Goal: Task Accomplishment & Management: Use online tool/utility

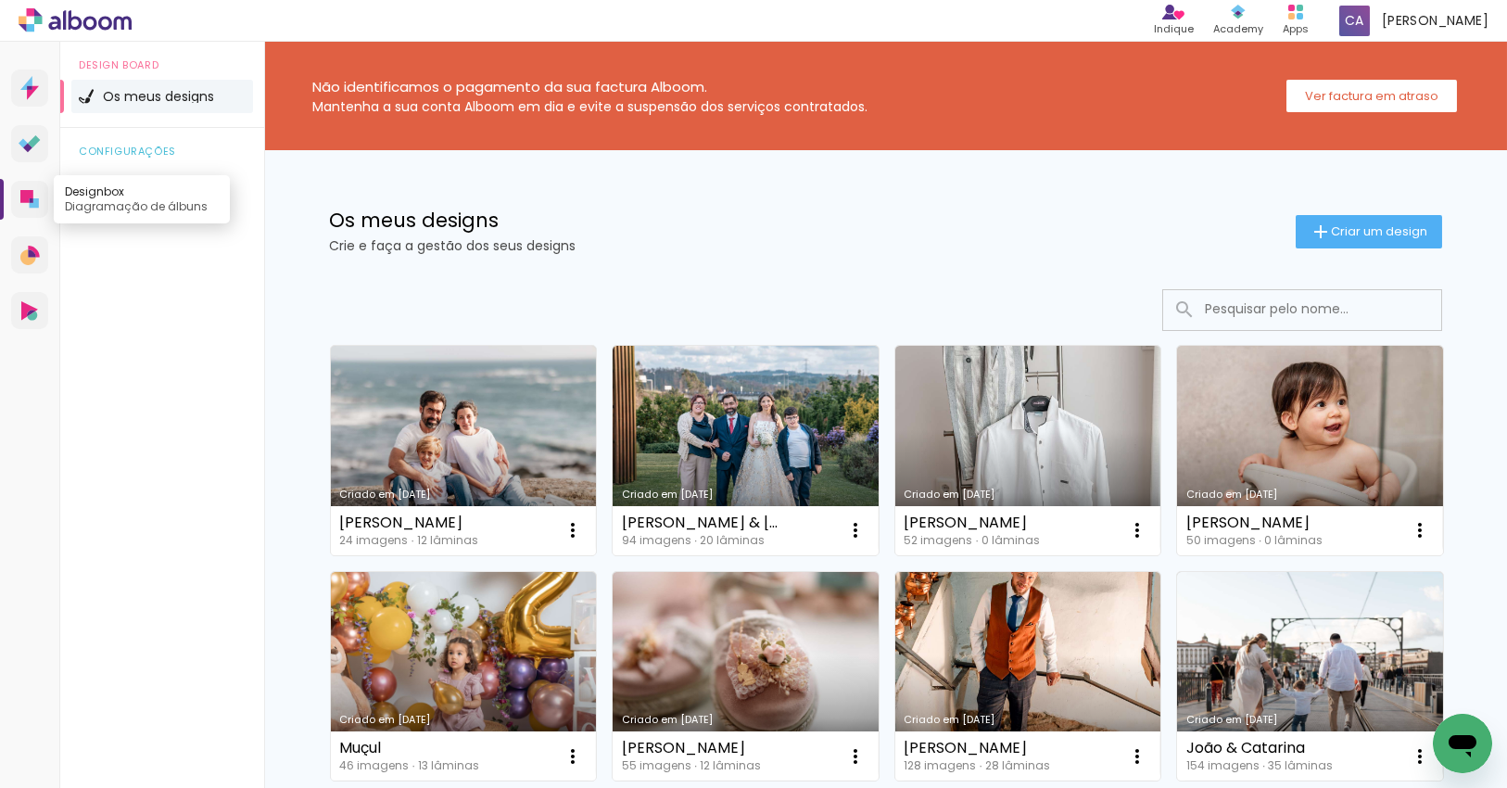
click at [23, 202] on icon at bounding box center [26, 196] width 13 height 13
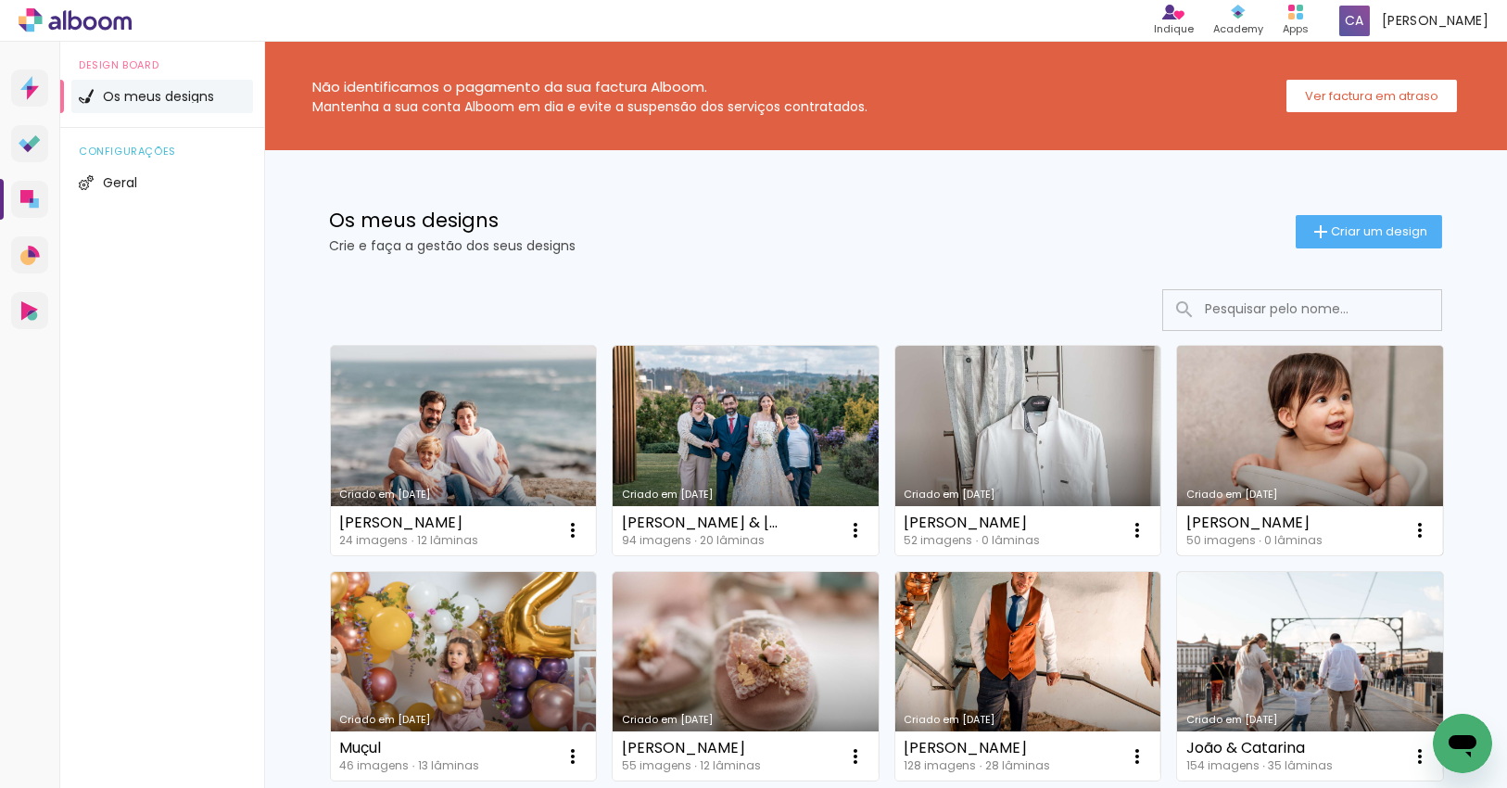
click at [1273, 398] on link "Criado em [DATE]" at bounding box center [1310, 450] width 266 height 209
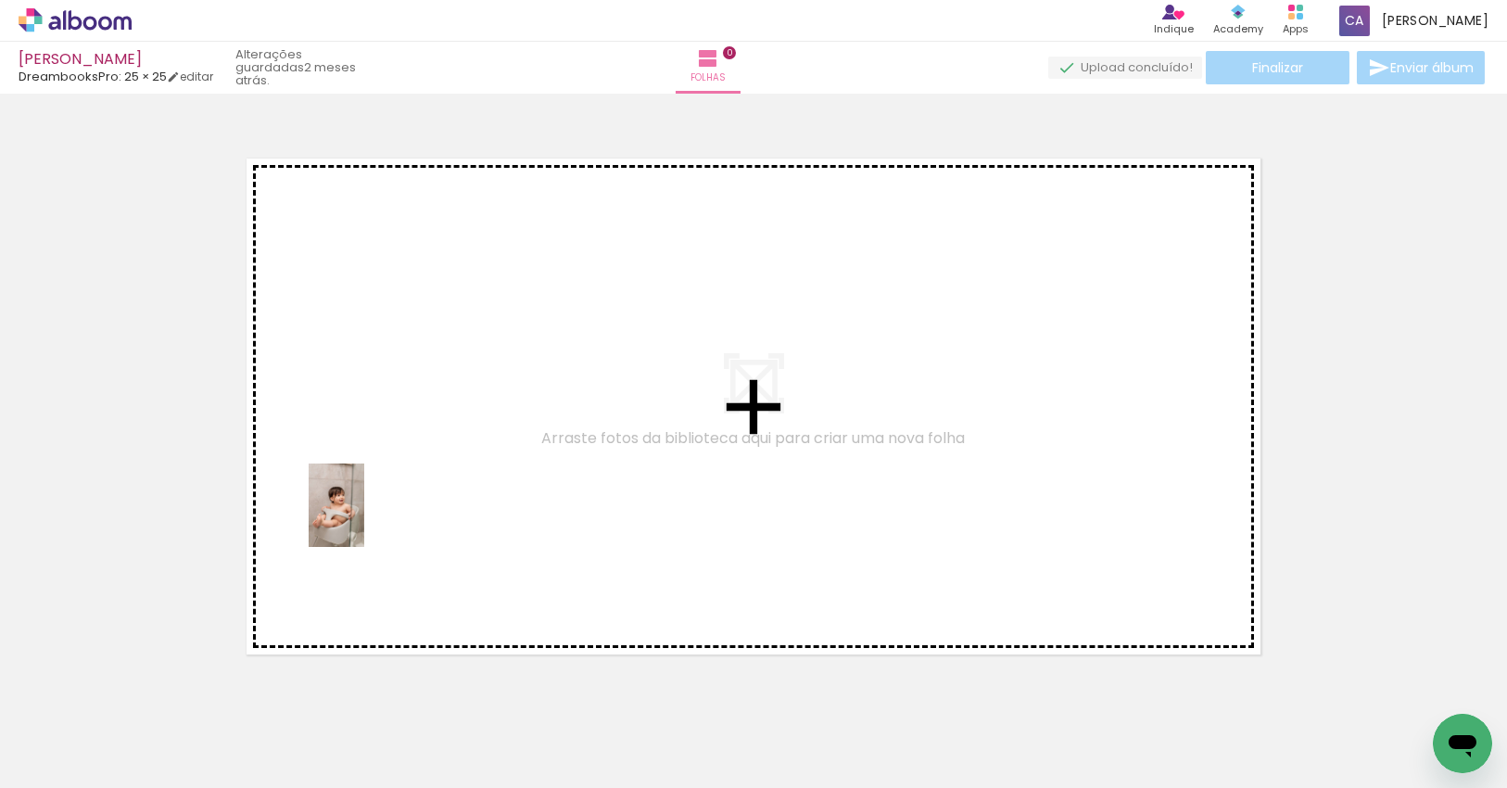
drag, startPoint x: 194, startPoint y: 725, endPoint x: 364, endPoint y: 519, distance: 267.9
click at [364, 519] on quentale-workspace at bounding box center [753, 394] width 1507 height 788
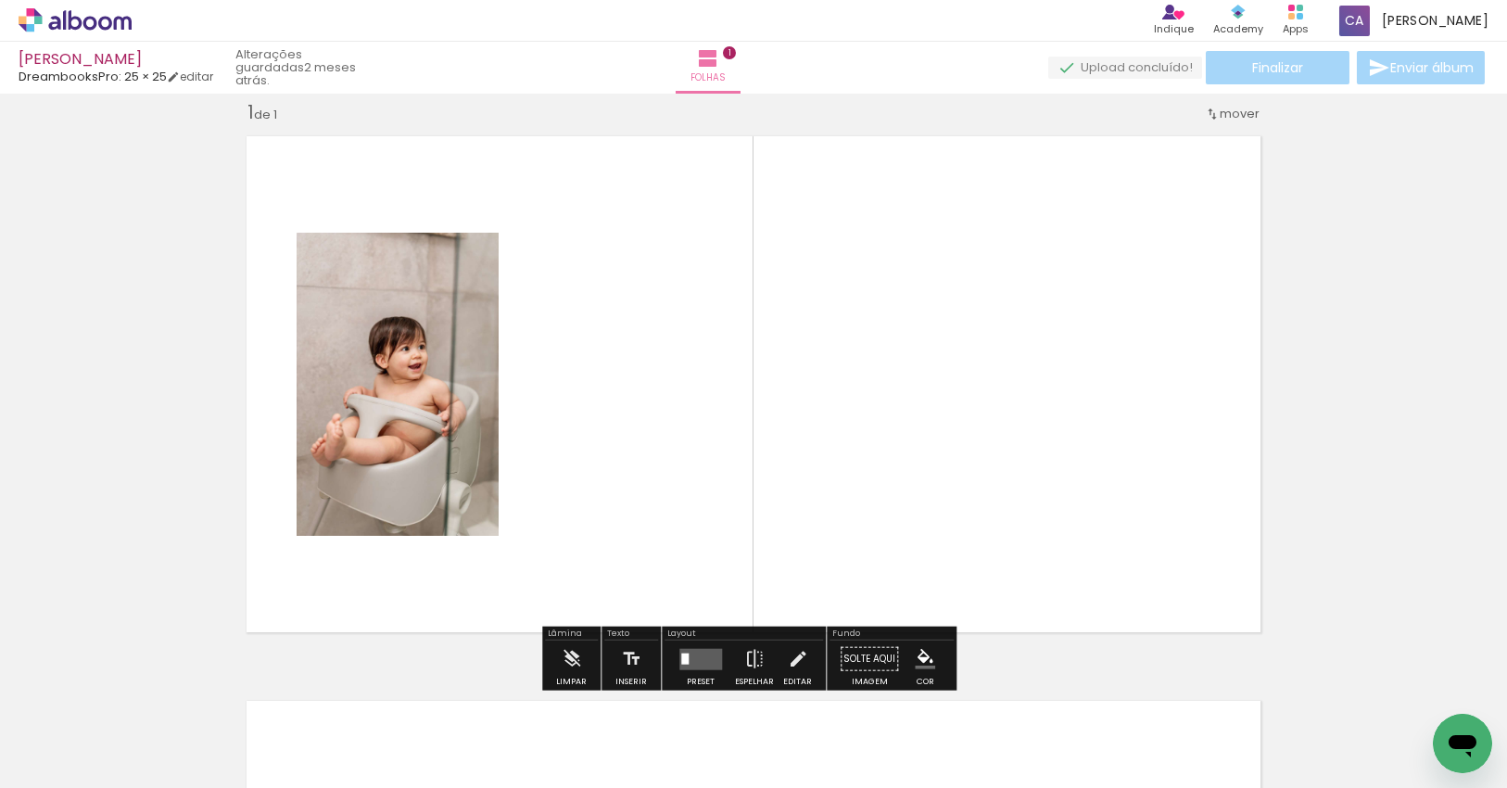
scroll to position [23, 0]
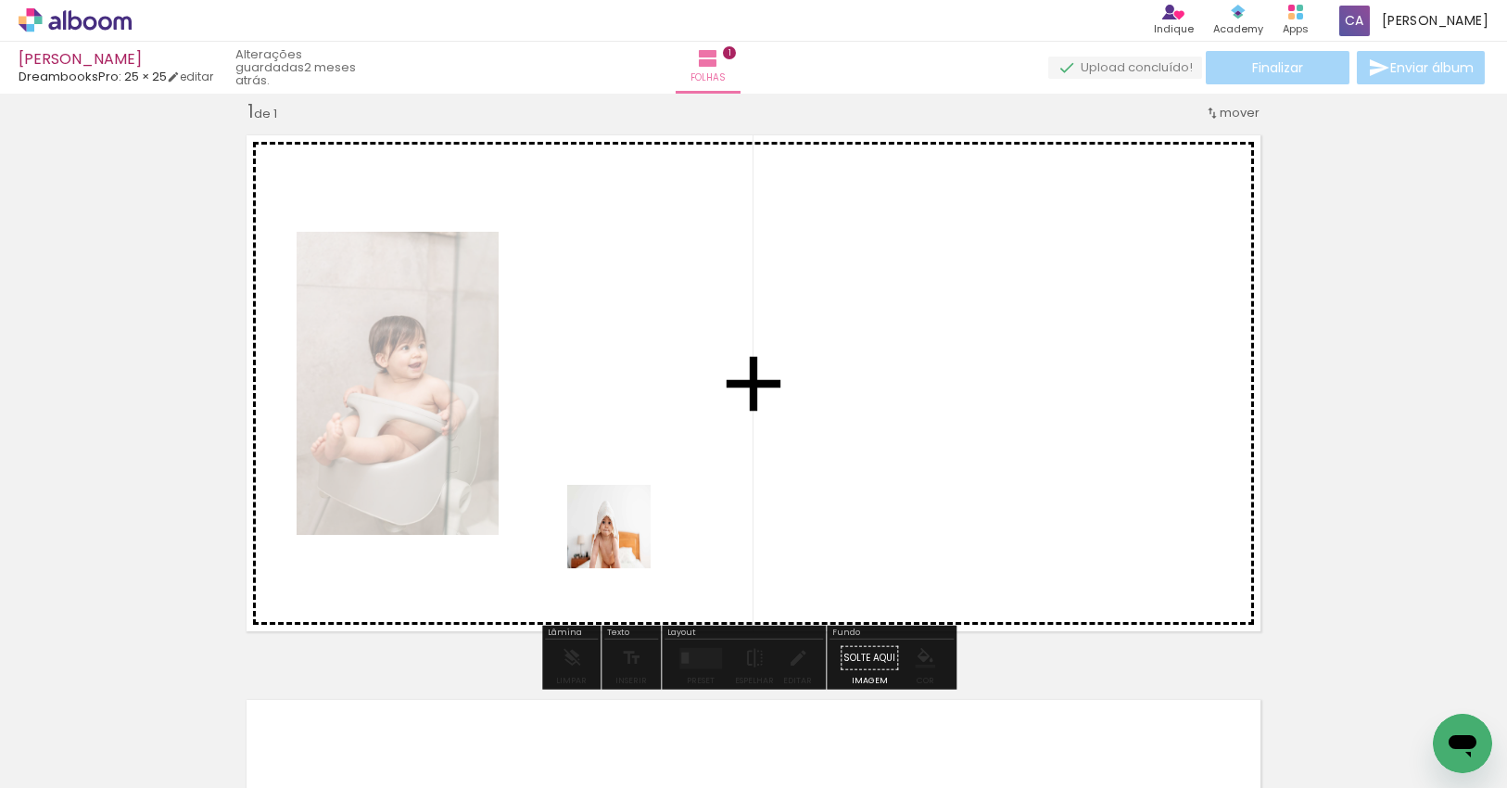
drag, startPoint x: 605, startPoint y: 724, endPoint x: 634, endPoint y: 468, distance: 257.3
click at [634, 468] on quentale-workspace at bounding box center [753, 394] width 1507 height 788
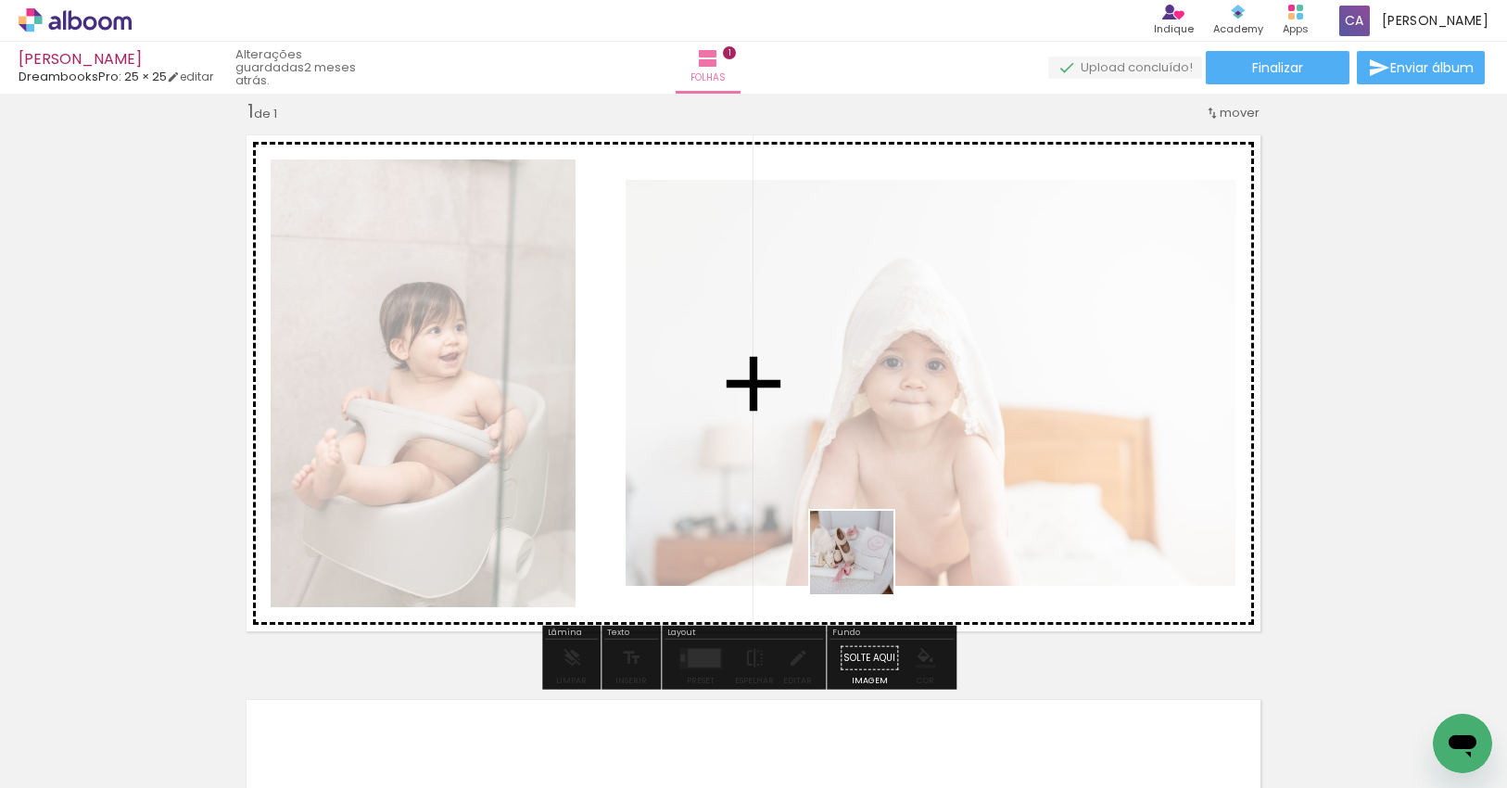
drag, startPoint x: 908, startPoint y: 714, endPoint x: 879, endPoint y: 540, distance: 176.5
click at [853, 516] on quentale-workspace at bounding box center [753, 394] width 1507 height 788
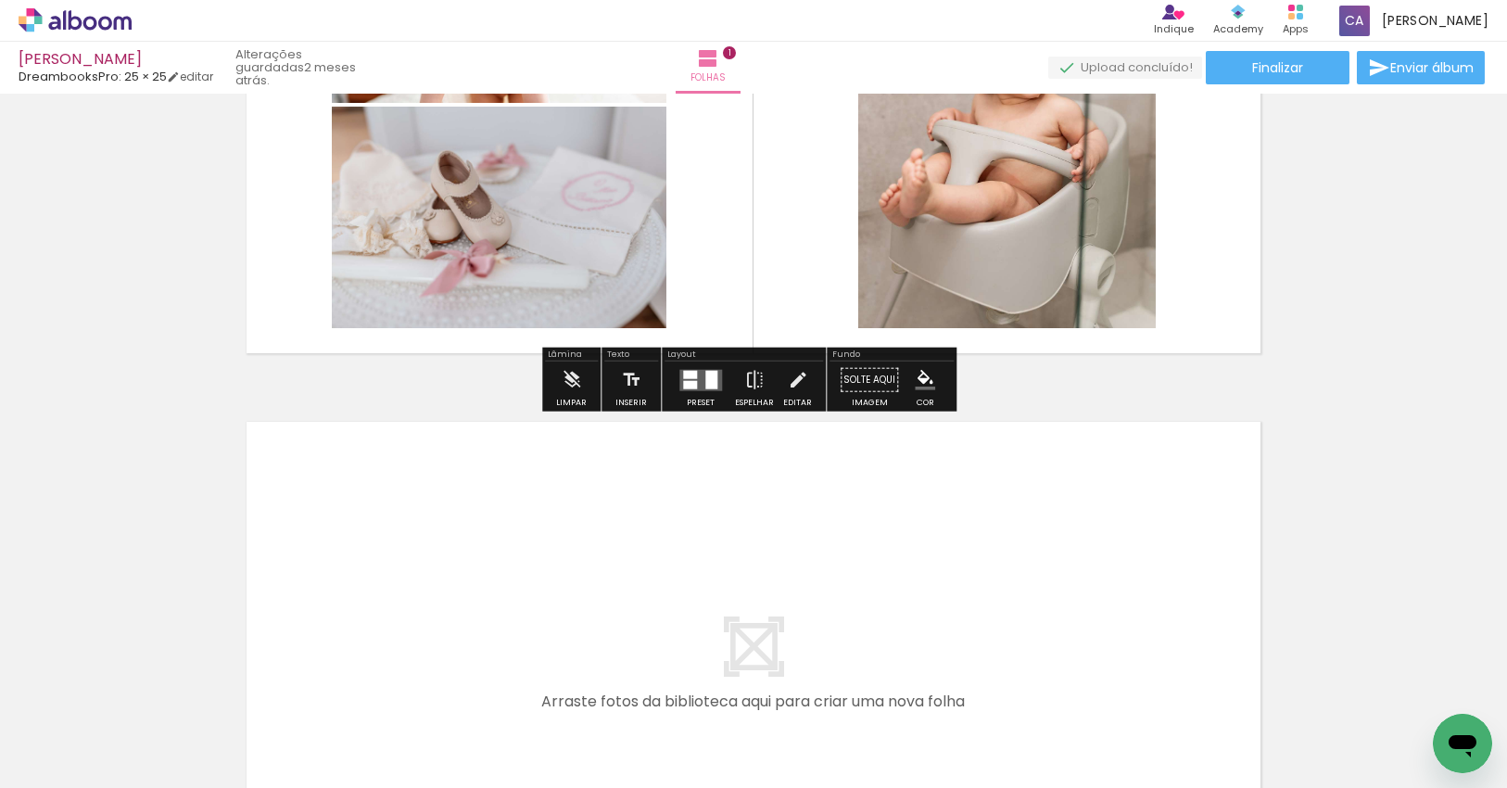
scroll to position [301, 0]
drag, startPoint x: 294, startPoint y: 724, endPoint x: 376, endPoint y: 604, distance: 145.2
click at [376, 604] on quentale-workspace at bounding box center [753, 394] width 1507 height 788
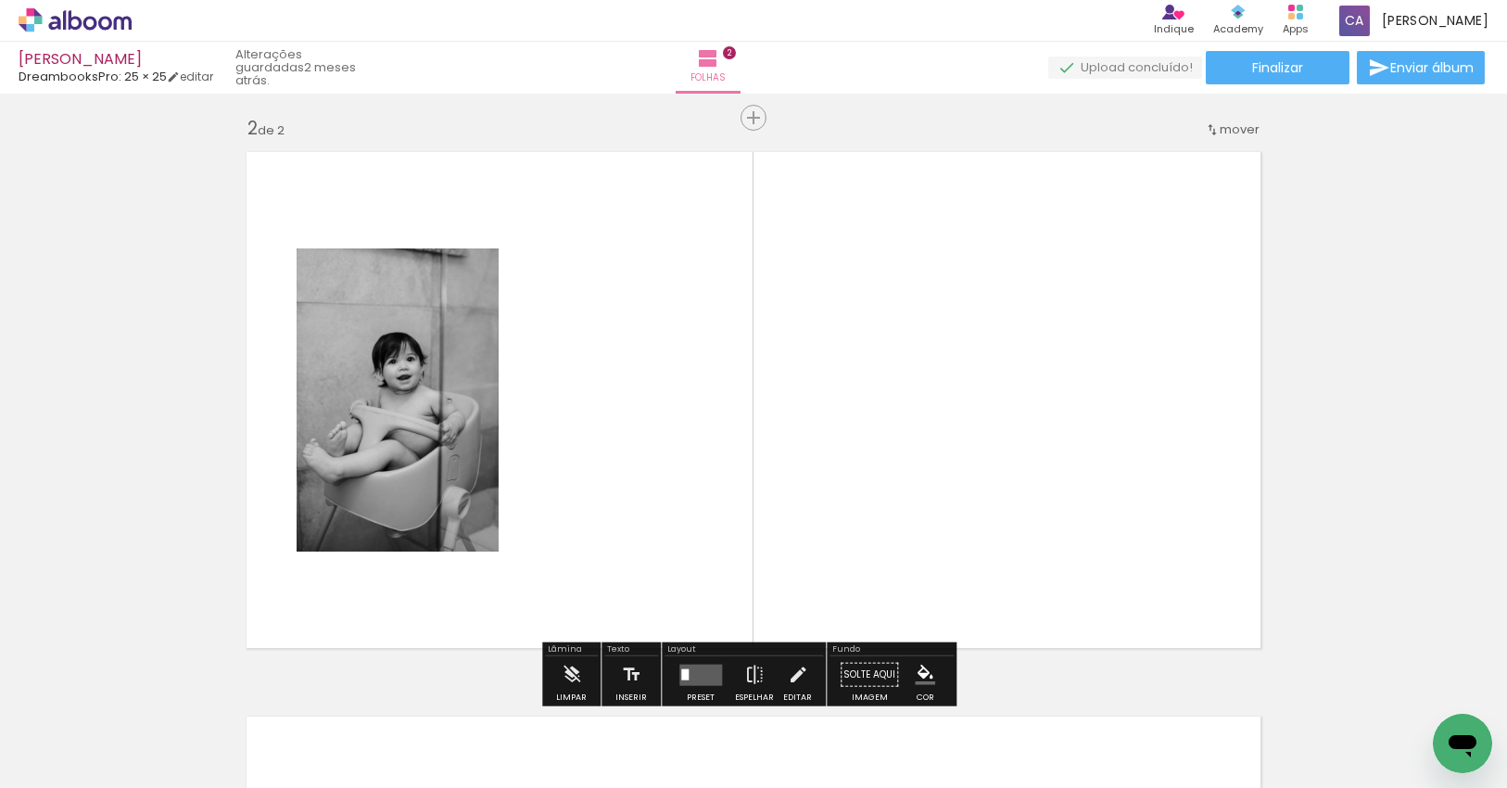
scroll to position [587, 0]
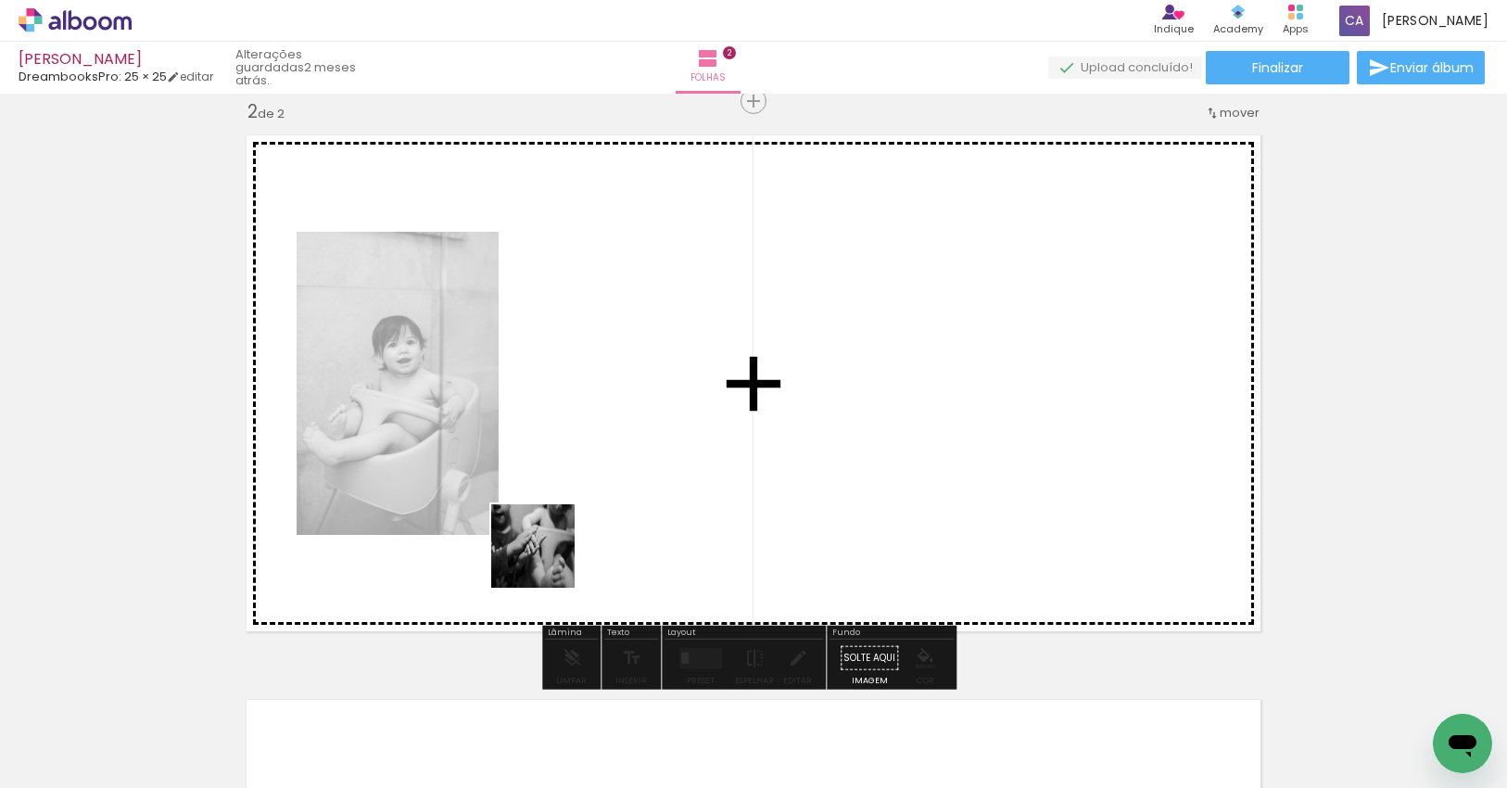
drag, startPoint x: 419, startPoint y: 732, endPoint x: 607, endPoint y: 496, distance: 302.0
click at [611, 474] on quentale-workspace at bounding box center [753, 394] width 1507 height 788
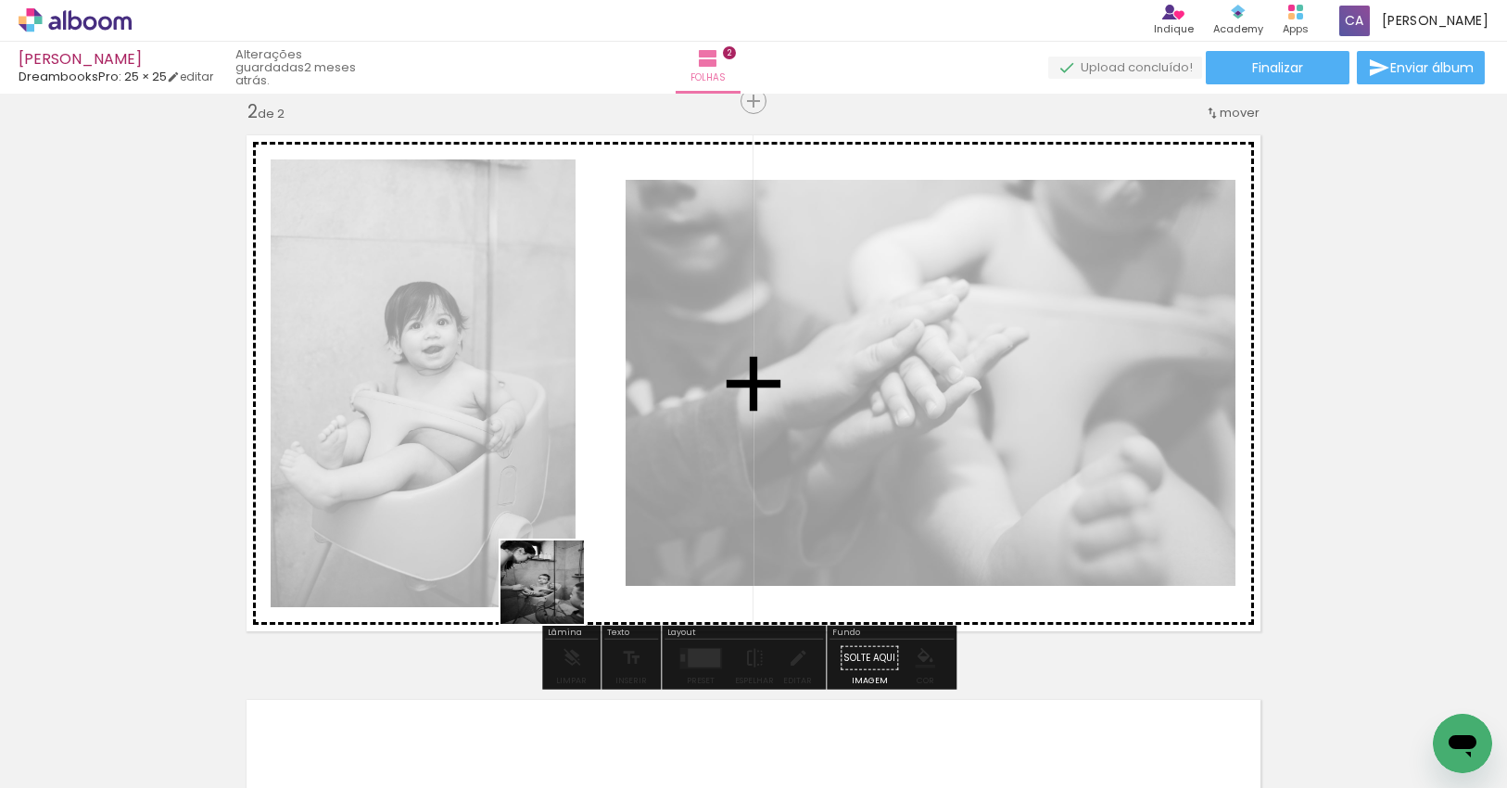
drag, startPoint x: 511, startPoint y: 724, endPoint x: 623, endPoint y: 488, distance: 260.7
click at [614, 479] on quentale-workspace at bounding box center [753, 394] width 1507 height 788
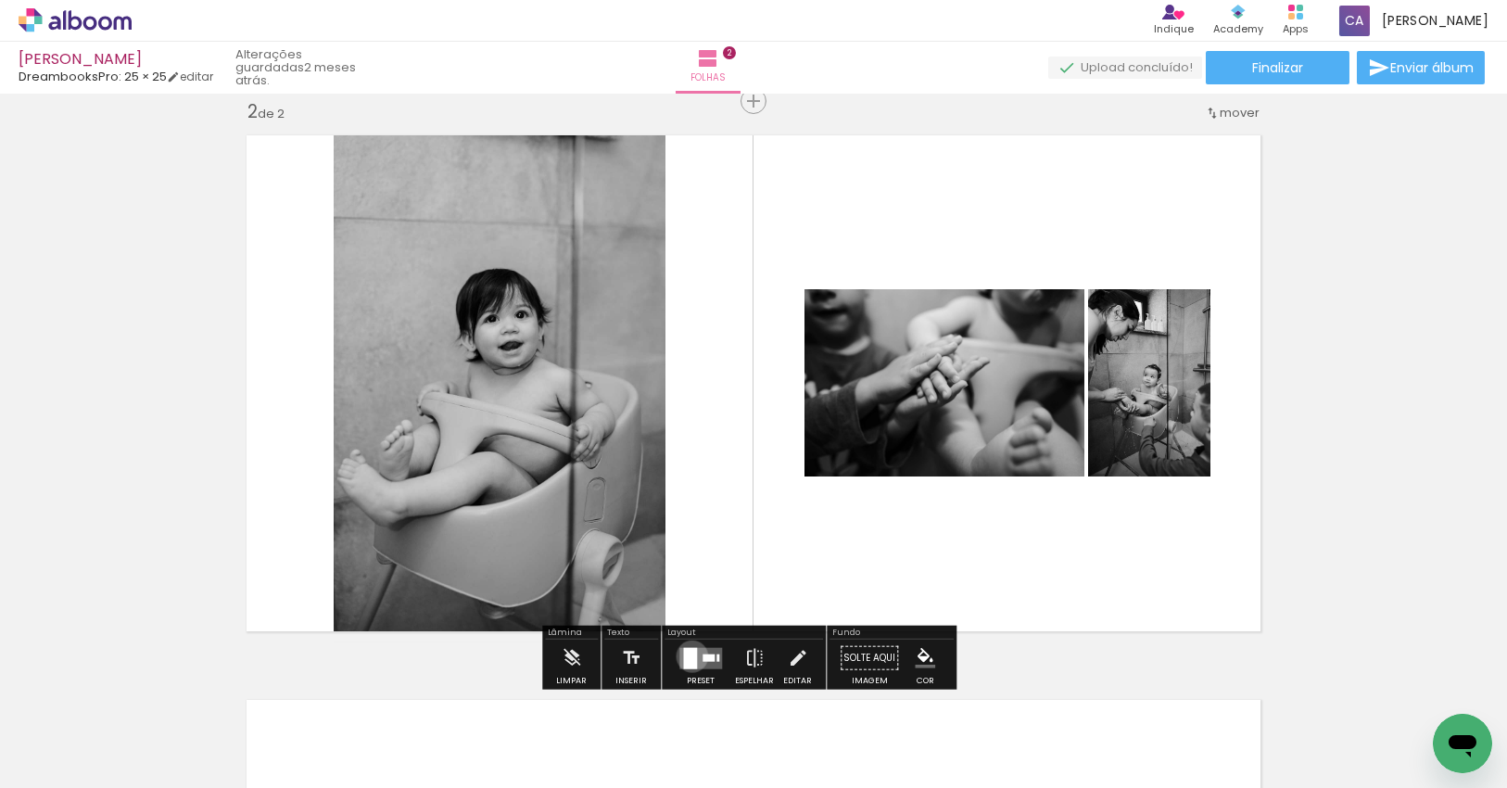
click at [689, 655] on div at bounding box center [690, 657] width 14 height 21
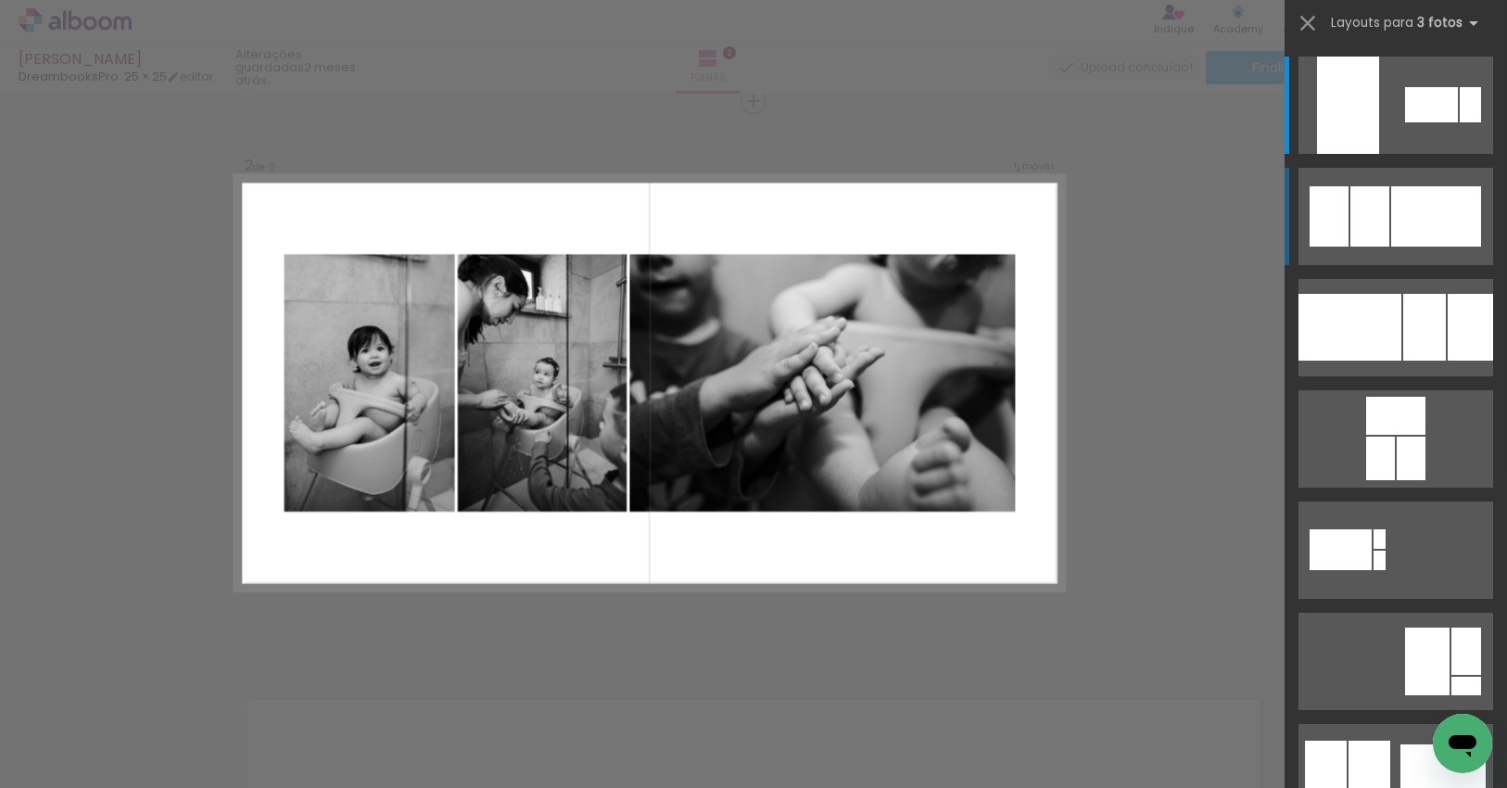
click at [1400, 204] on div at bounding box center [1436, 216] width 90 height 60
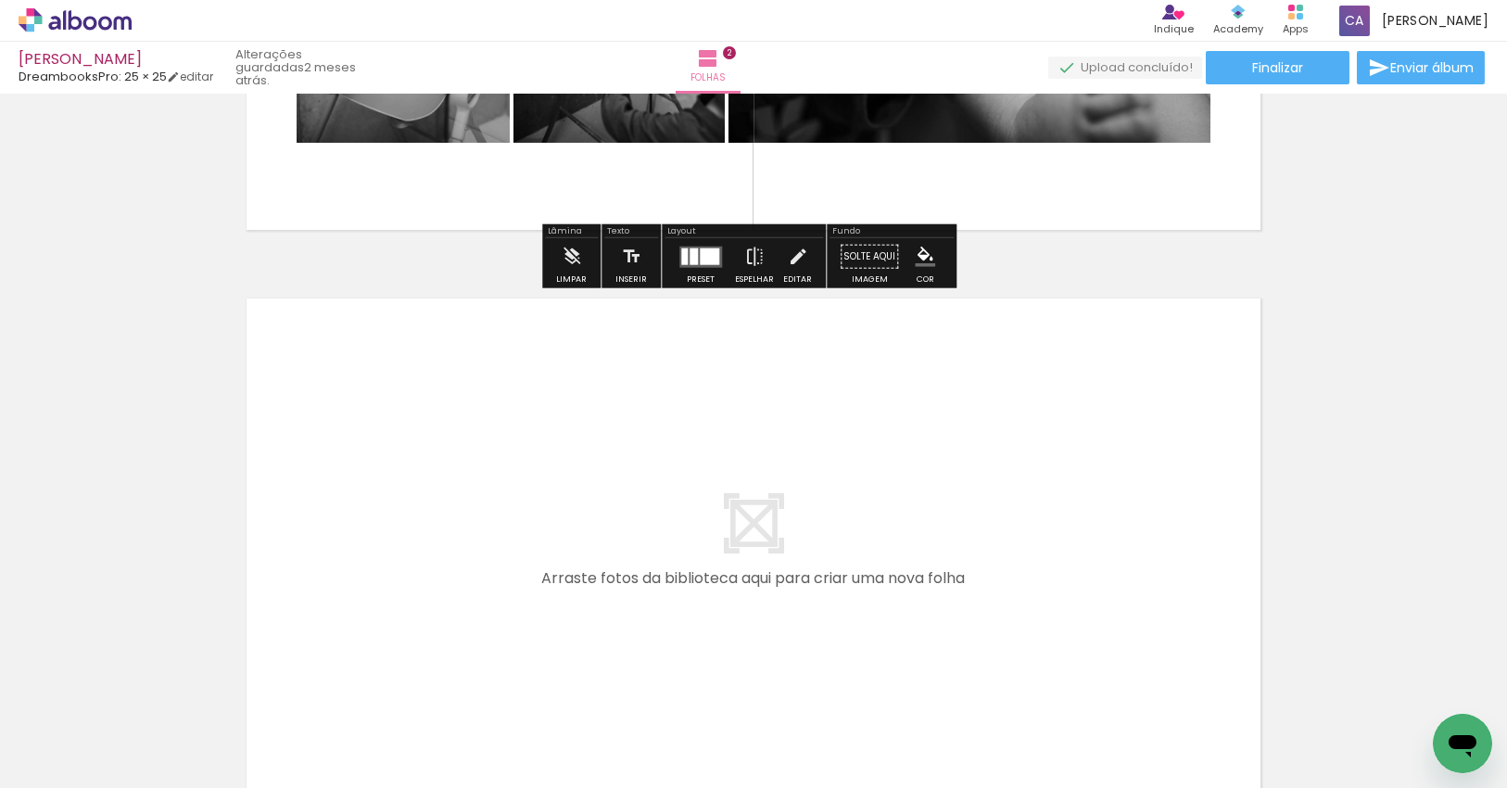
scroll to position [1050, 0]
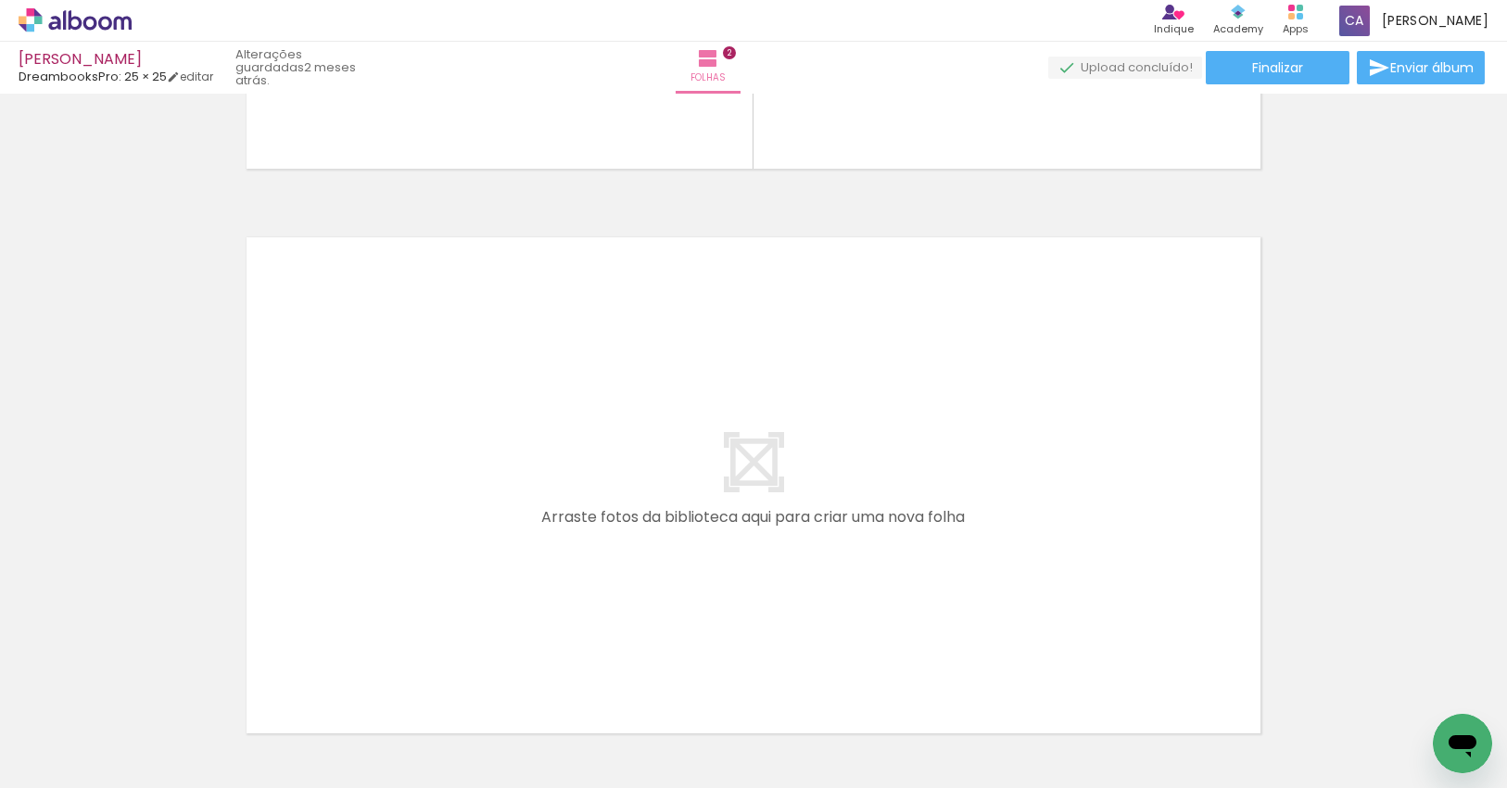
drag, startPoint x: 1022, startPoint y: 711, endPoint x: 901, endPoint y: 575, distance: 181.7
click at [901, 575] on quentale-workspace at bounding box center [753, 394] width 1507 height 788
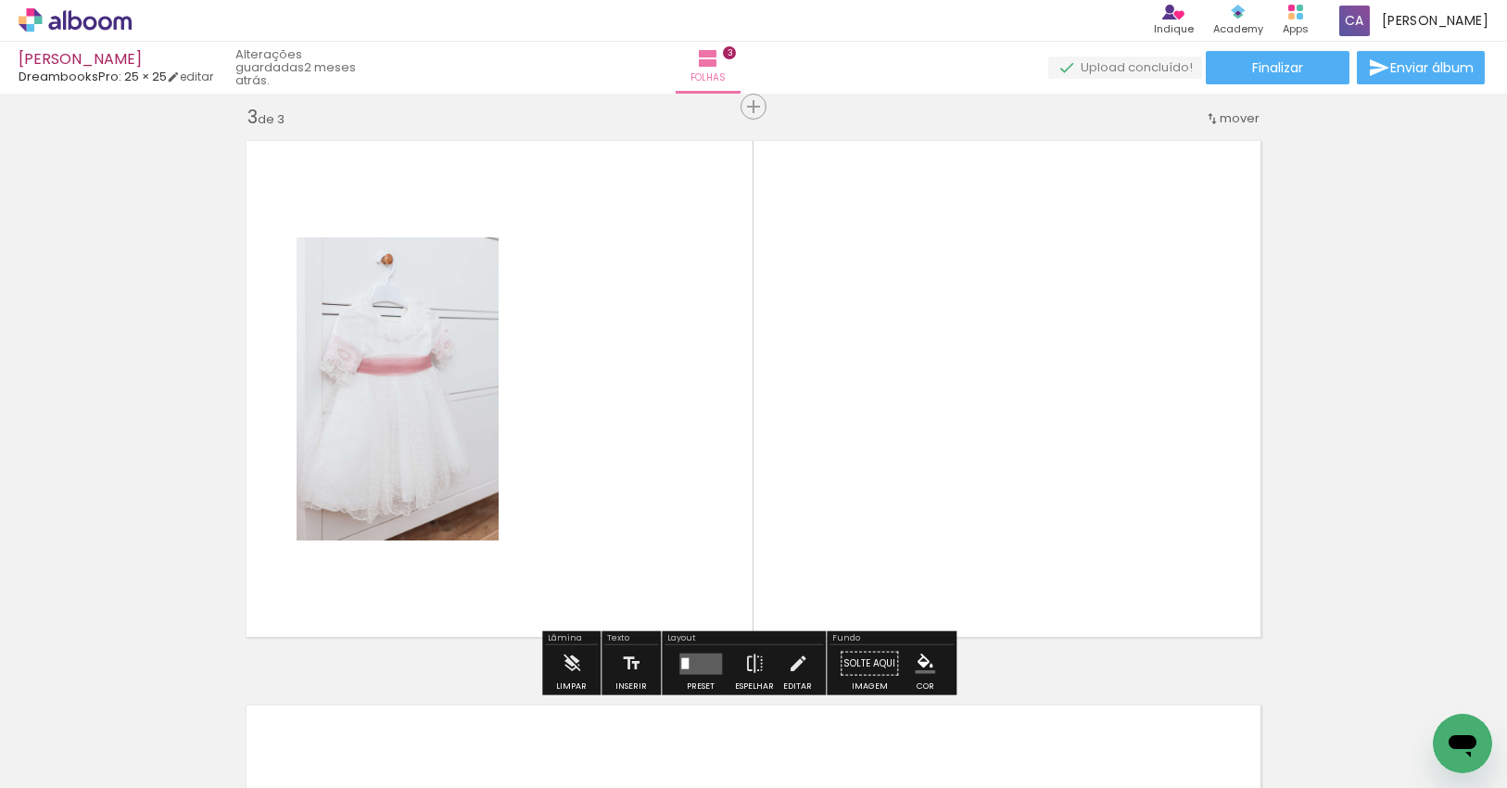
scroll to position [1152, 0]
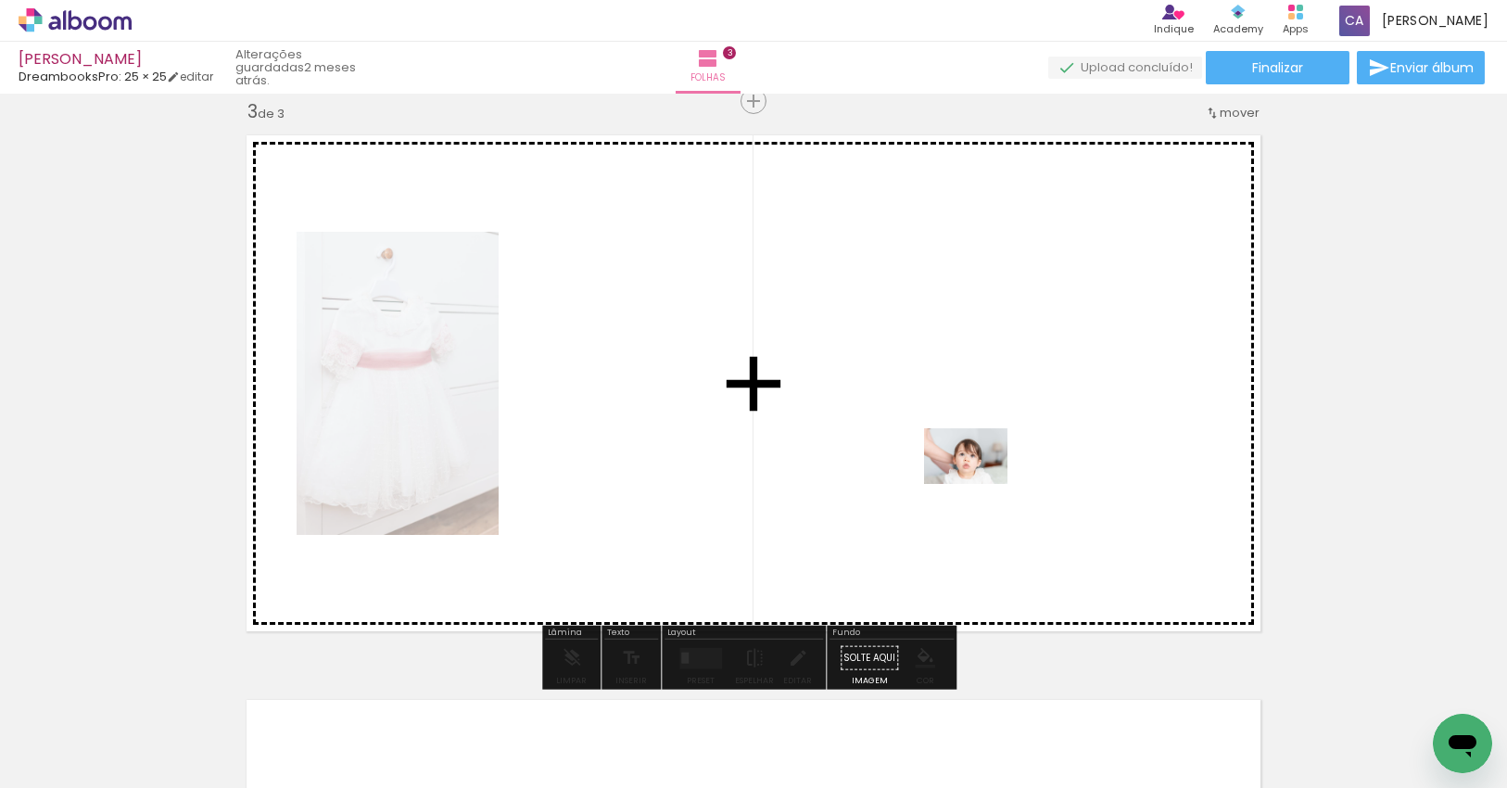
drag, startPoint x: 1116, startPoint y: 732, endPoint x: 979, endPoint y: 484, distance: 283.7
click at [979, 484] on quentale-workspace at bounding box center [753, 394] width 1507 height 788
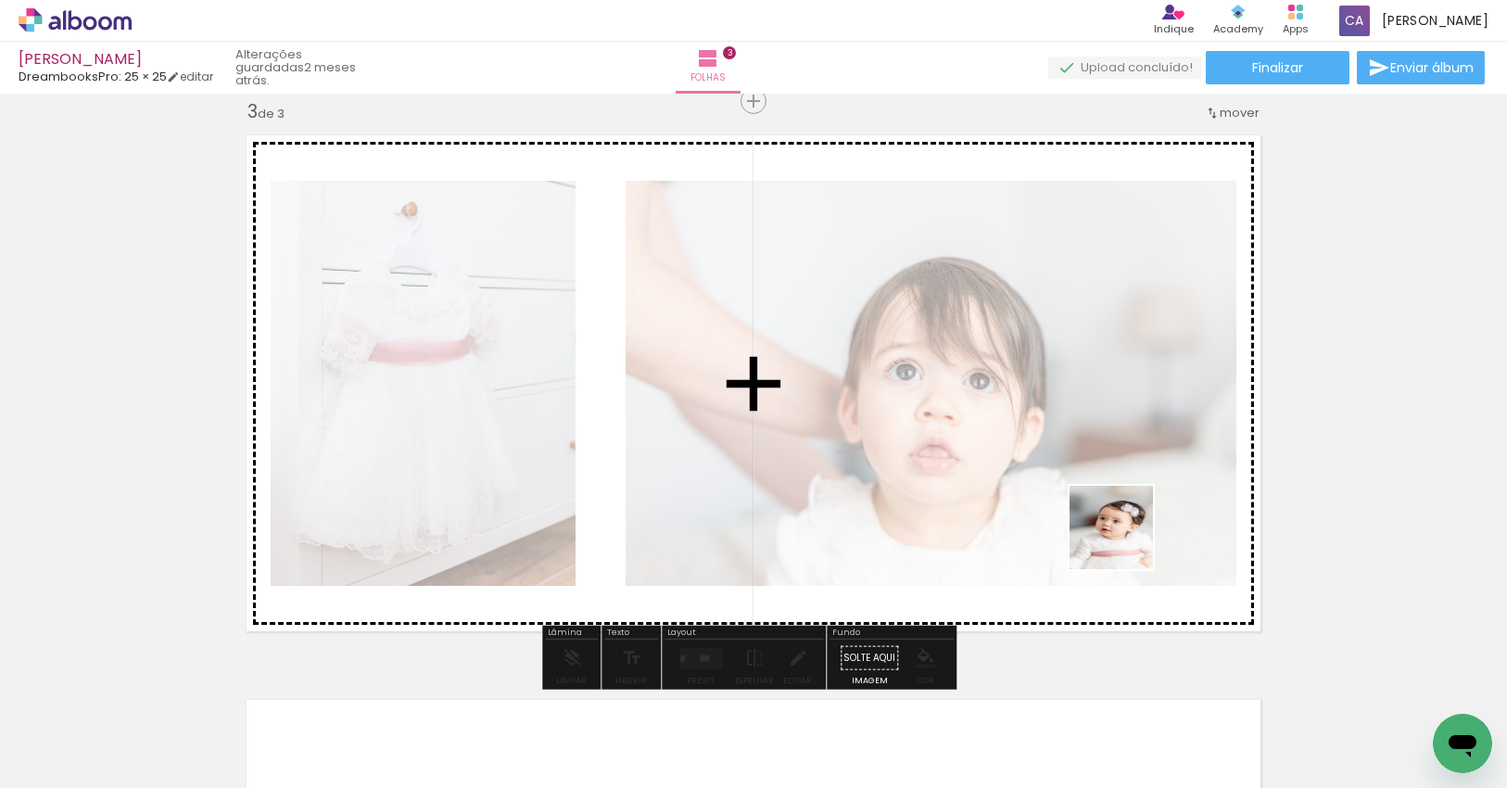
drag, startPoint x: 1204, startPoint y: 660, endPoint x: 1131, endPoint y: 544, distance: 136.5
click at [1124, 540] on quentale-workspace at bounding box center [753, 394] width 1507 height 788
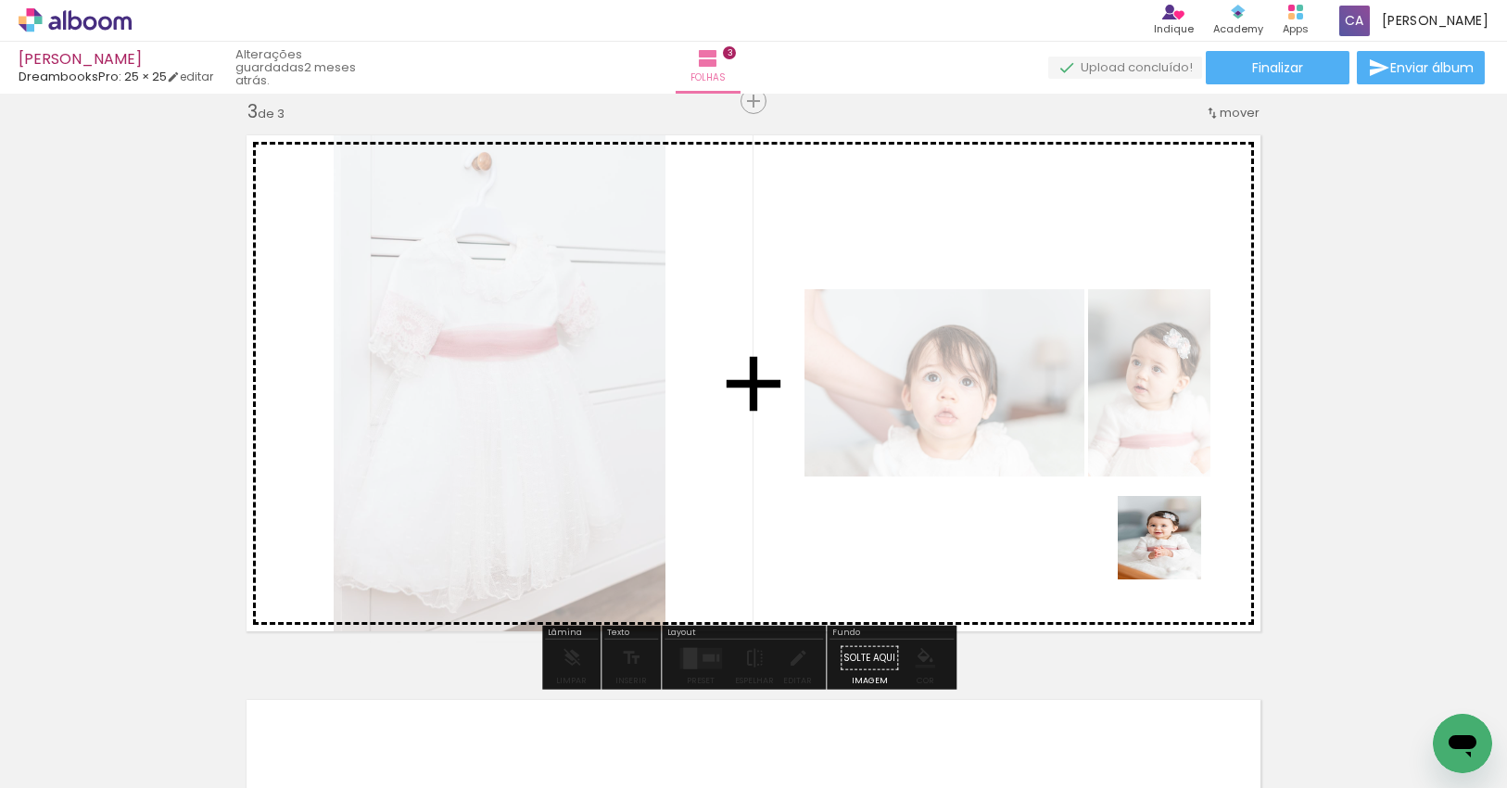
drag, startPoint x: 1335, startPoint y: 735, endPoint x: 1160, endPoint y: 538, distance: 263.1
click at [1160, 538] on quentale-workspace at bounding box center [753, 394] width 1507 height 788
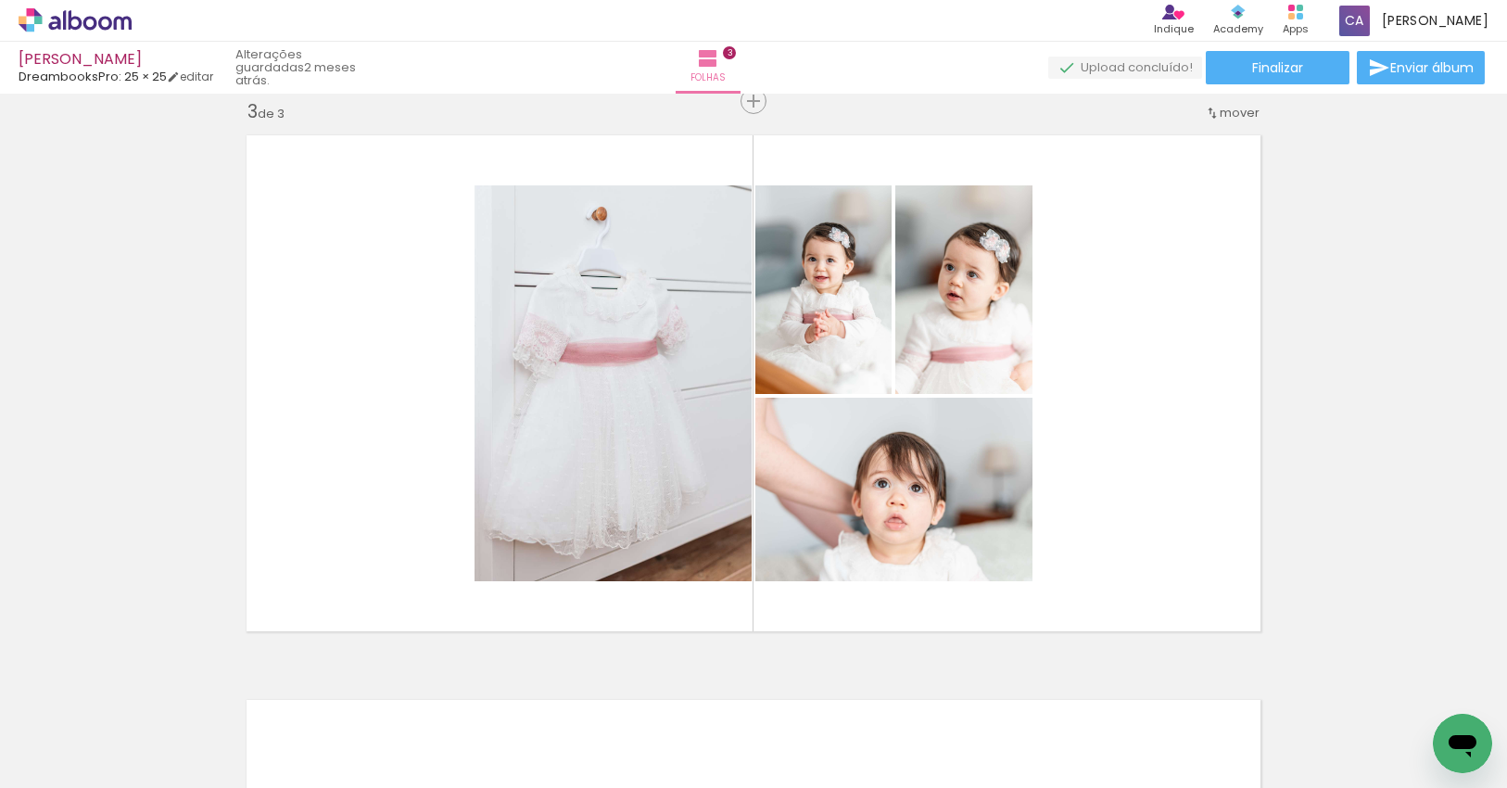
scroll to position [0, 460]
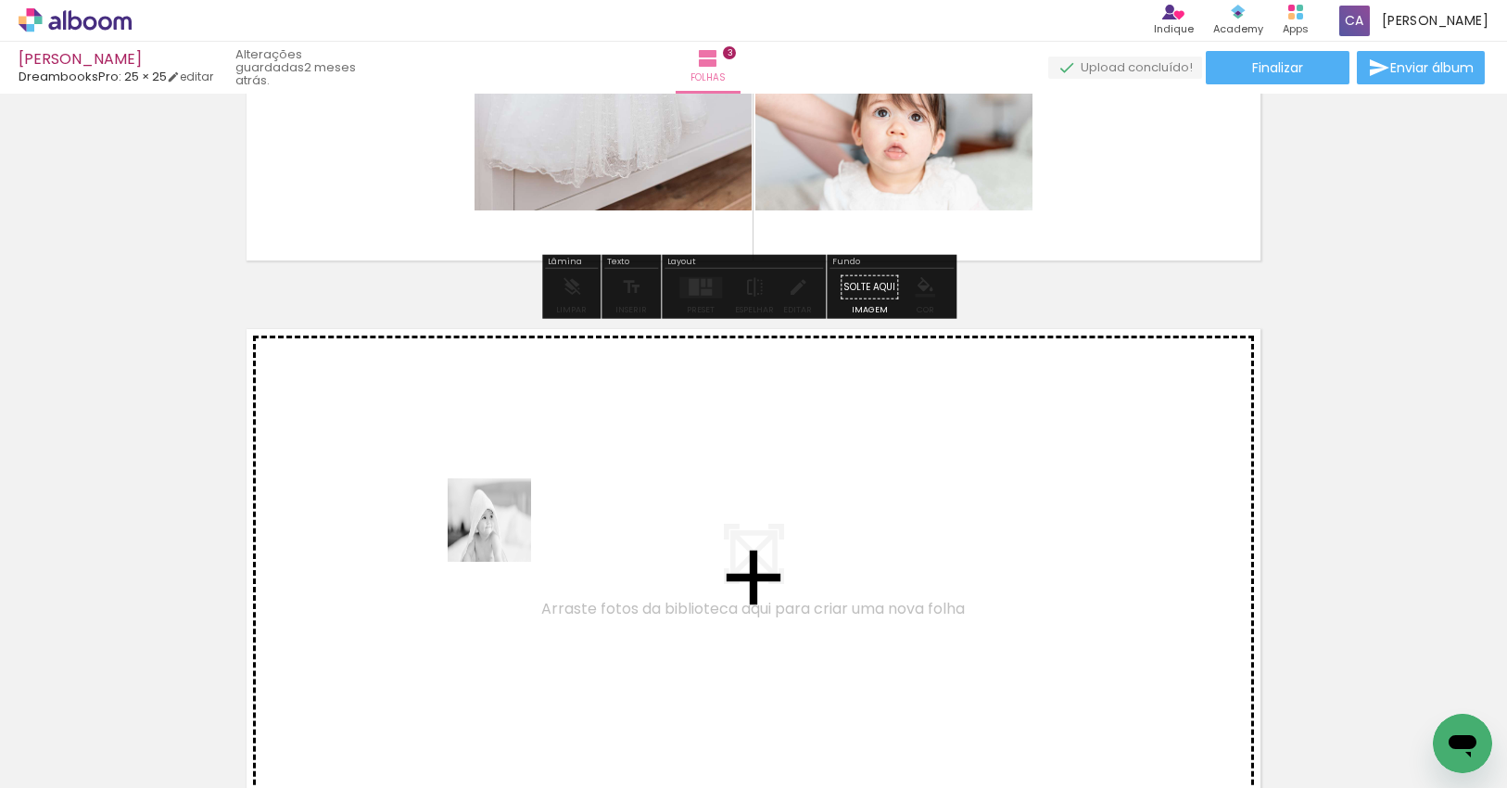
drag, startPoint x: 253, startPoint y: 728, endPoint x: 503, endPoint y: 534, distance: 316.9
click at [503, 534] on quentale-workspace at bounding box center [753, 394] width 1507 height 788
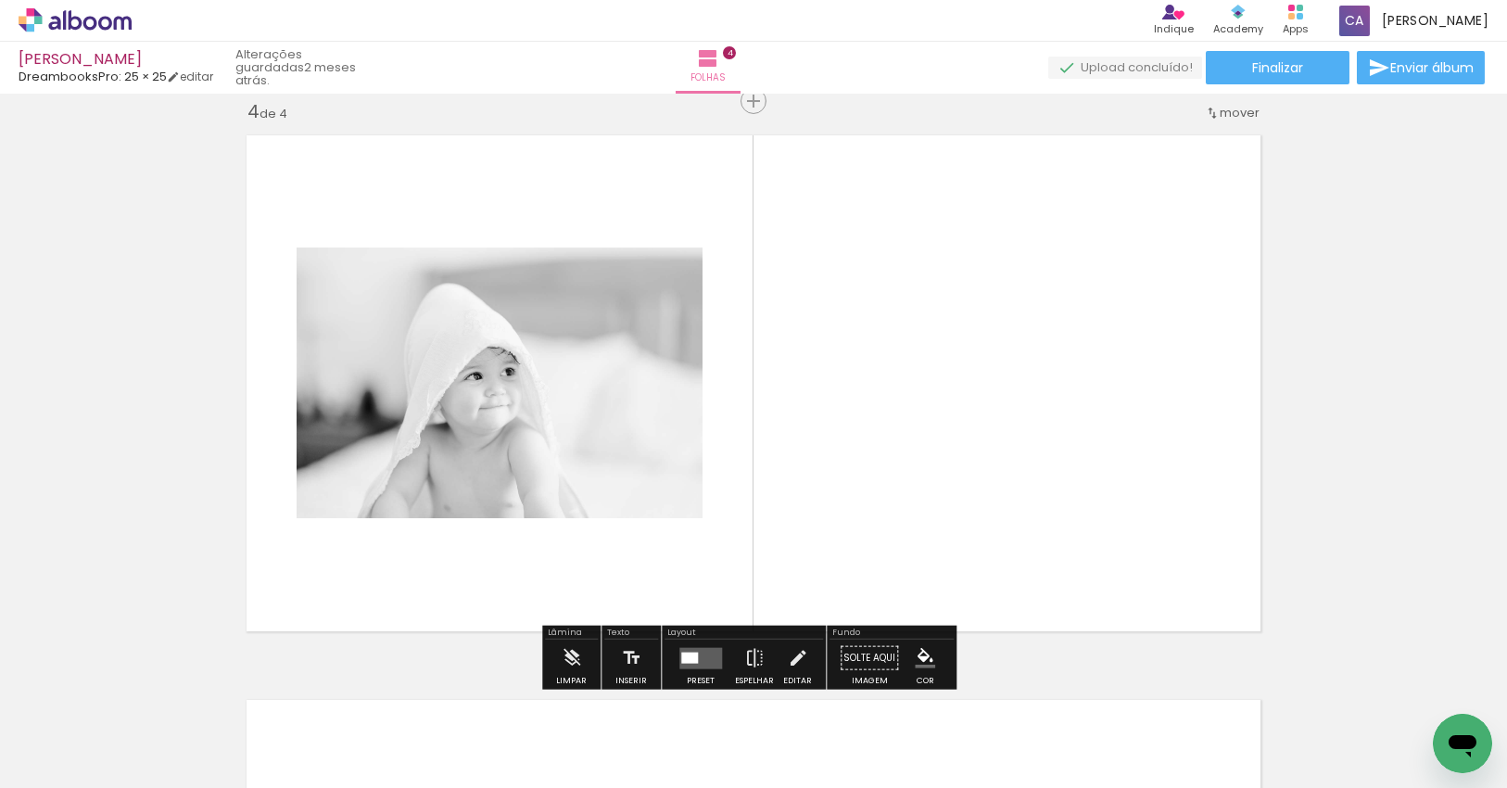
scroll to position [1716, 0]
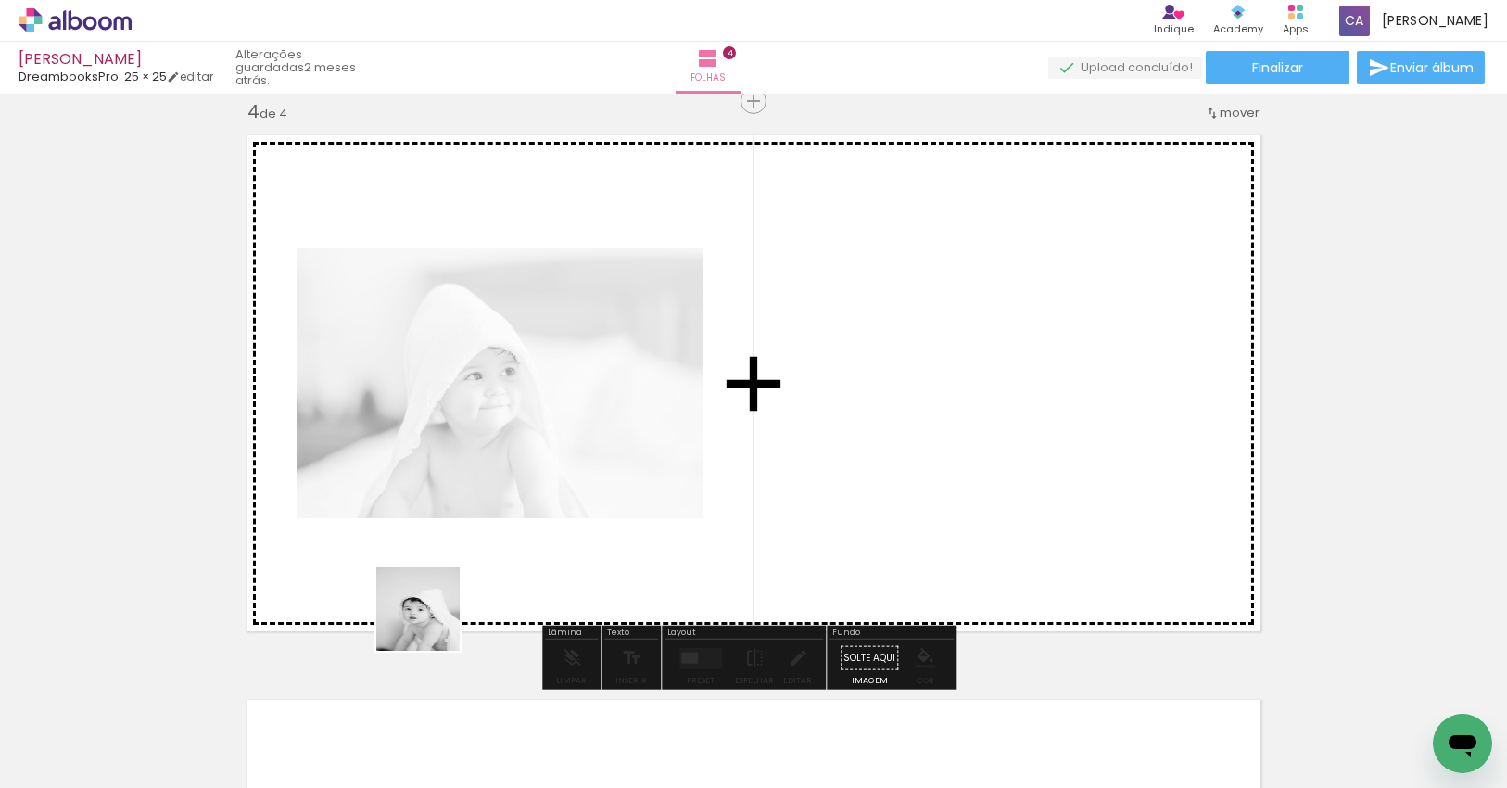
drag, startPoint x: 432, startPoint y: 623, endPoint x: 548, endPoint y: 460, distance: 200.5
click at [548, 460] on quentale-workspace at bounding box center [753, 394] width 1507 height 788
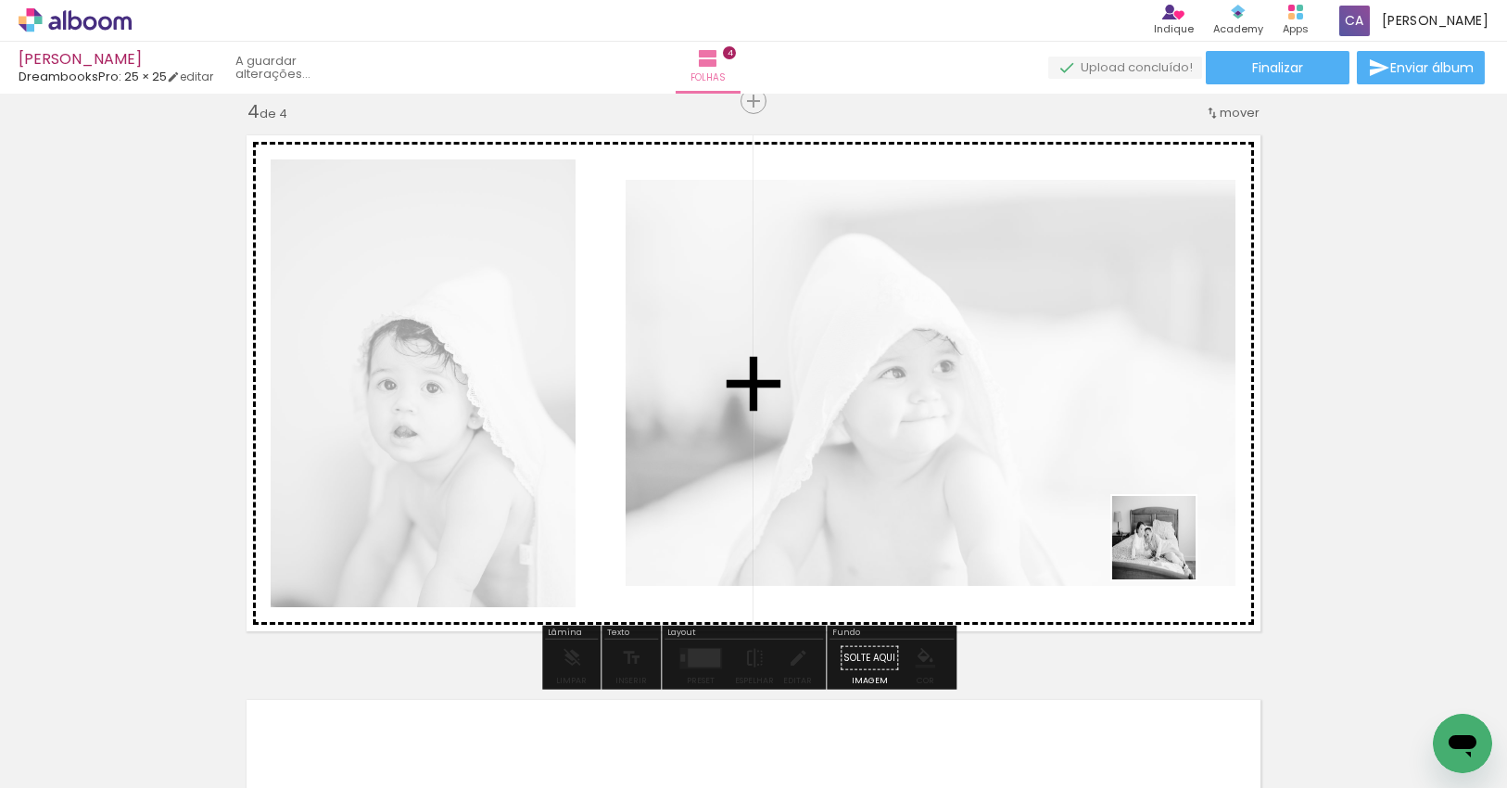
drag, startPoint x: 1190, startPoint y: 720, endPoint x: 1163, endPoint y: 551, distance: 170.8
click at [1164, 542] on quentale-workspace at bounding box center [753, 394] width 1507 height 788
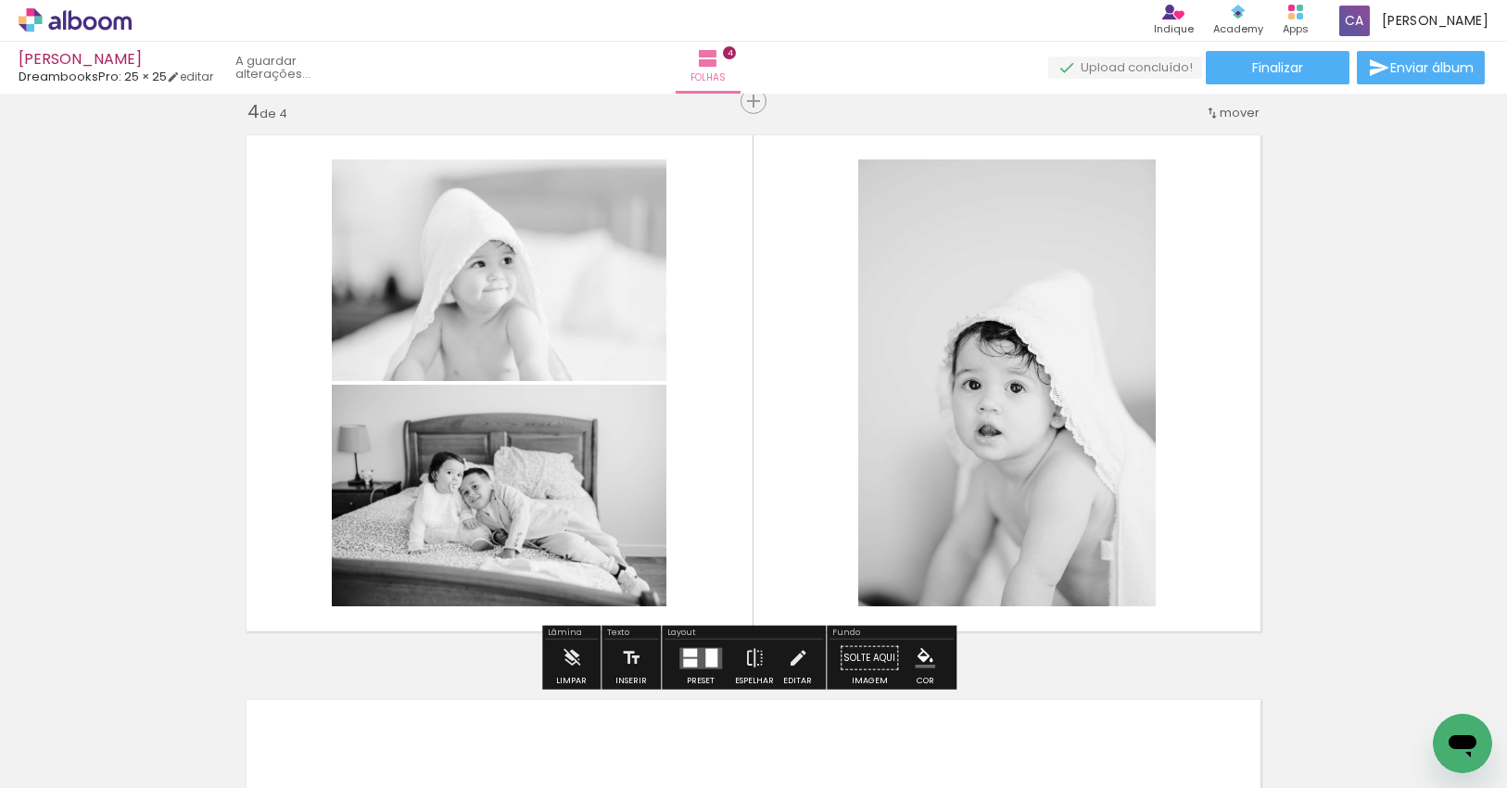
click at [707, 651] on div at bounding box center [711, 657] width 12 height 19
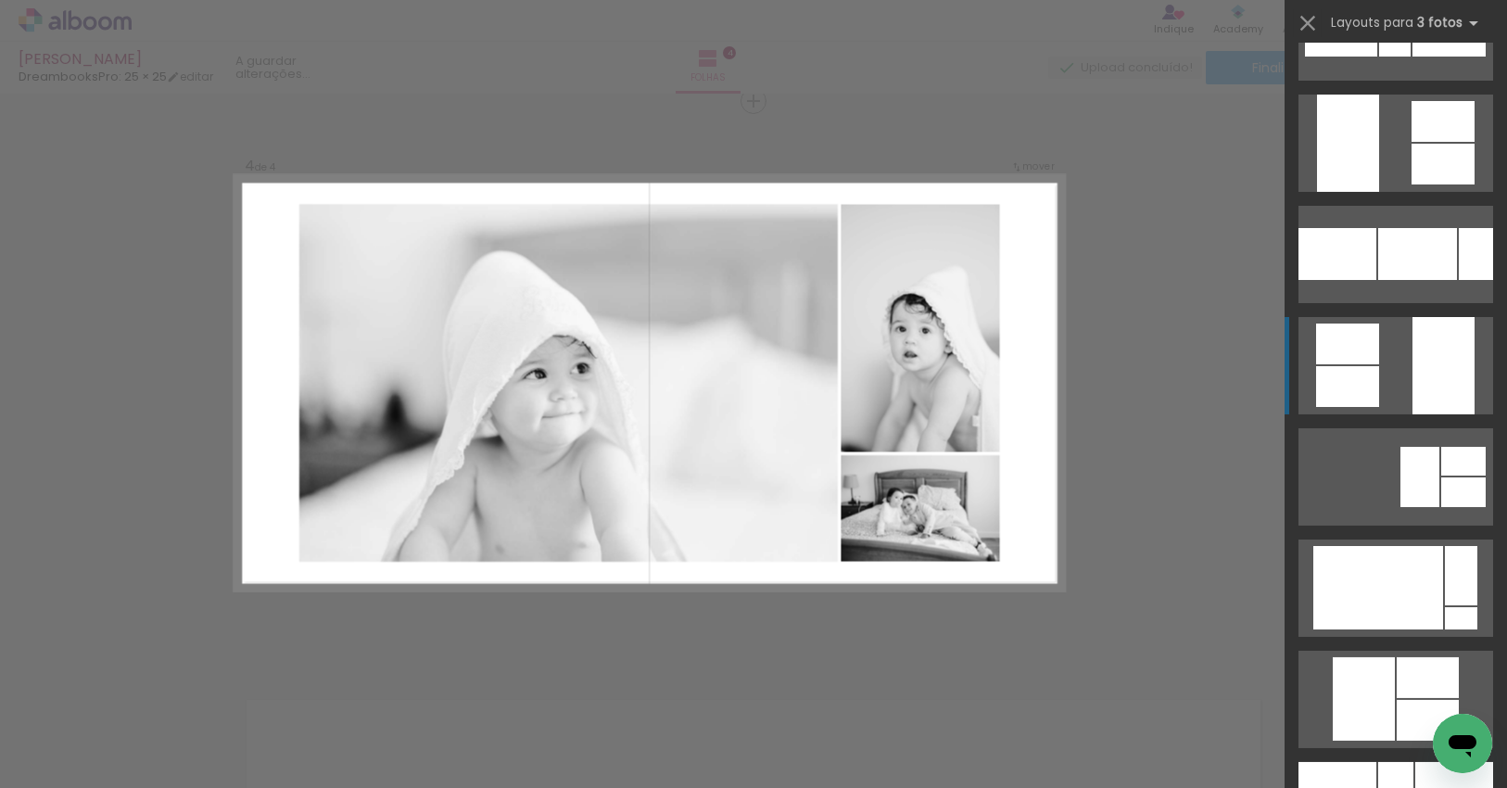
scroll to position [2409, 0]
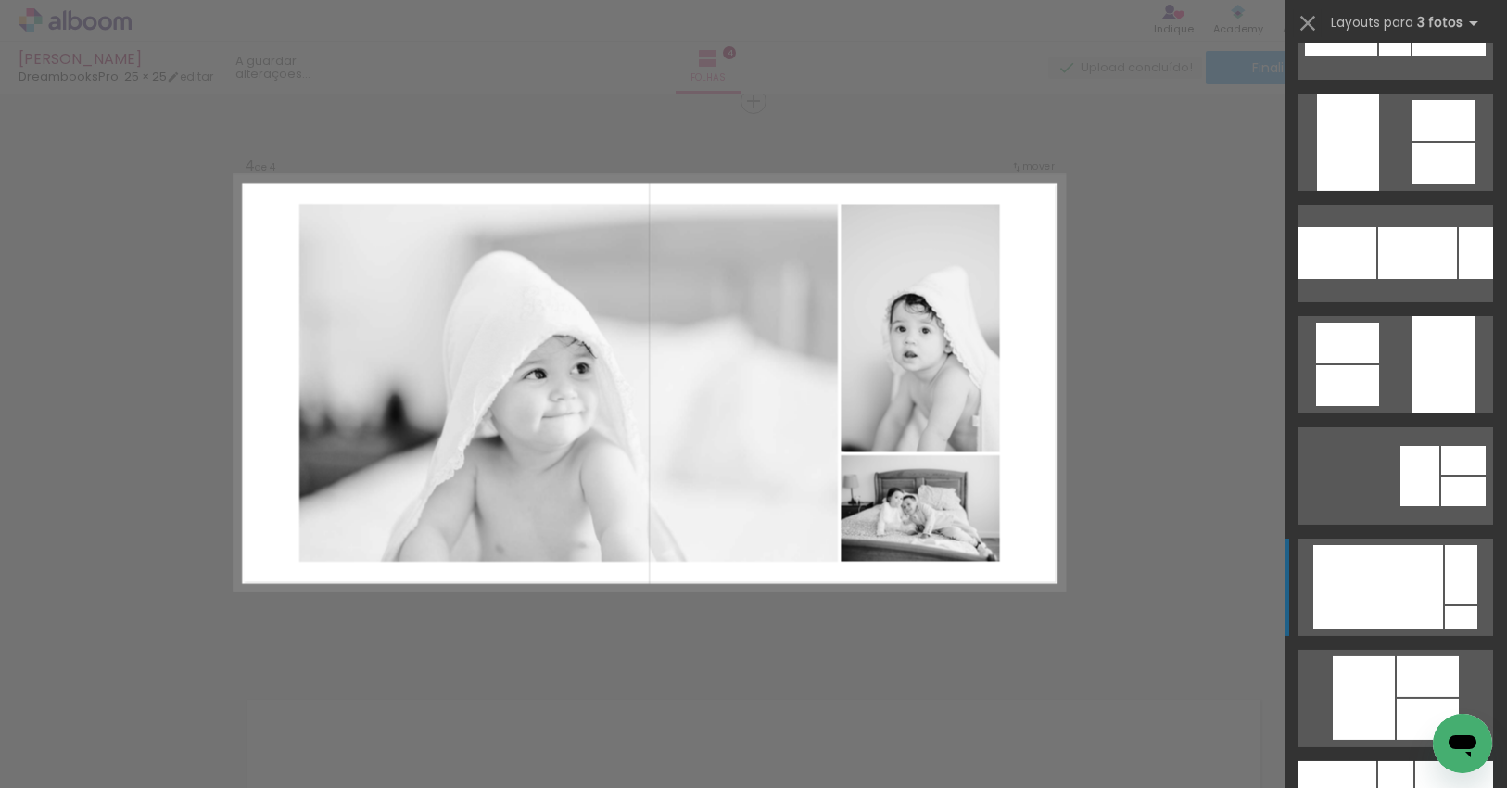
click at [1409, 573] on div at bounding box center [1378, 586] width 130 height 83
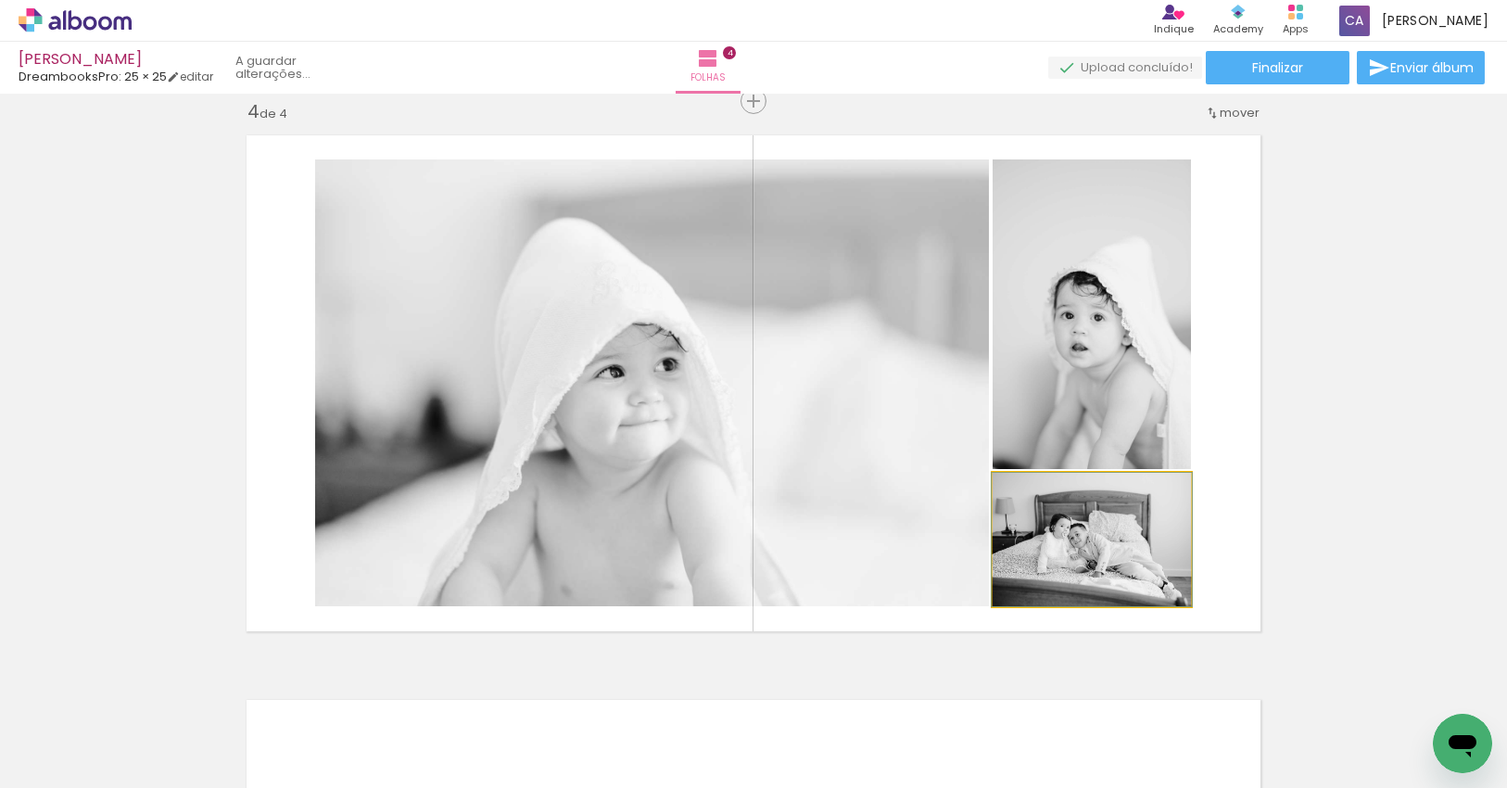
click at [1128, 557] on quentale-photo at bounding box center [1091, 539] width 198 height 133
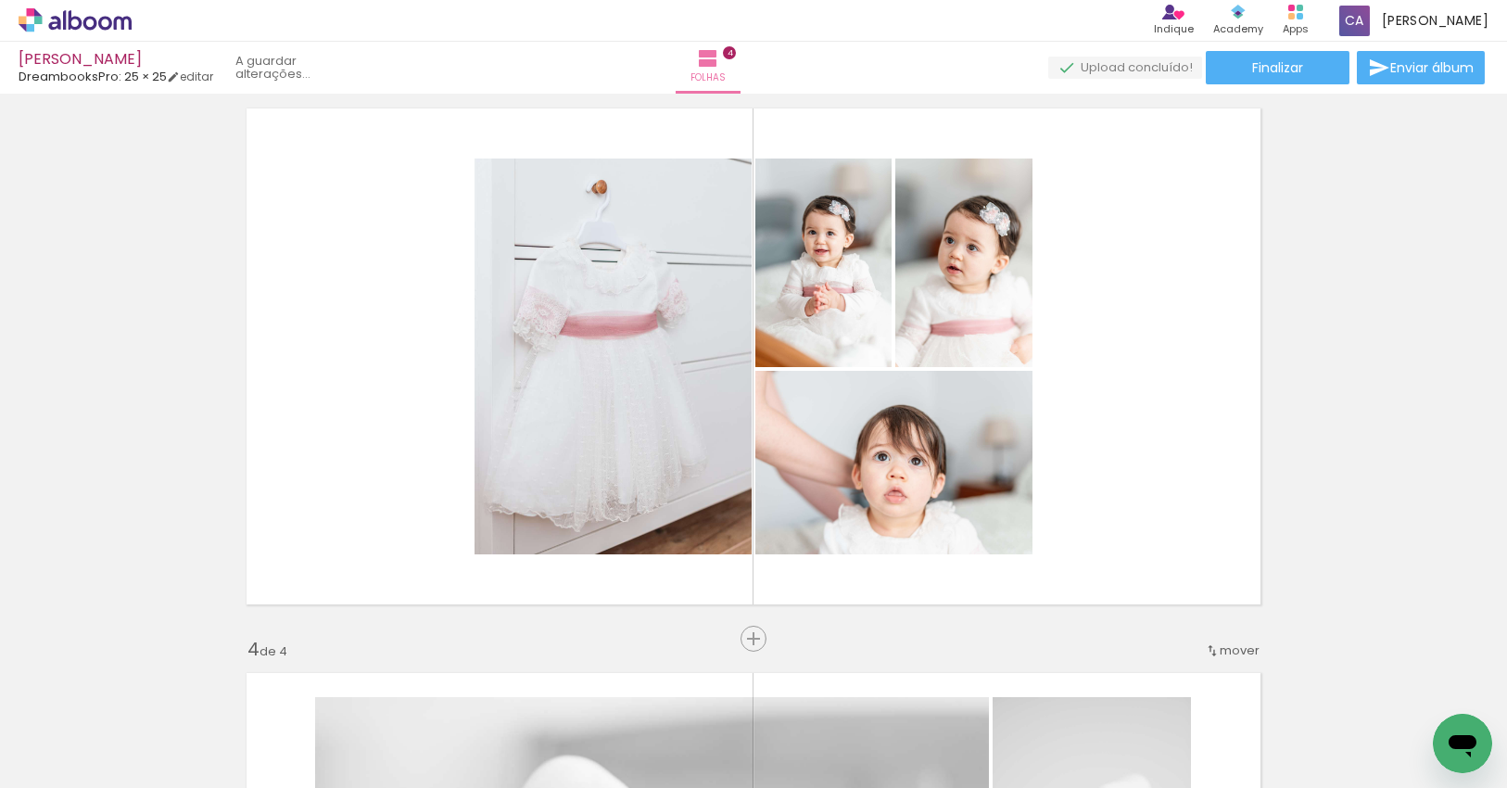
scroll to position [1160, 0]
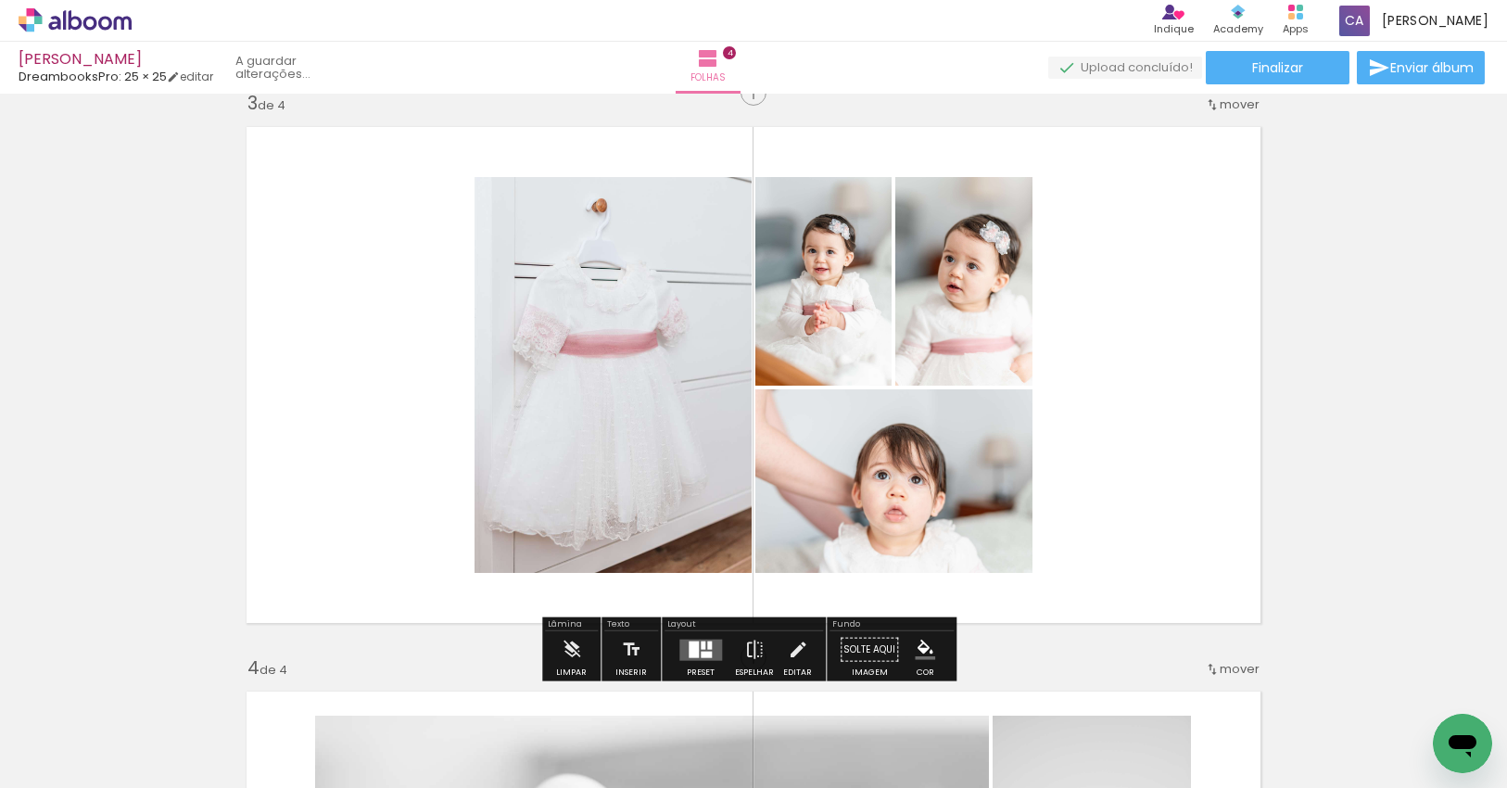
click at [702, 651] on div at bounding box center [705, 653] width 11 height 6
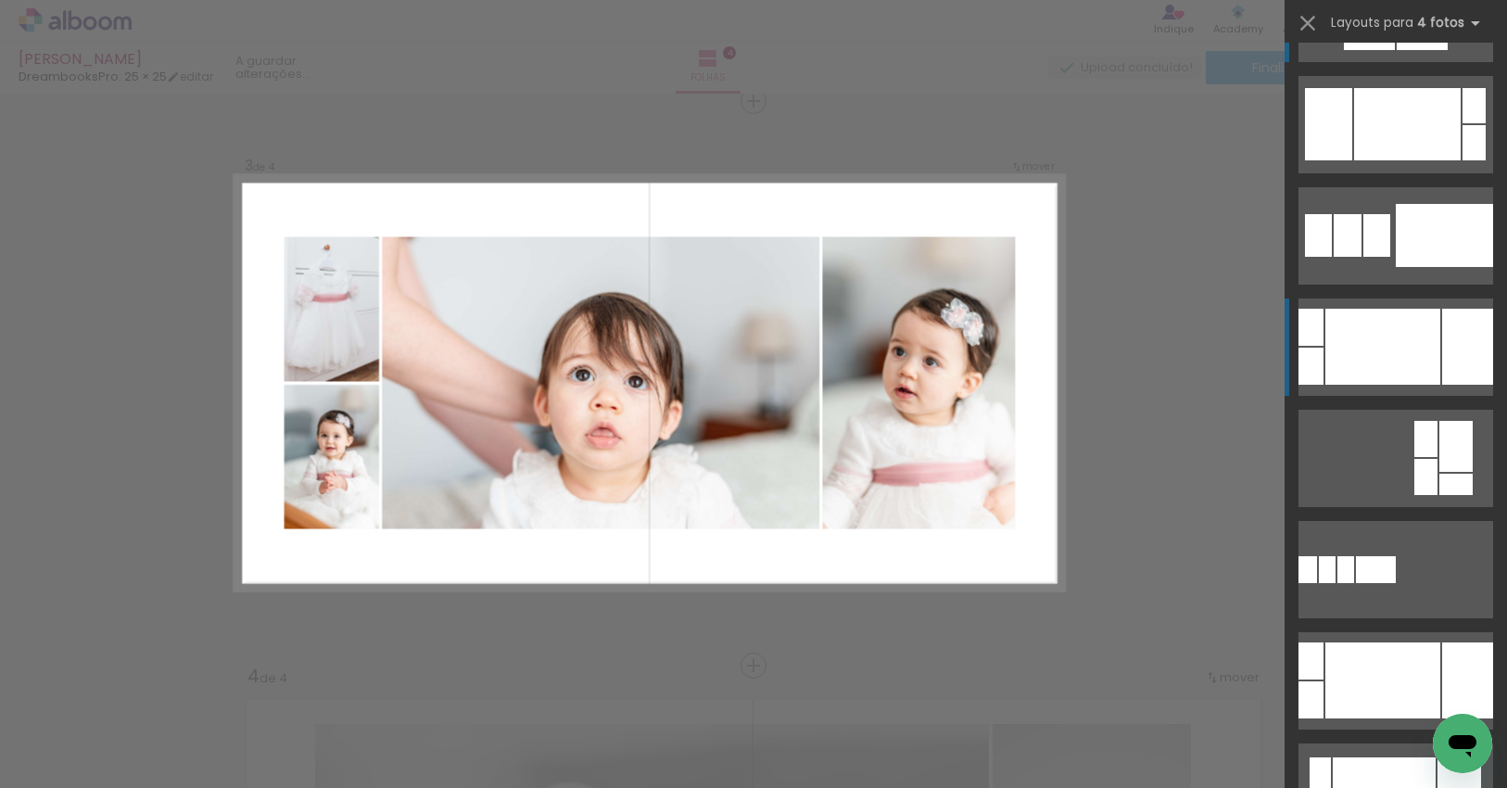
scroll to position [0, 0]
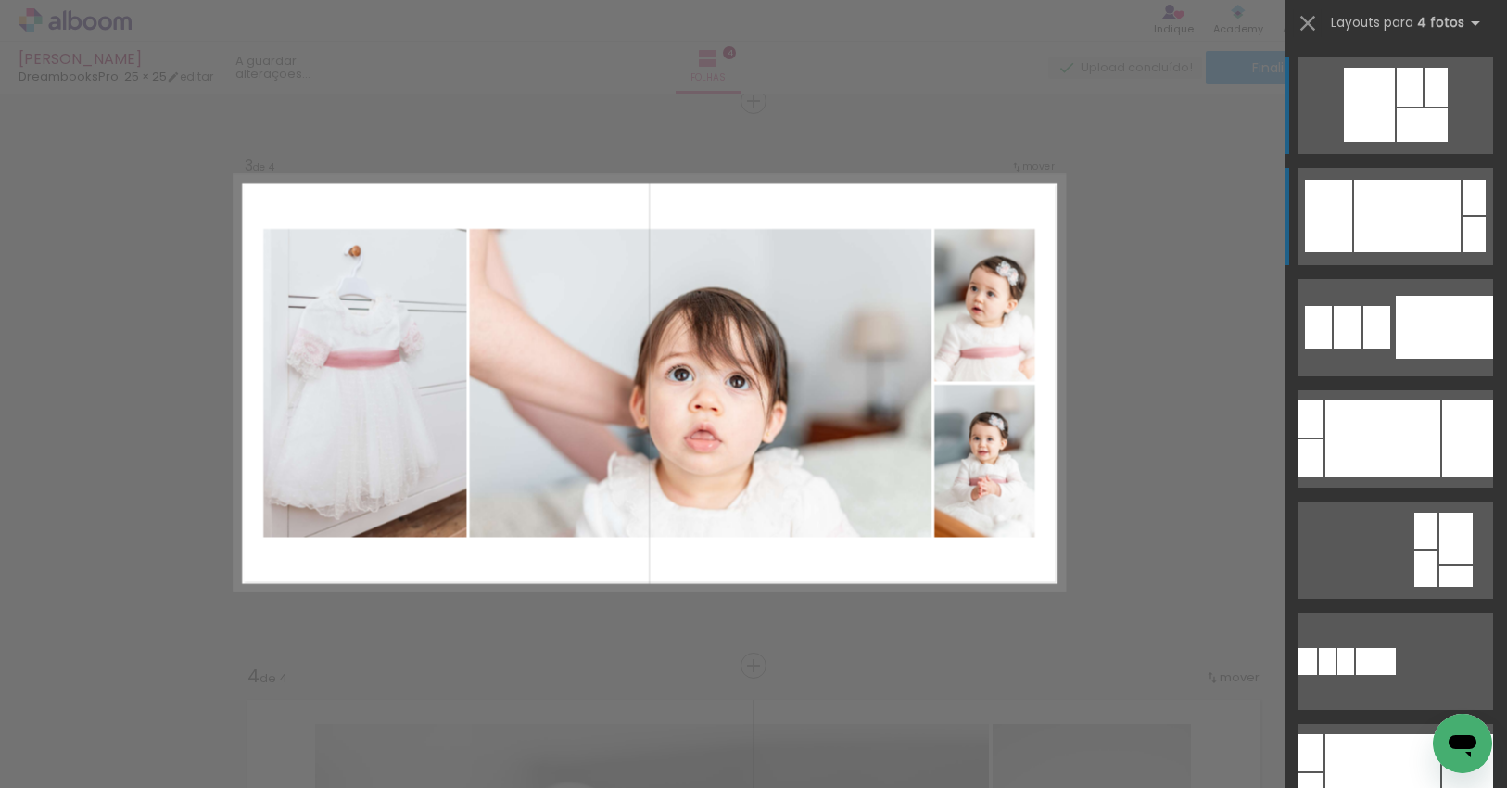
click at [1416, 208] on div at bounding box center [1407, 216] width 107 height 72
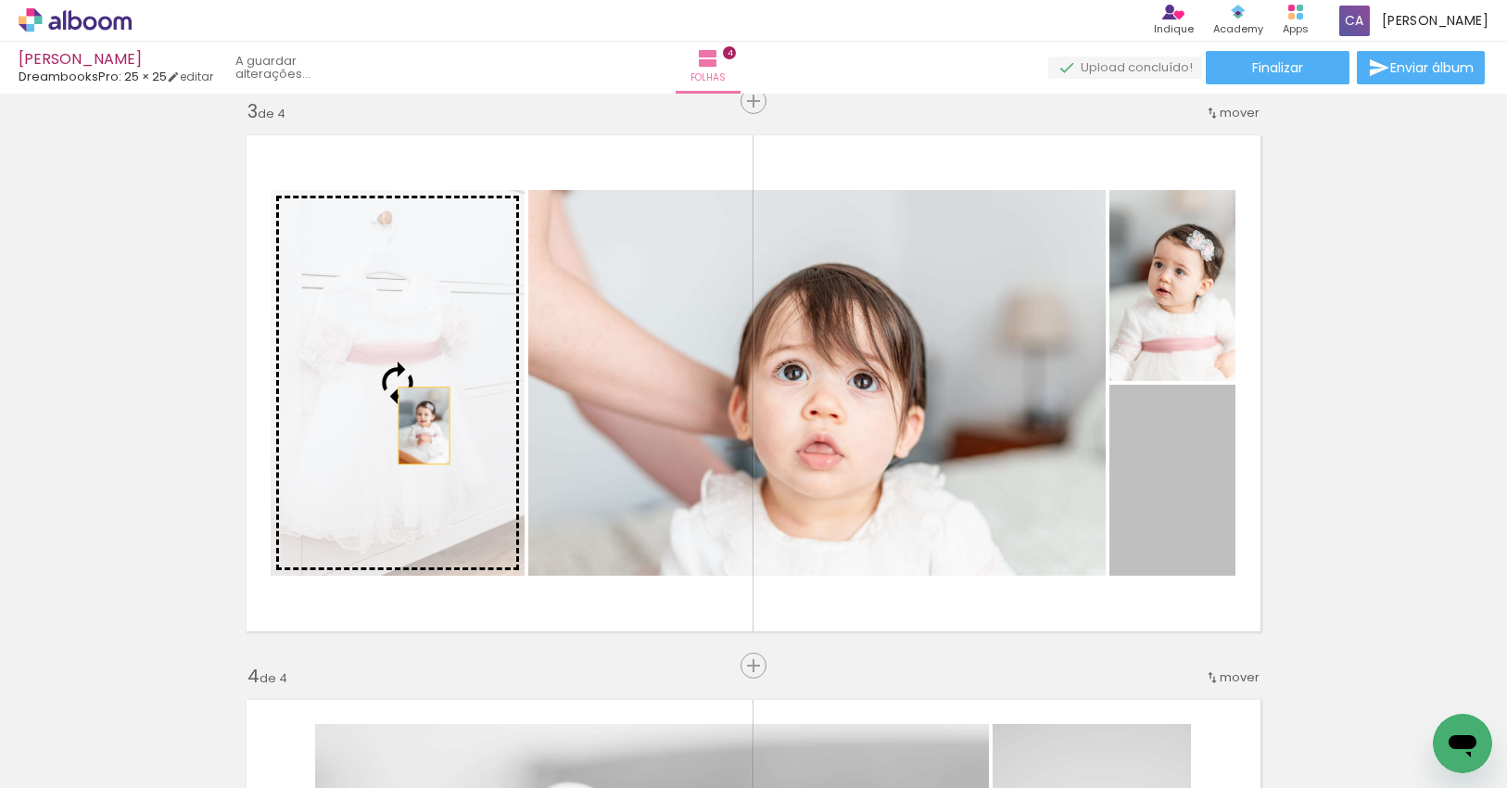
drag, startPoint x: 1128, startPoint y: 508, endPoint x: 417, endPoint y: 425, distance: 715.4
click at [0, 0] on slot at bounding box center [0, 0] width 0 height 0
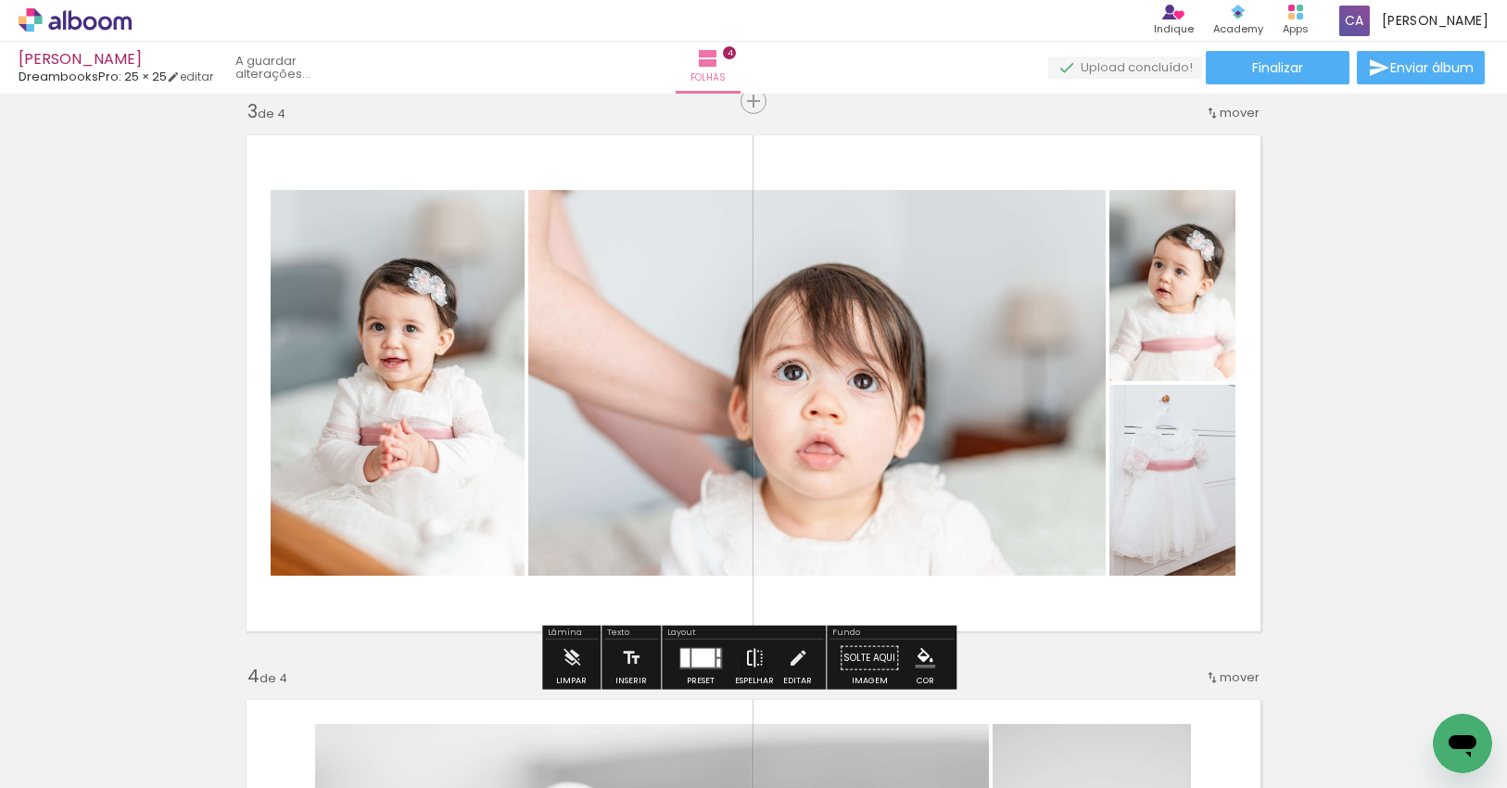
click at [756, 658] on iron-icon at bounding box center [754, 657] width 20 height 37
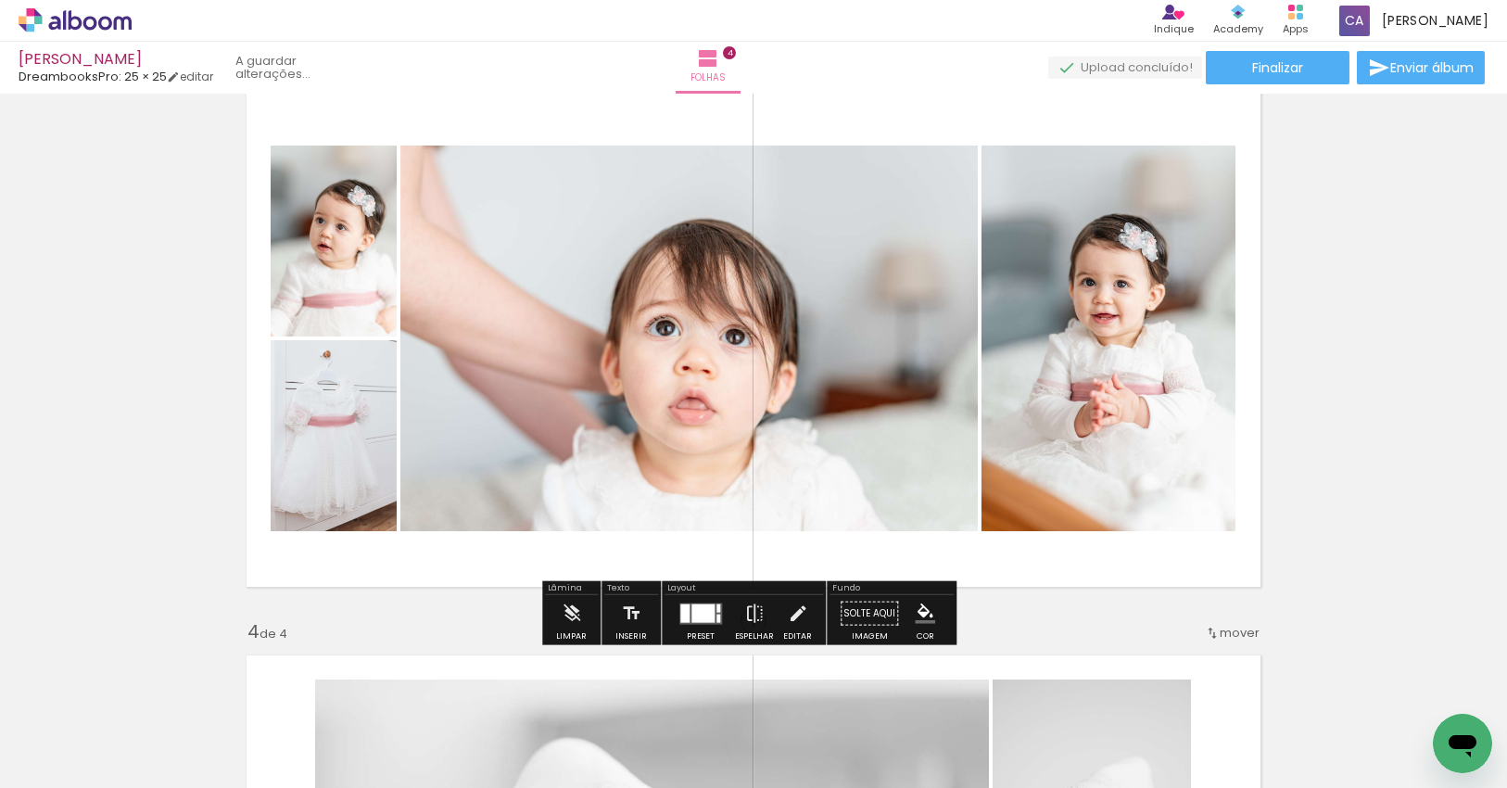
scroll to position [1152, 0]
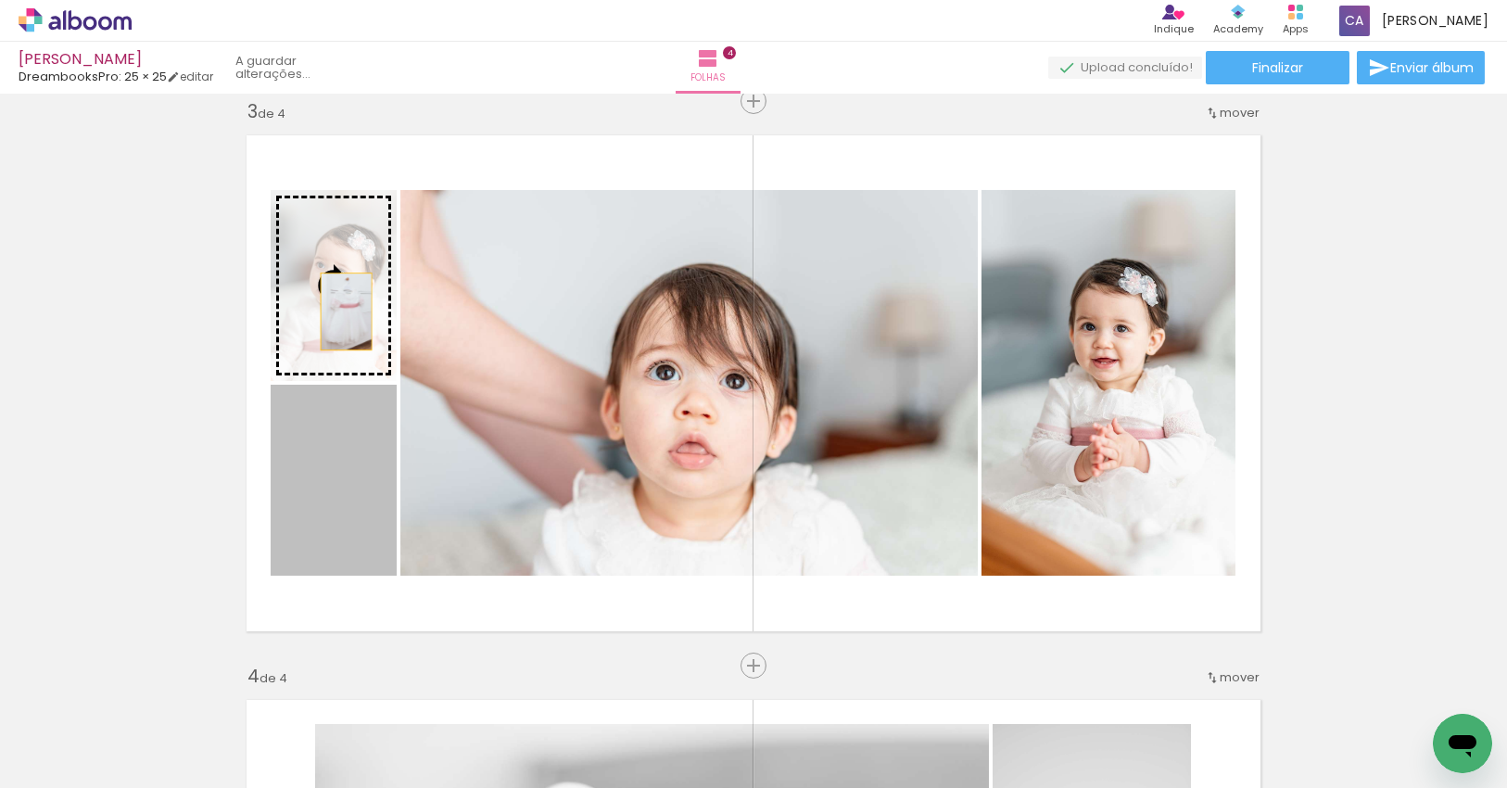
drag, startPoint x: 348, startPoint y: 474, endPoint x: 339, endPoint y: 311, distance: 163.3
click at [0, 0] on slot at bounding box center [0, 0] width 0 height 0
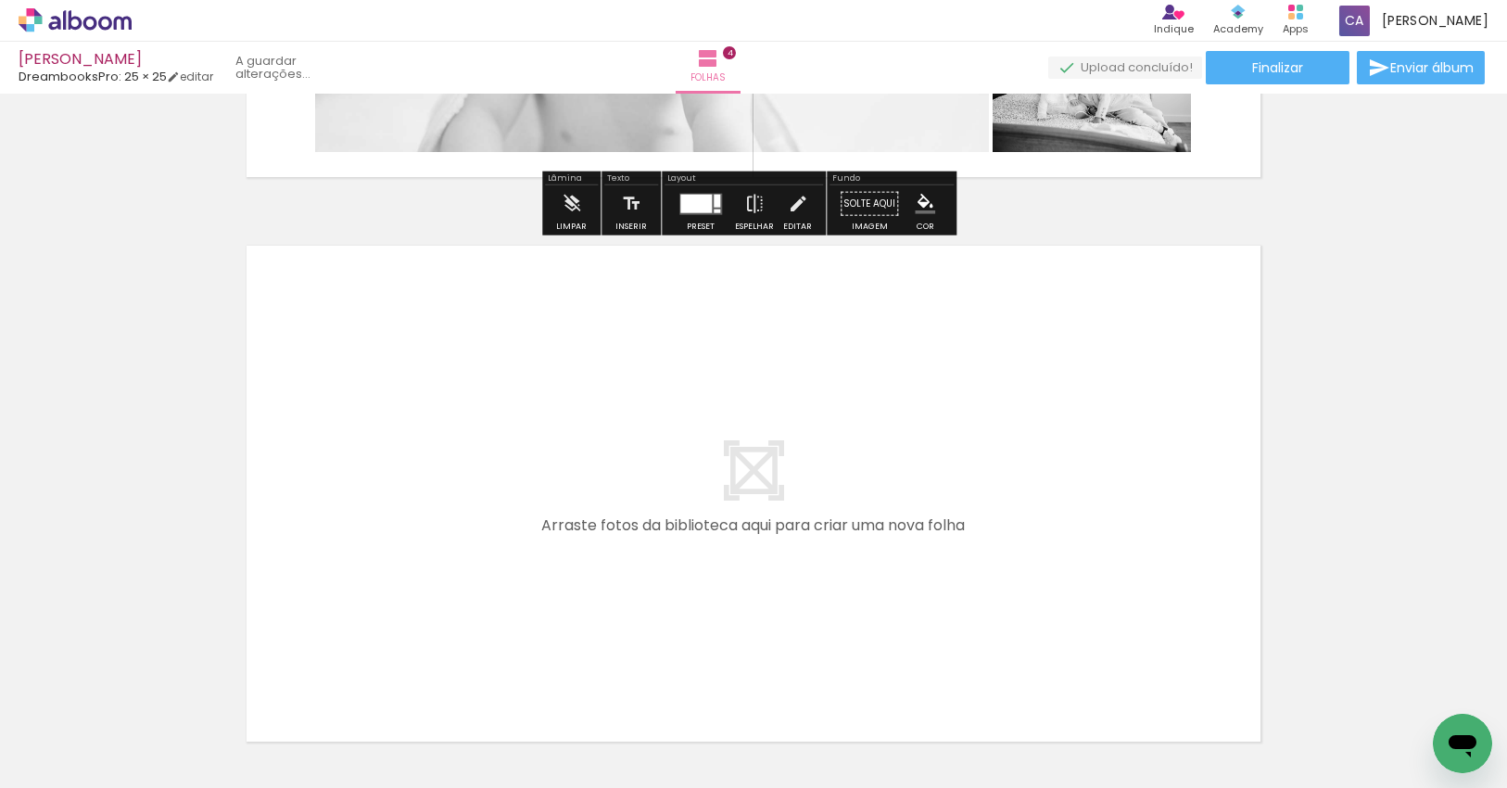
scroll to position [2171, 0]
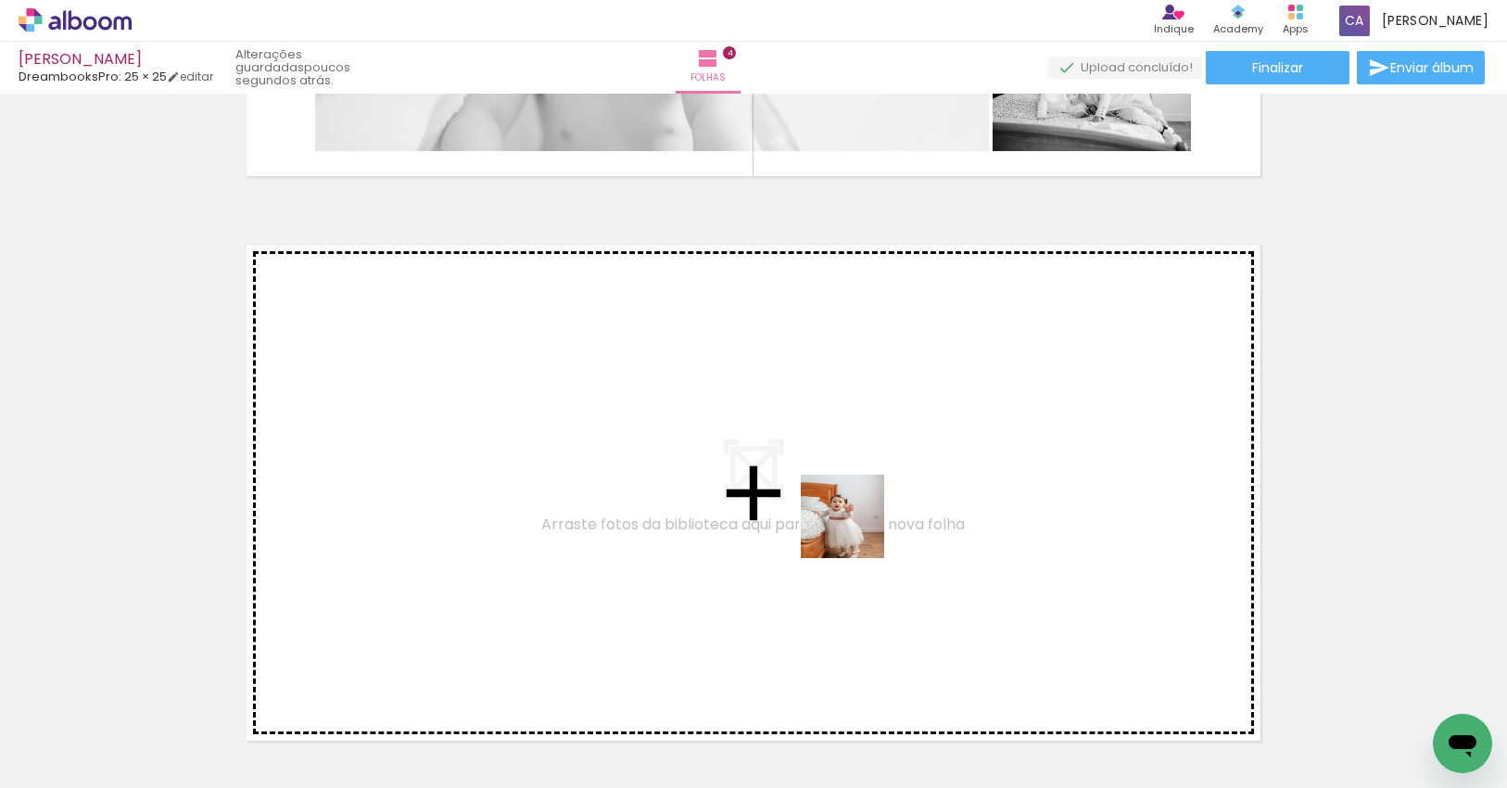
drag, startPoint x: 971, startPoint y: 722, endPoint x: 856, endPoint y: 529, distance: 224.4
click at [856, 529] on quentale-workspace at bounding box center [753, 394] width 1507 height 788
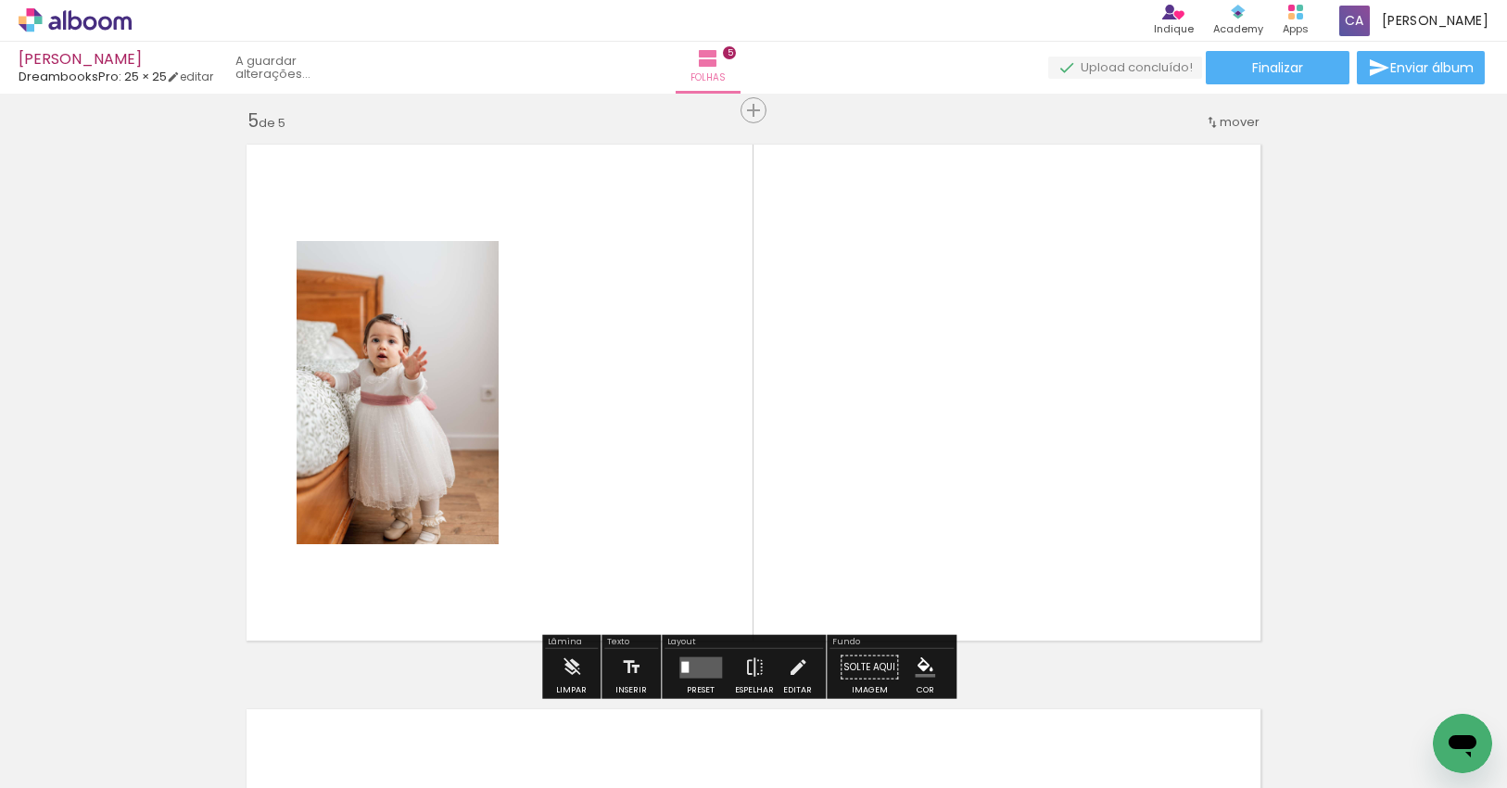
scroll to position [2280, 0]
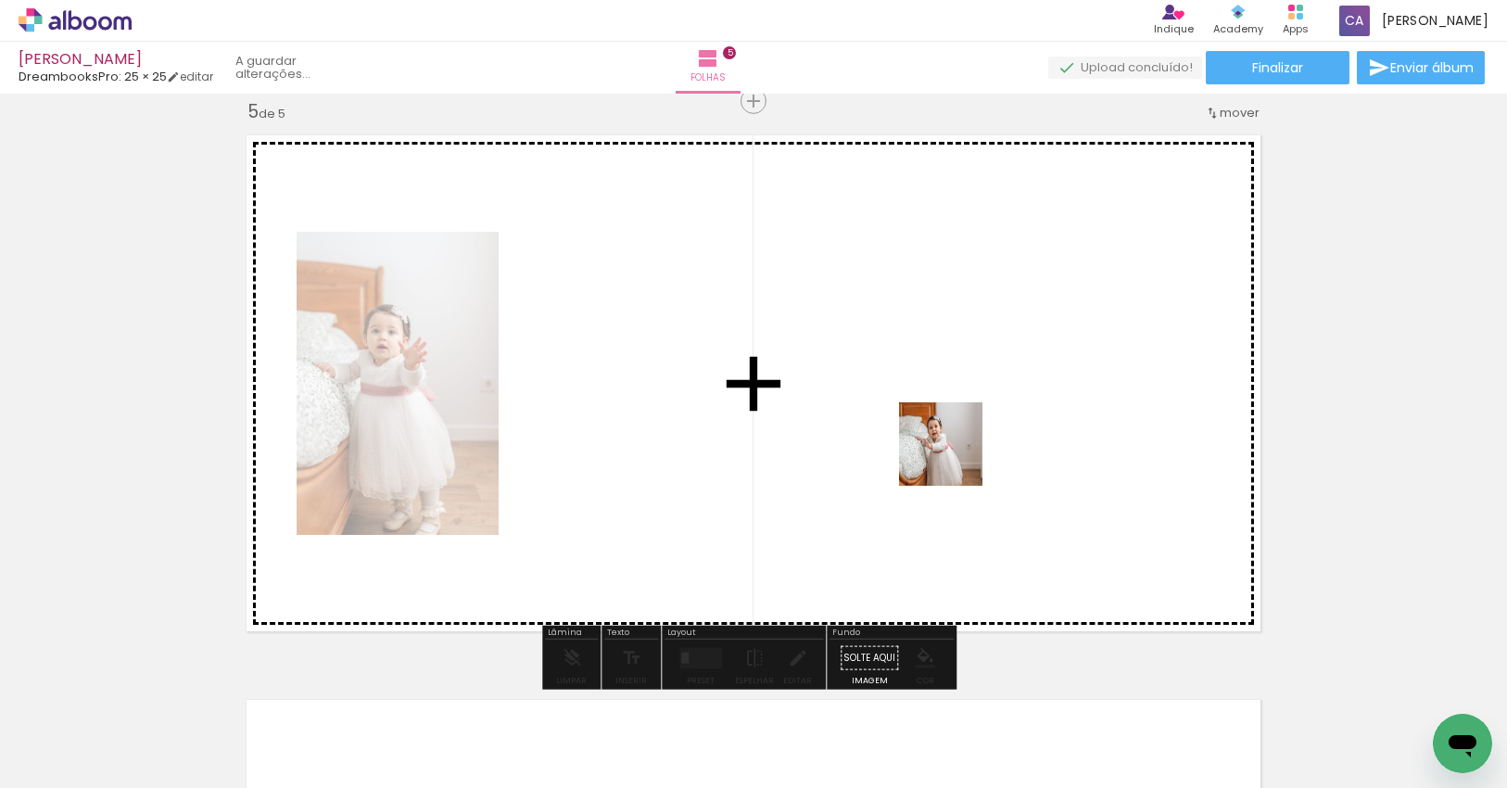
drag, startPoint x: 1066, startPoint y: 719, endPoint x: 954, endPoint y: 458, distance: 284.3
click at [954, 458] on quentale-workspace at bounding box center [753, 394] width 1507 height 788
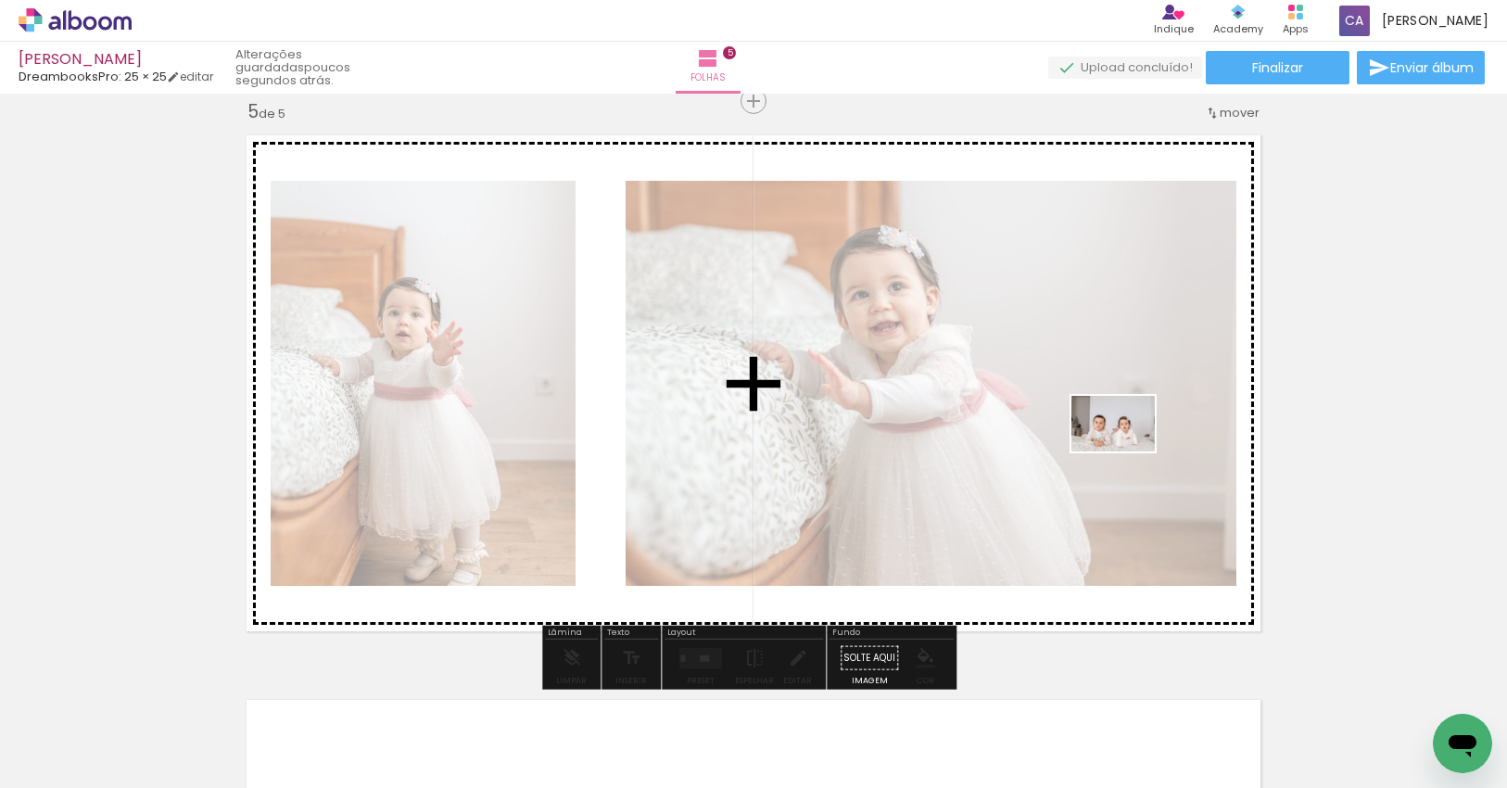
drag, startPoint x: 1285, startPoint y: 720, endPoint x: 1127, endPoint y: 451, distance: 311.9
click at [1127, 451] on quentale-workspace at bounding box center [753, 394] width 1507 height 788
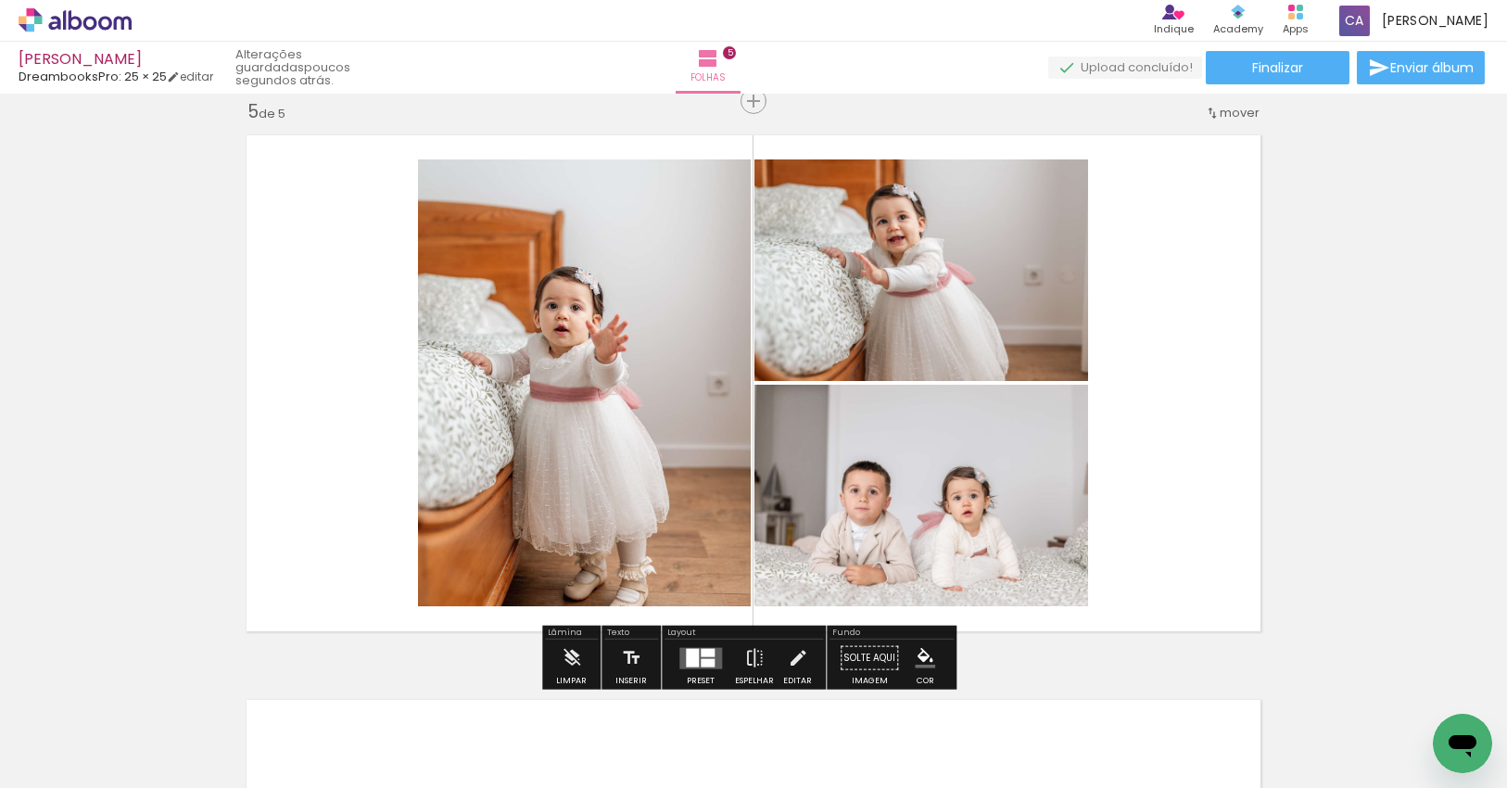
scroll to position [0, 1254]
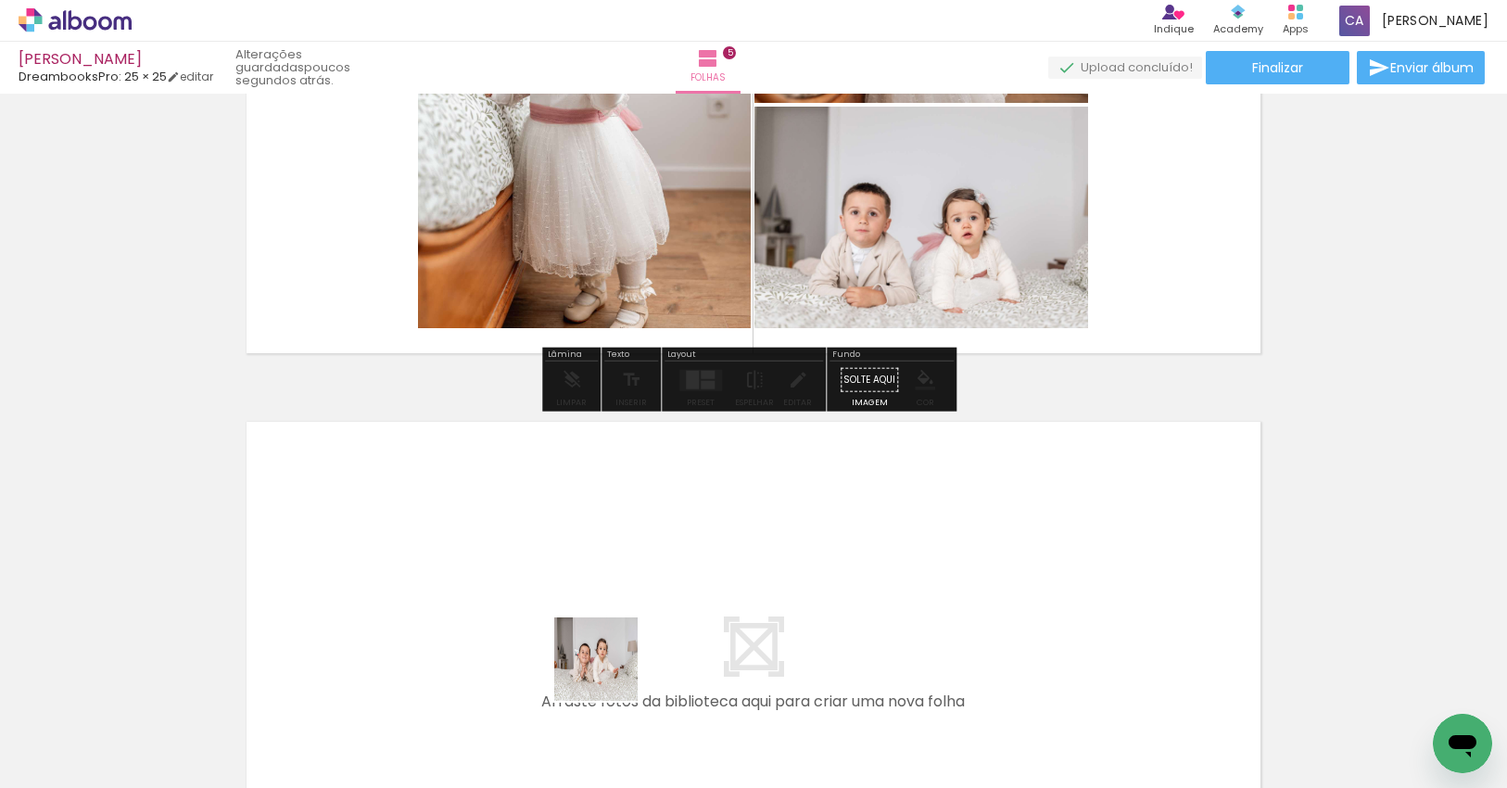
drag, startPoint x: 607, startPoint y: 712, endPoint x: 613, endPoint y: 608, distance: 104.9
click at [613, 608] on quentale-workspace at bounding box center [753, 394] width 1507 height 788
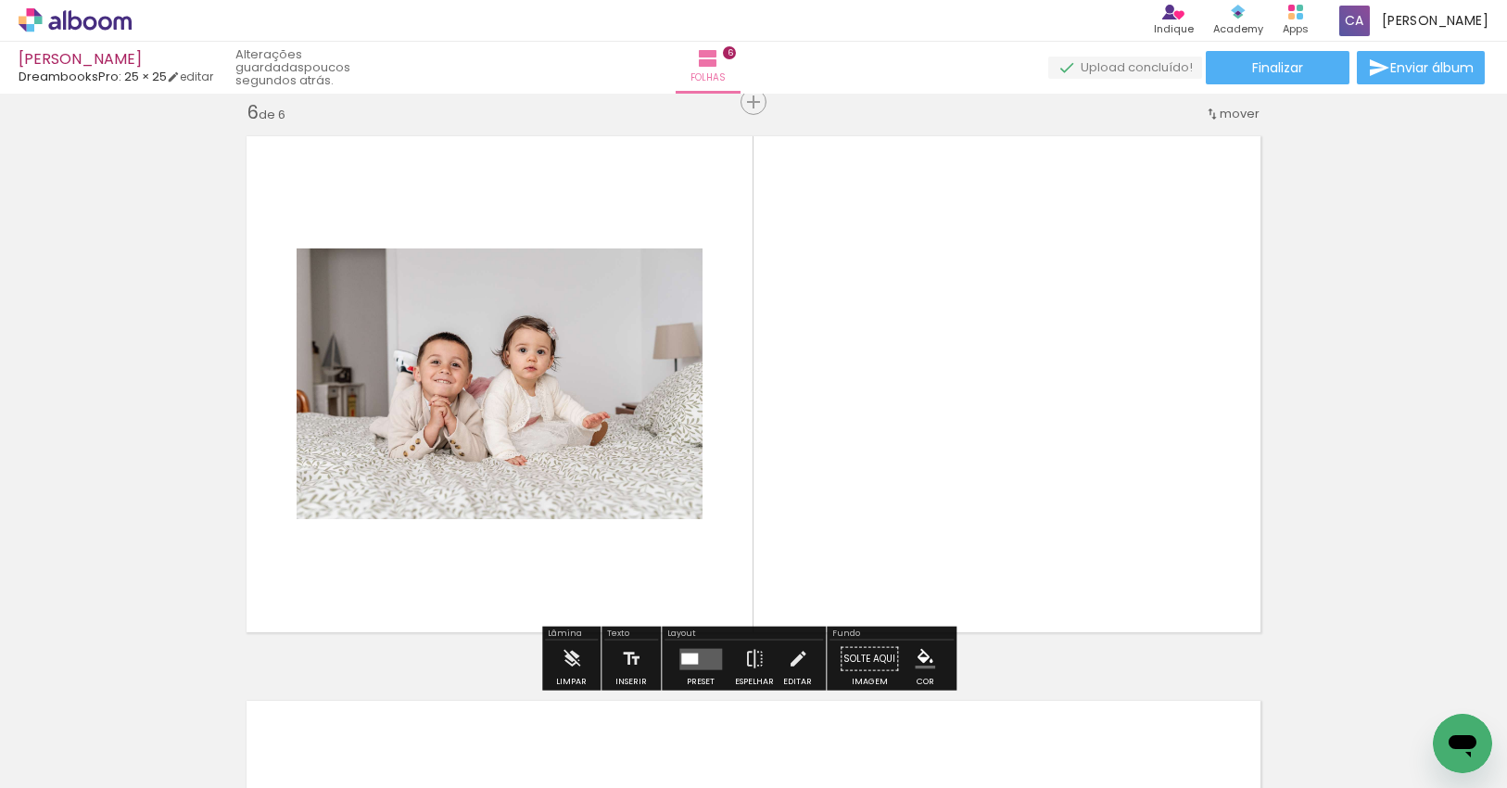
scroll to position [2844, 0]
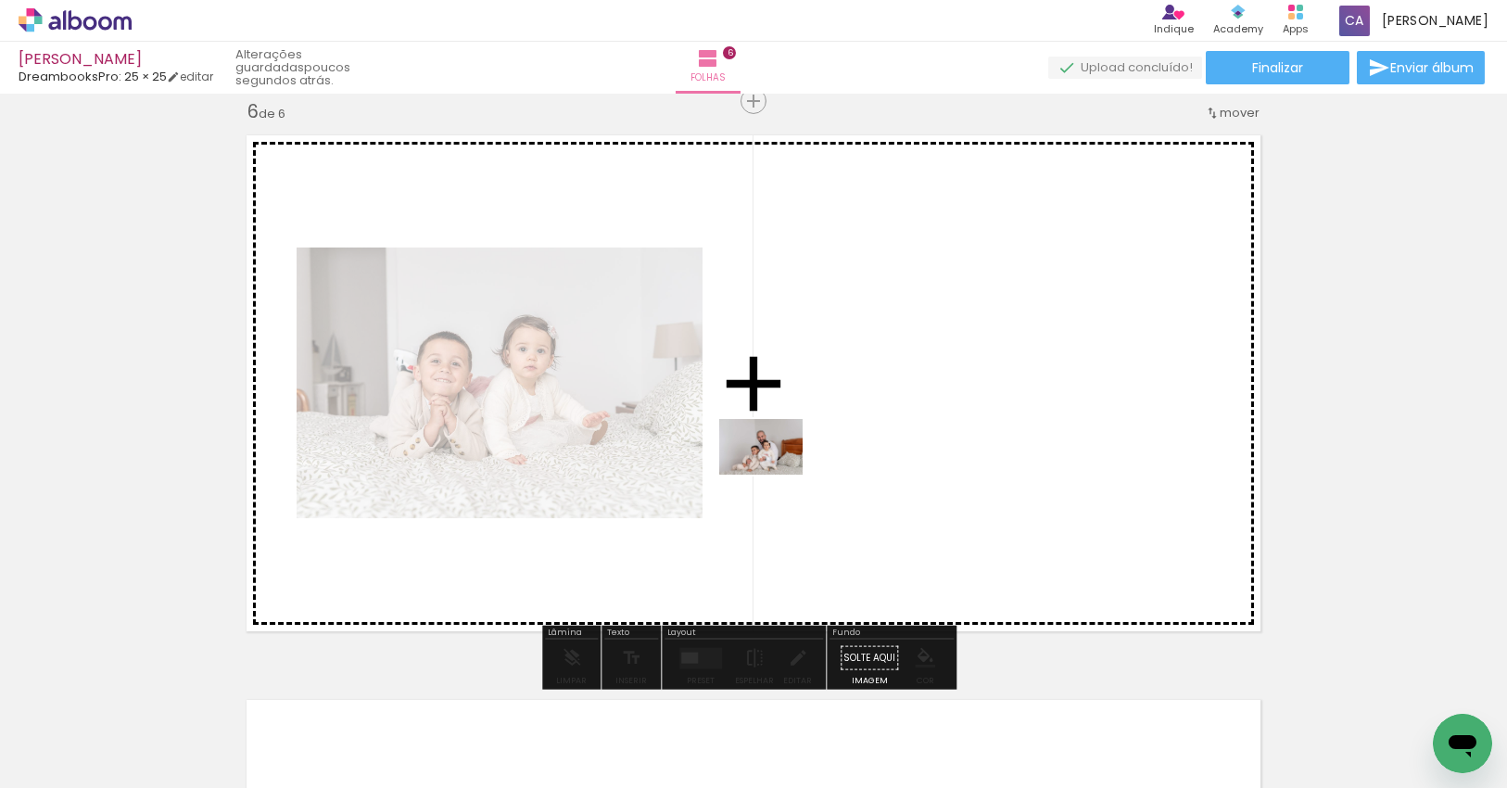
drag, startPoint x: 722, startPoint y: 714, endPoint x: 775, endPoint y: 474, distance: 245.7
click at [775, 474] on quentale-workspace at bounding box center [753, 394] width 1507 height 788
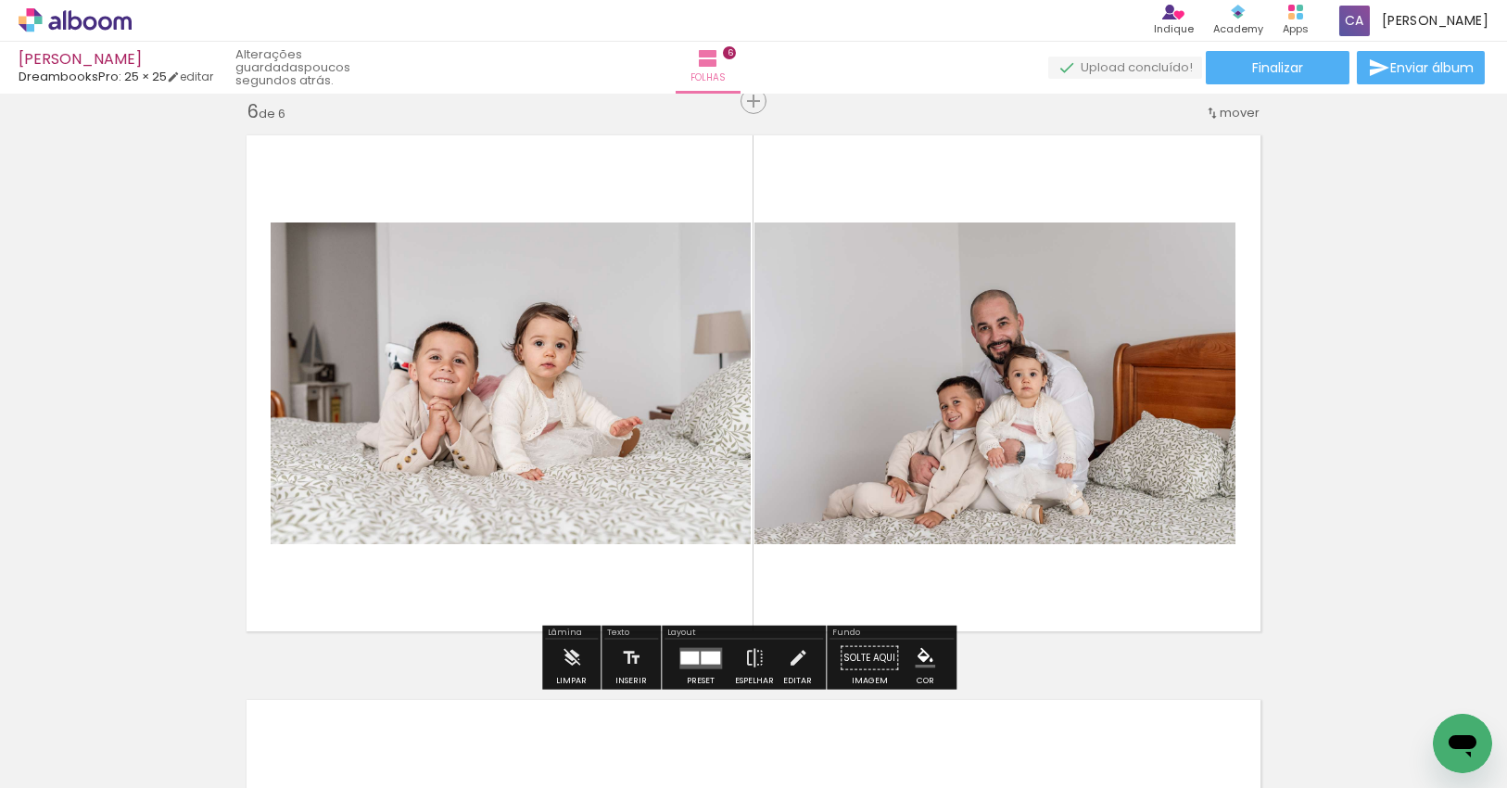
drag, startPoint x: 805, startPoint y: 709, endPoint x: 803, endPoint y: 538, distance: 170.5
click at [801, 530] on quentale-workspace at bounding box center [753, 394] width 1507 height 788
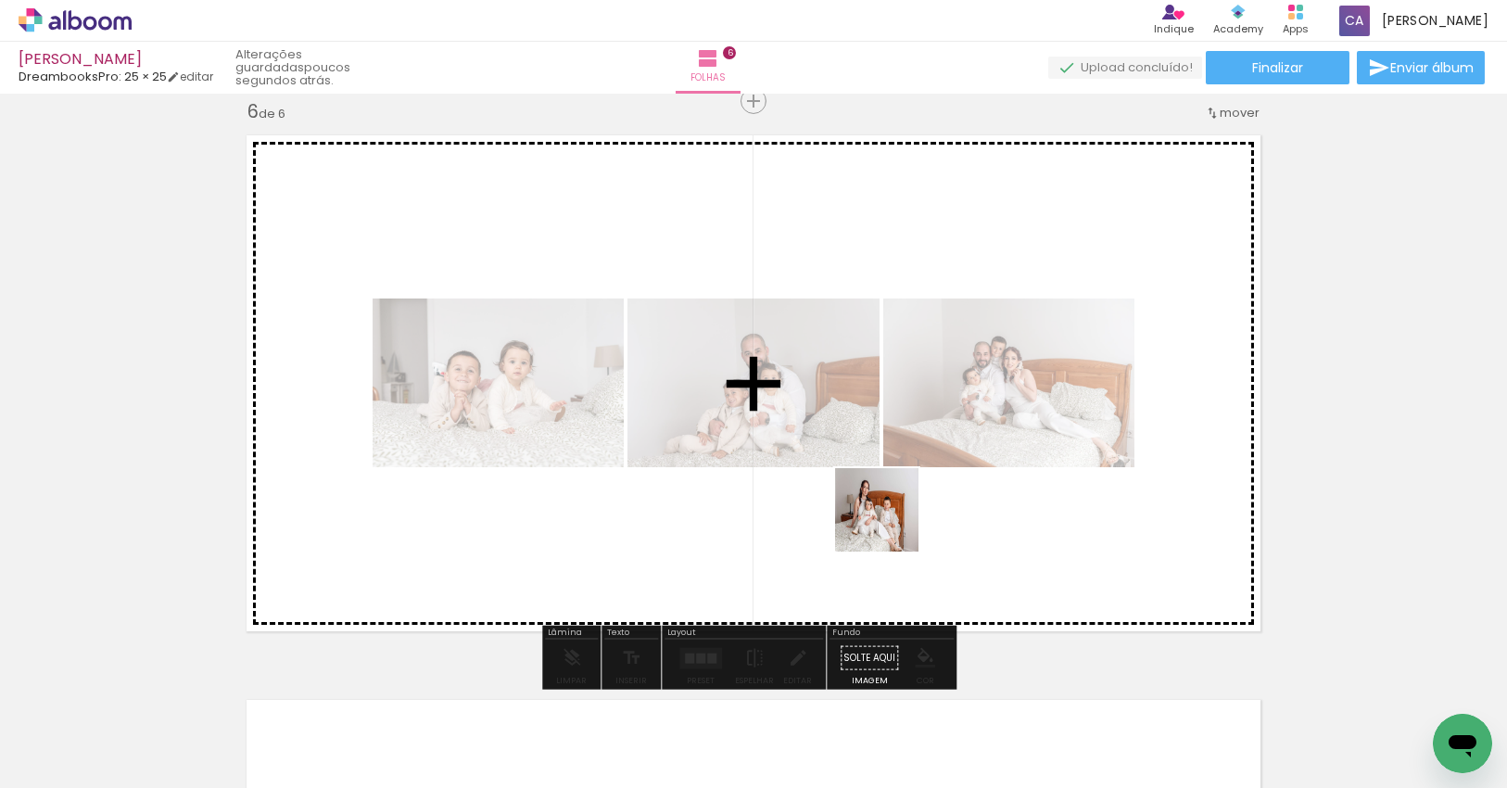
drag, startPoint x: 890, startPoint y: 720, endPoint x: 899, endPoint y: 548, distance: 171.6
click at [889, 519] on quentale-workspace at bounding box center [753, 394] width 1507 height 788
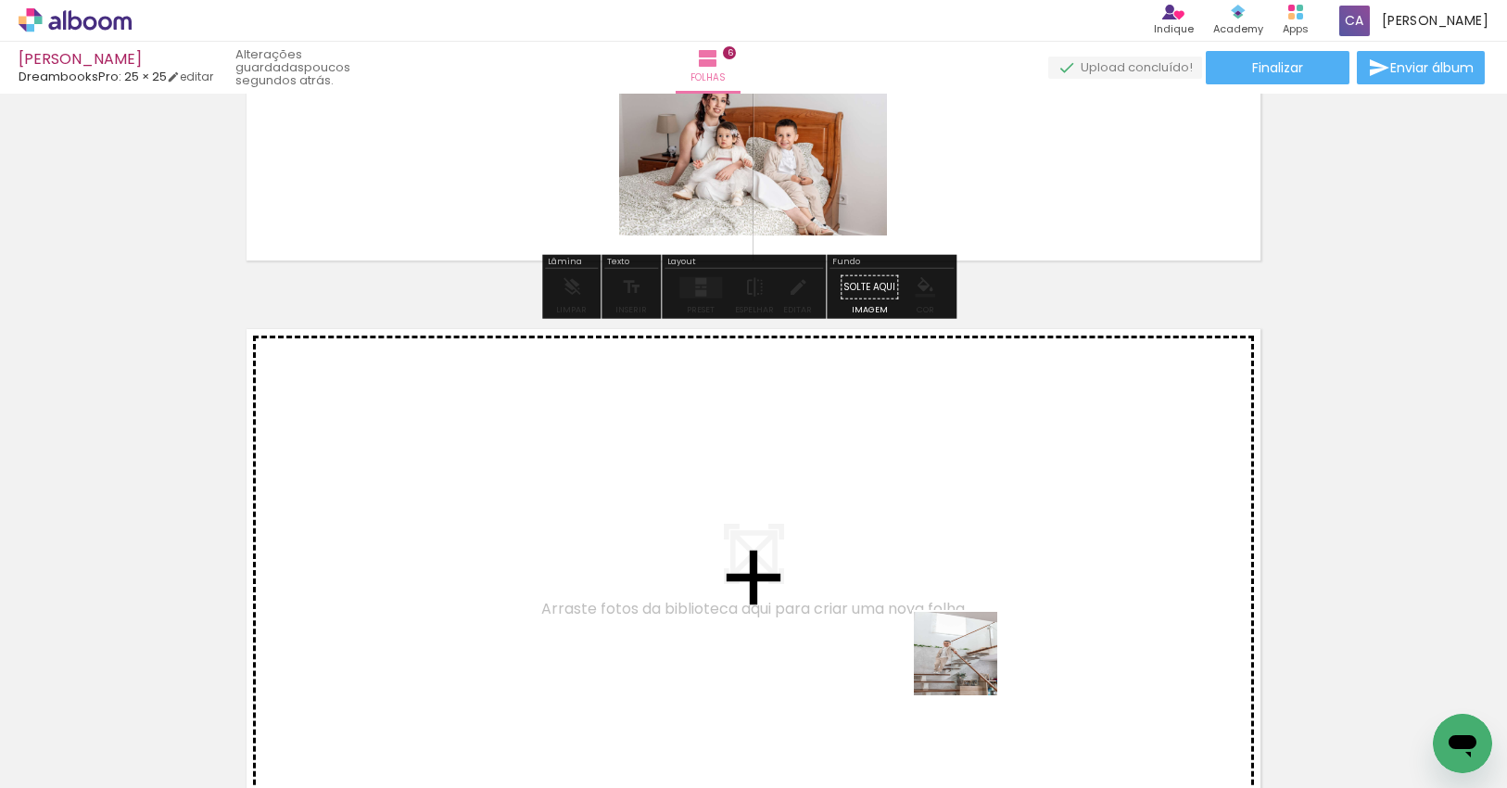
drag, startPoint x: 984, startPoint y: 695, endPoint x: 921, endPoint y: 602, distance: 112.0
click at [921, 602] on quentale-workspace at bounding box center [753, 394] width 1507 height 788
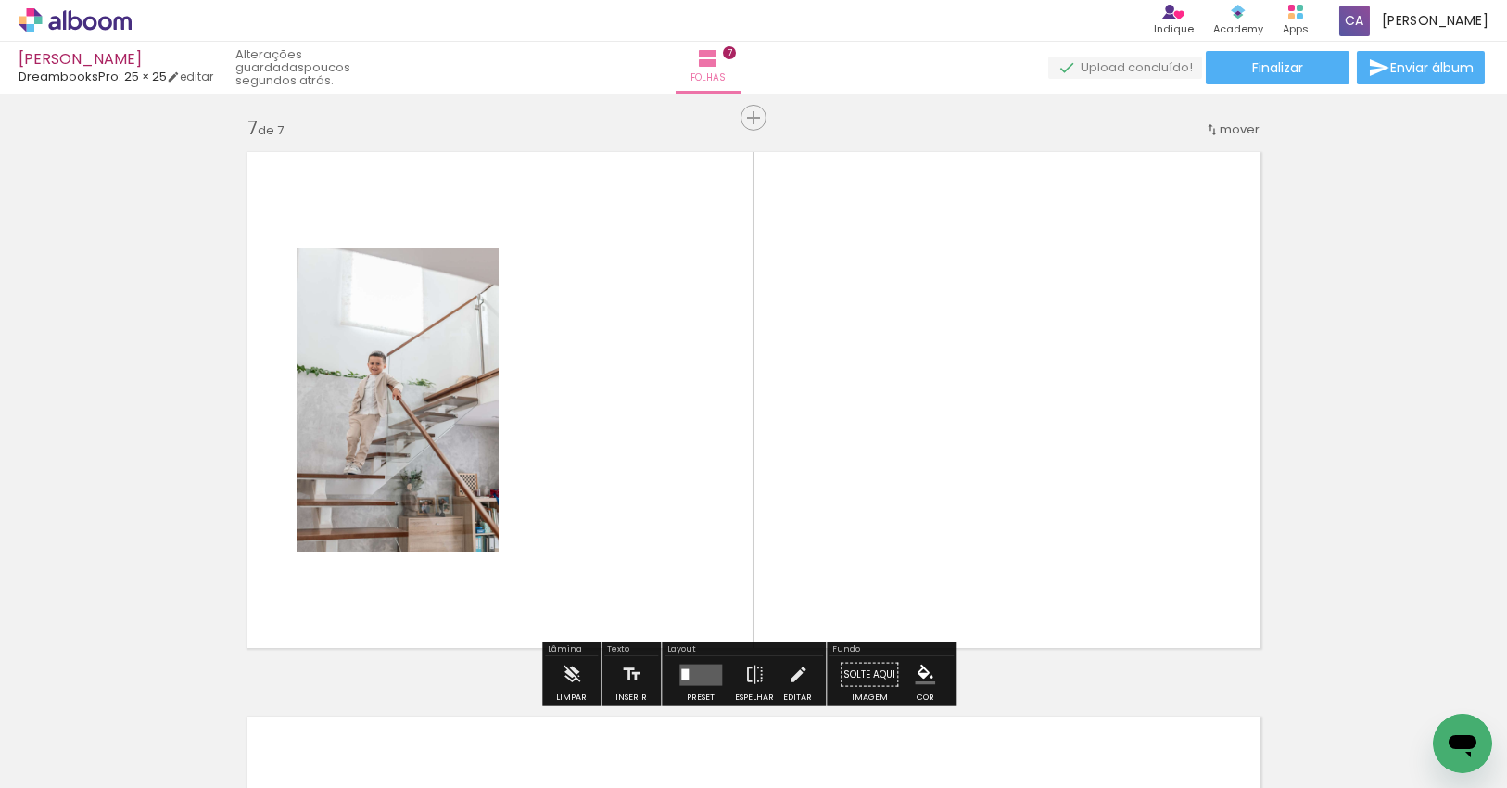
scroll to position [3409, 0]
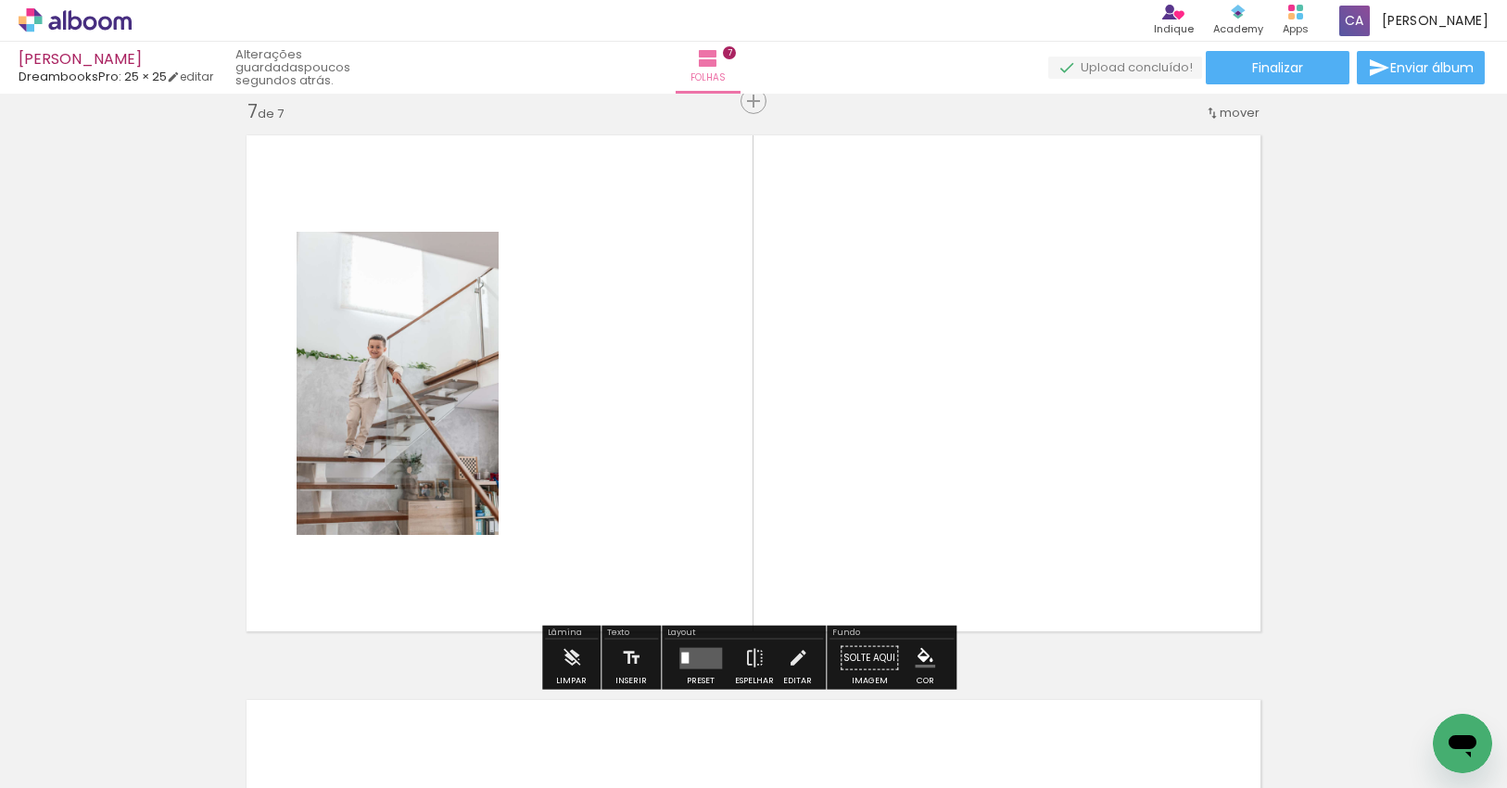
drag, startPoint x: 1108, startPoint y: 721, endPoint x: 997, endPoint y: 510, distance: 238.7
click at [997, 510] on quentale-workspace at bounding box center [753, 394] width 1507 height 788
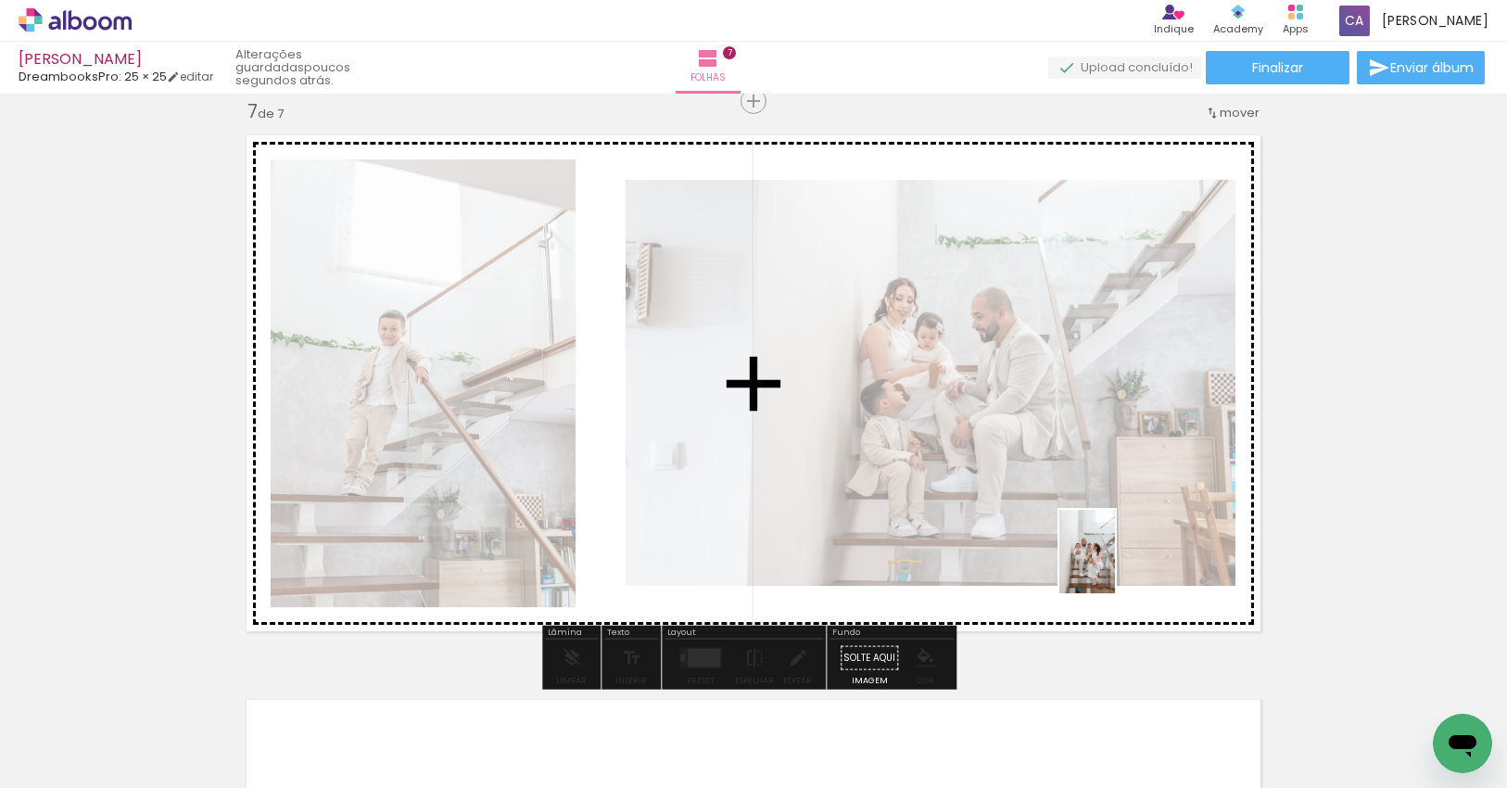
drag, startPoint x: 1226, startPoint y: 745, endPoint x: 1127, endPoint y: 581, distance: 191.6
click at [1115, 562] on quentale-workspace at bounding box center [753, 394] width 1507 height 788
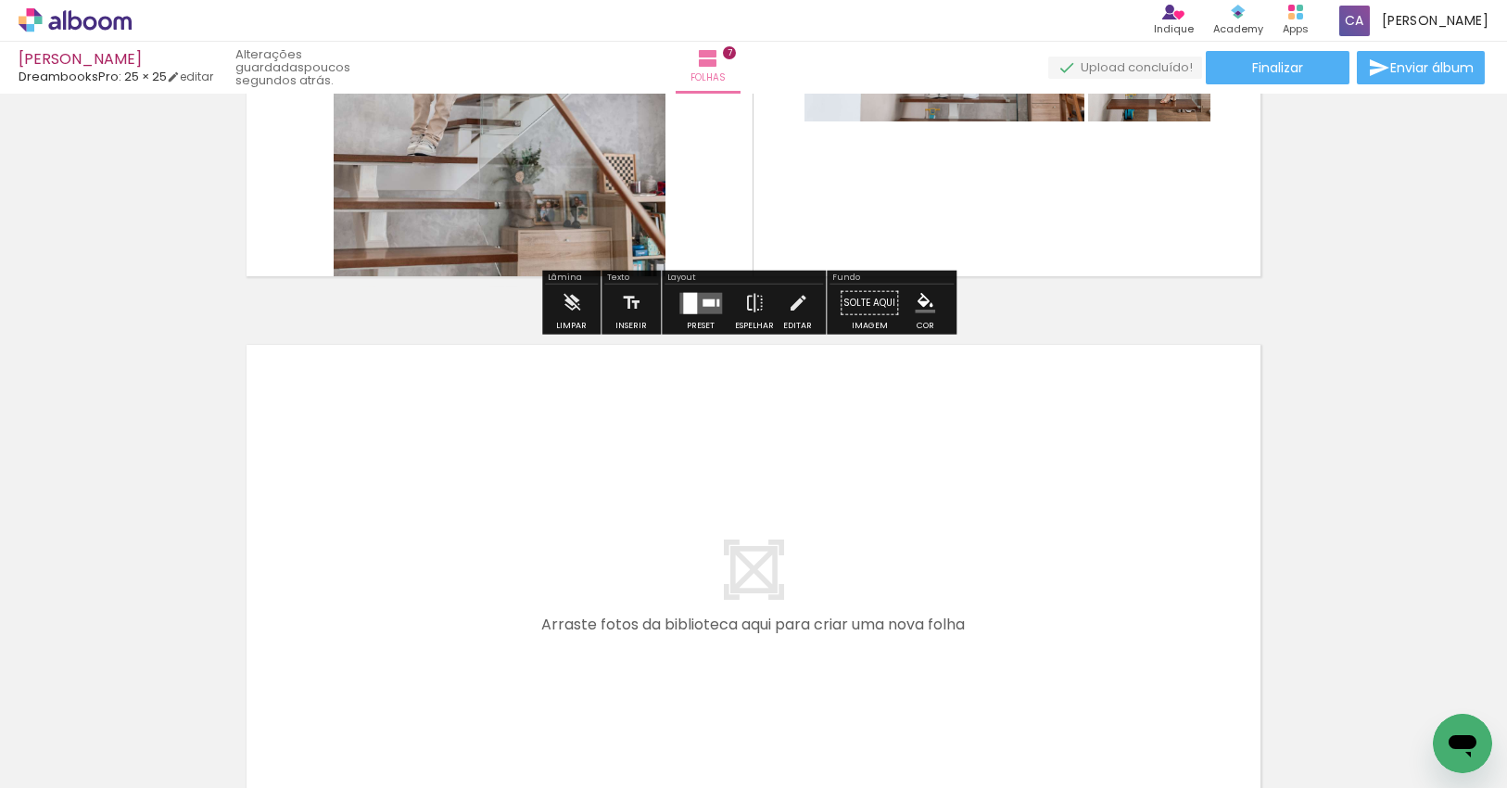
scroll to position [3779, 0]
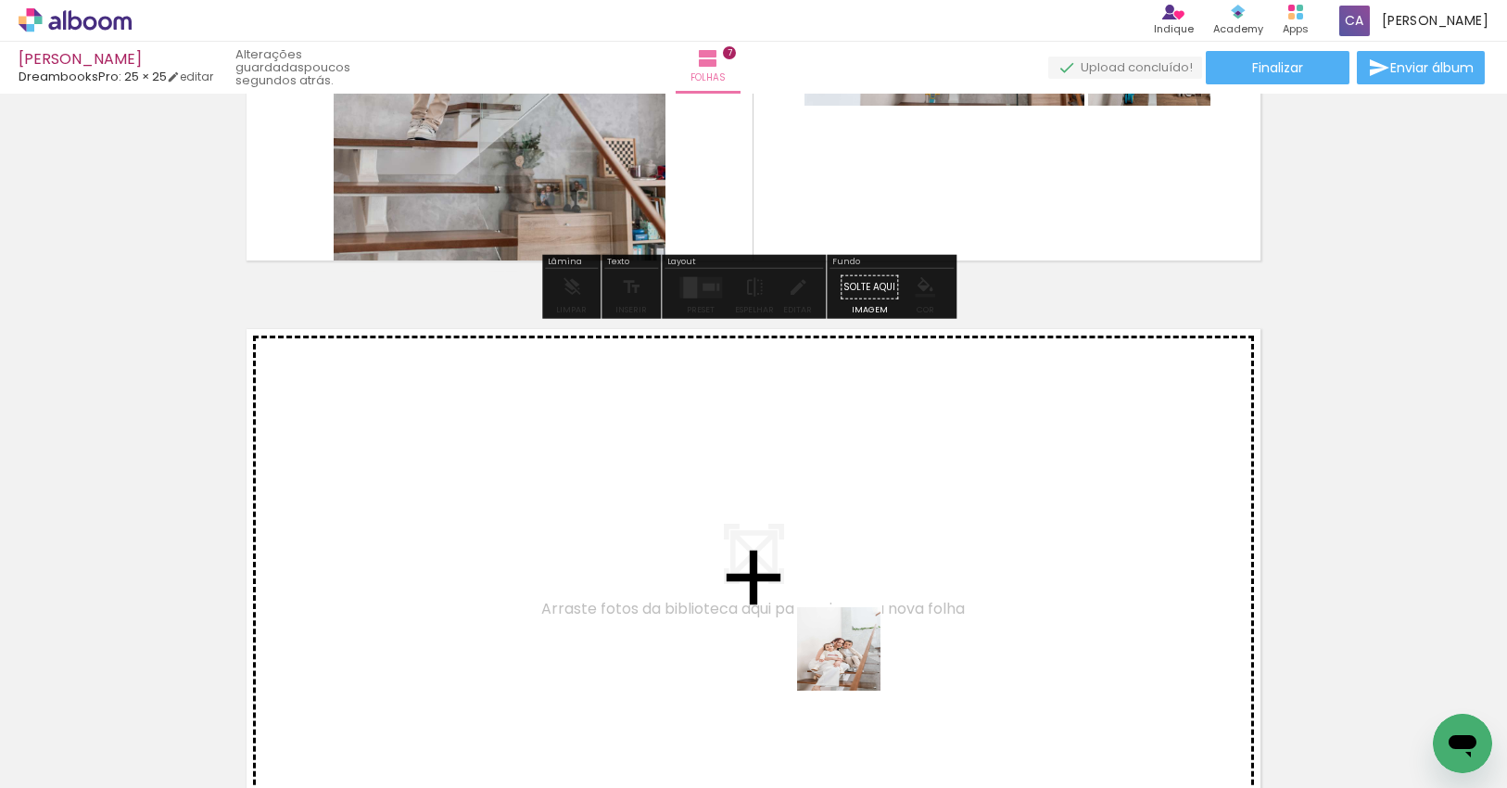
drag, startPoint x: 856, startPoint y: 714, endPoint x: 820, endPoint y: 577, distance: 141.8
click at [820, 577] on quentale-workspace at bounding box center [753, 394] width 1507 height 788
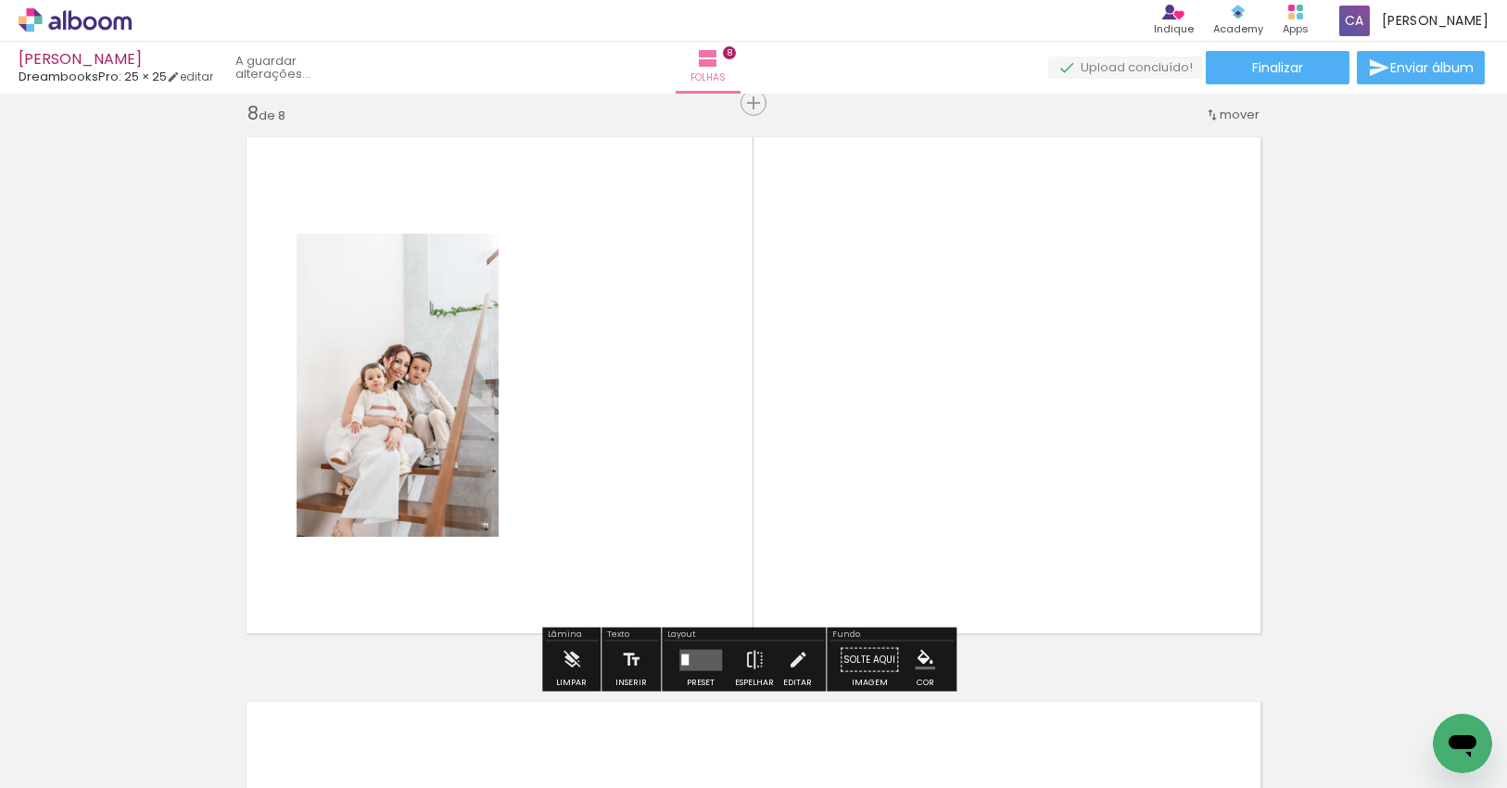
scroll to position [3973, 0]
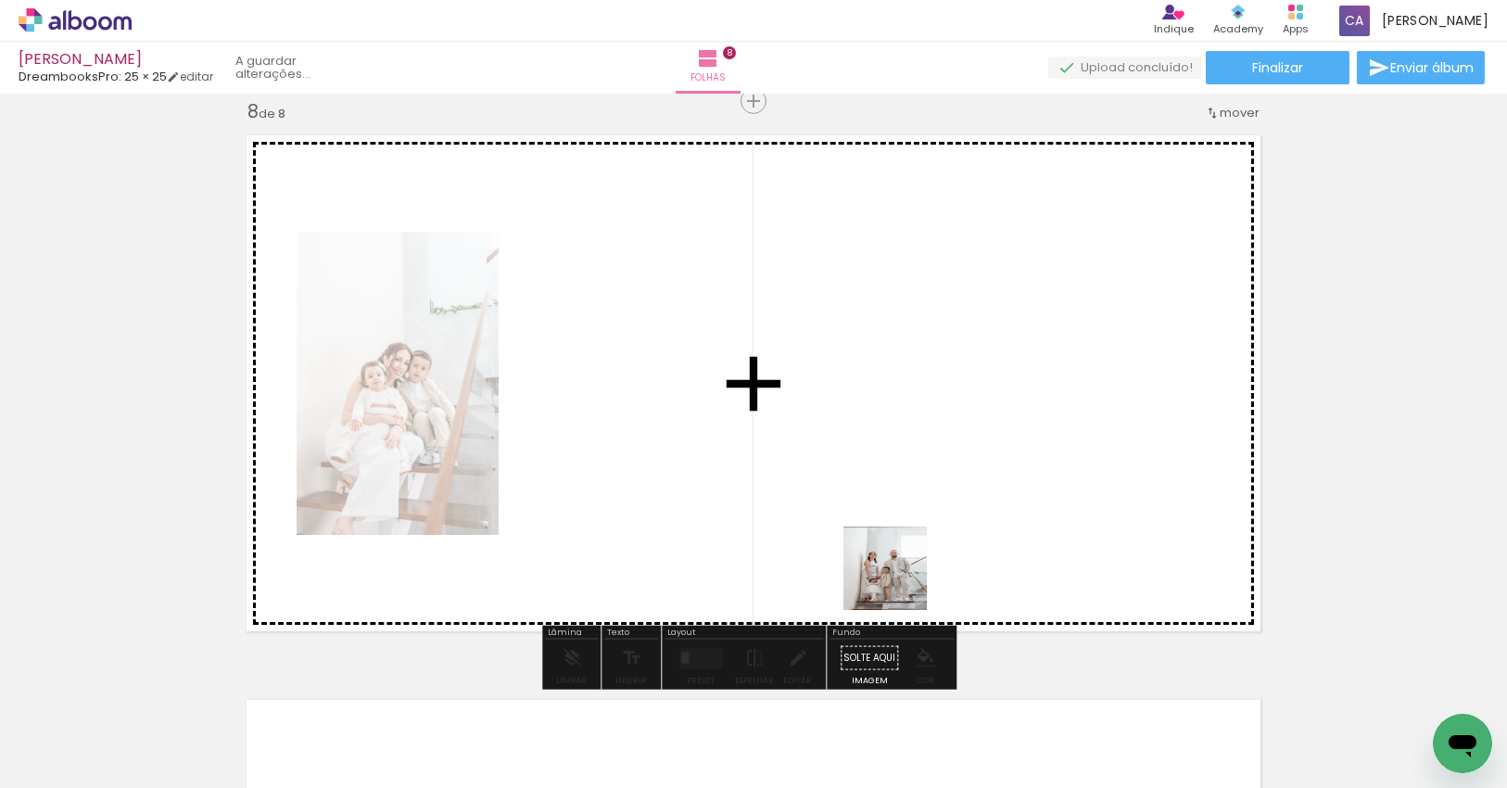
drag, startPoint x: 944, startPoint y: 712, endPoint x: 870, endPoint y: 512, distance: 212.5
click at [858, 495] on quentale-workspace at bounding box center [753, 394] width 1507 height 788
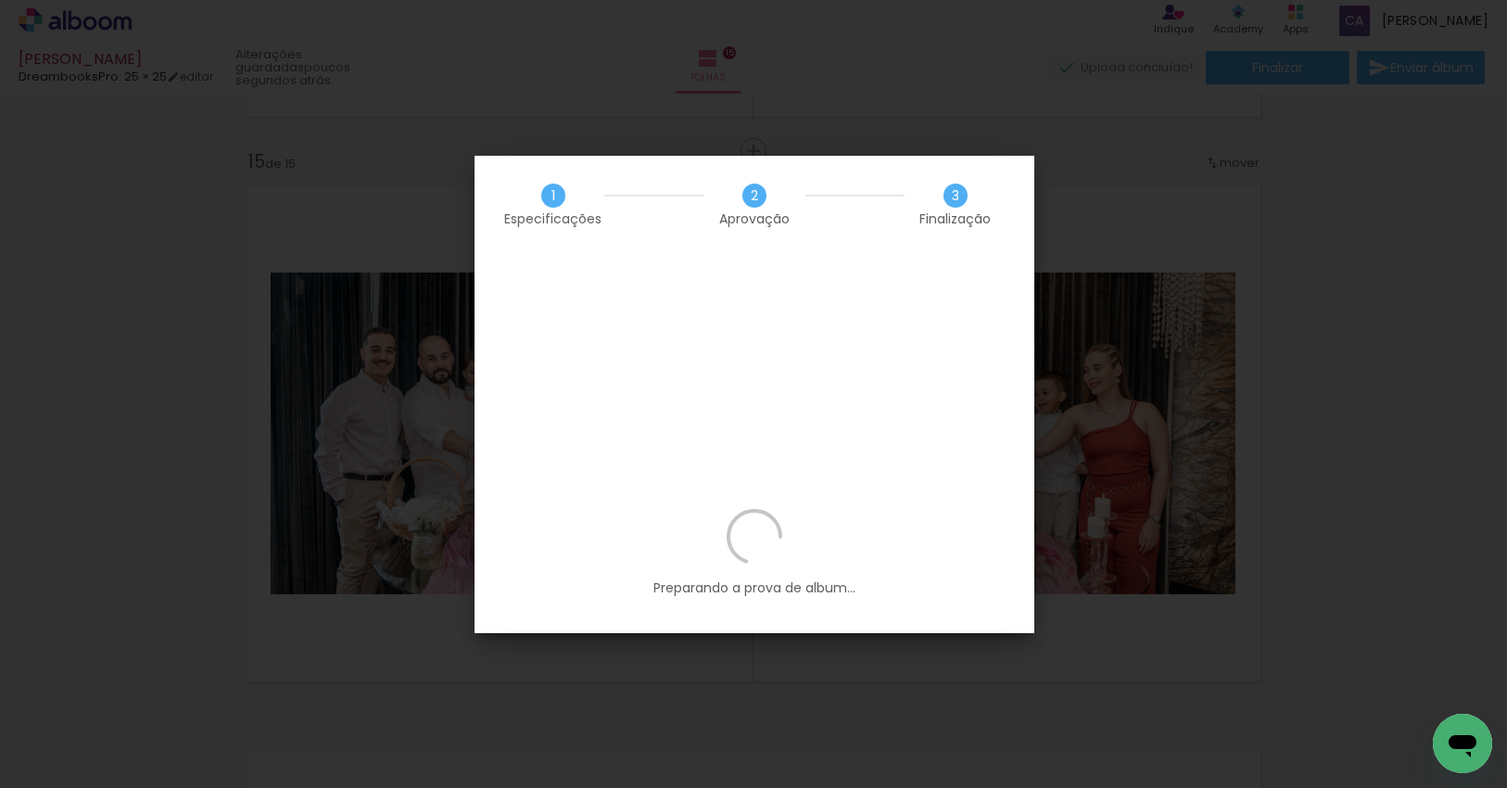
scroll to position [1056, 0]
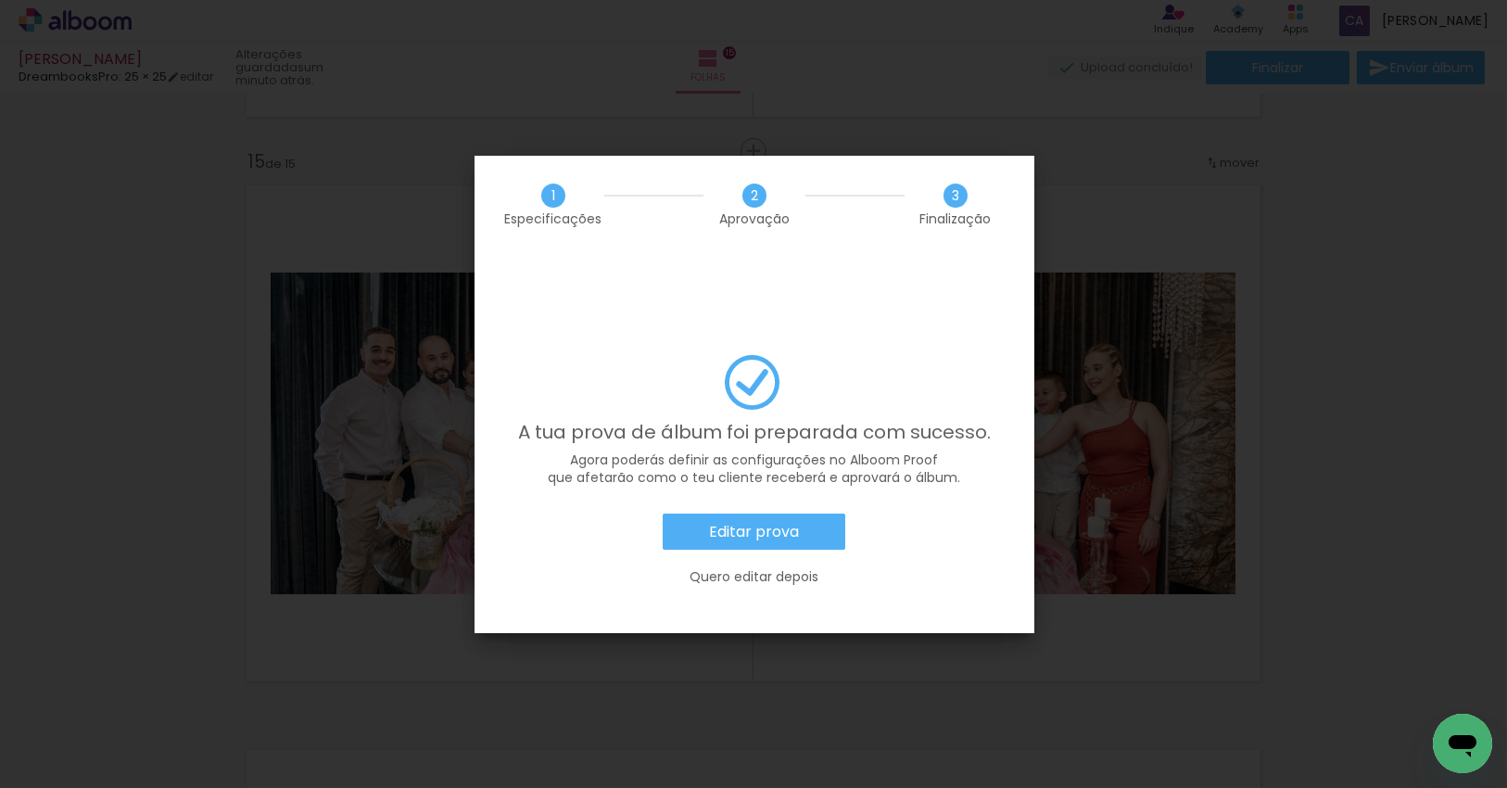
click at [0, 0] on slot "Editar prova" at bounding box center [0, 0] width 0 height 0
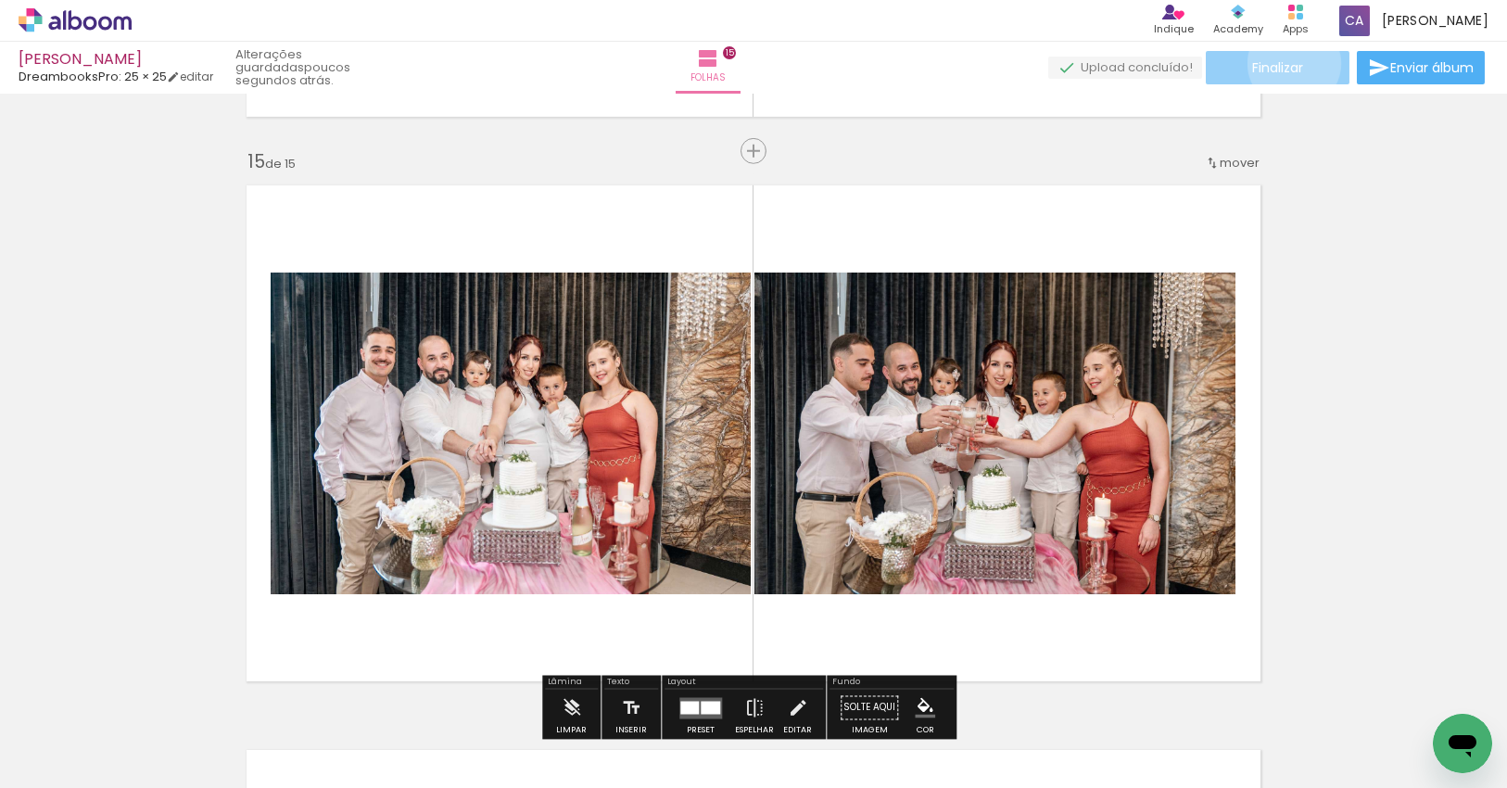
click at [1287, 63] on span "Finalizar" at bounding box center [1277, 67] width 51 height 13
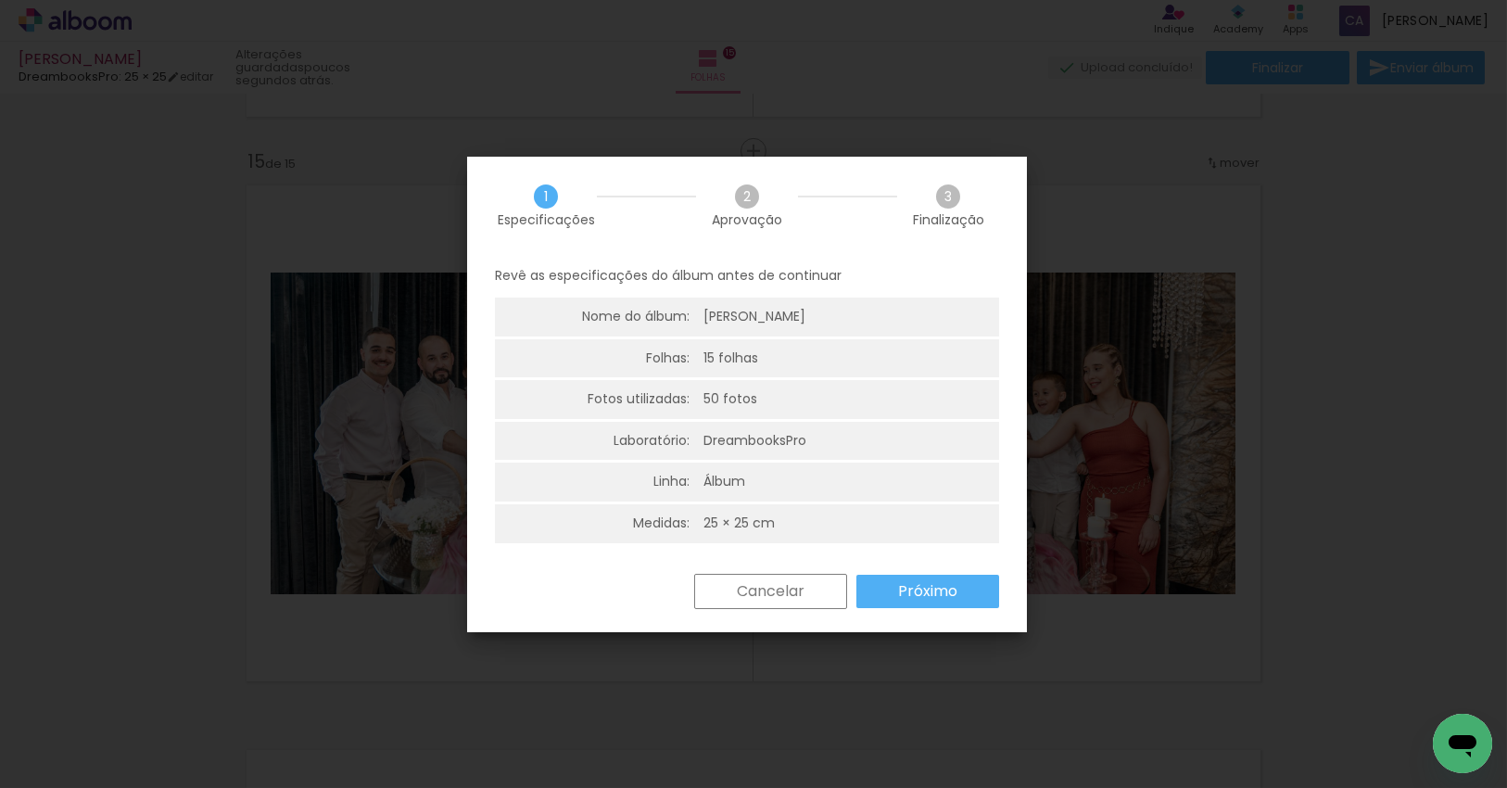
click at [0, 0] on slot "Próximo" at bounding box center [0, 0] width 0 height 0
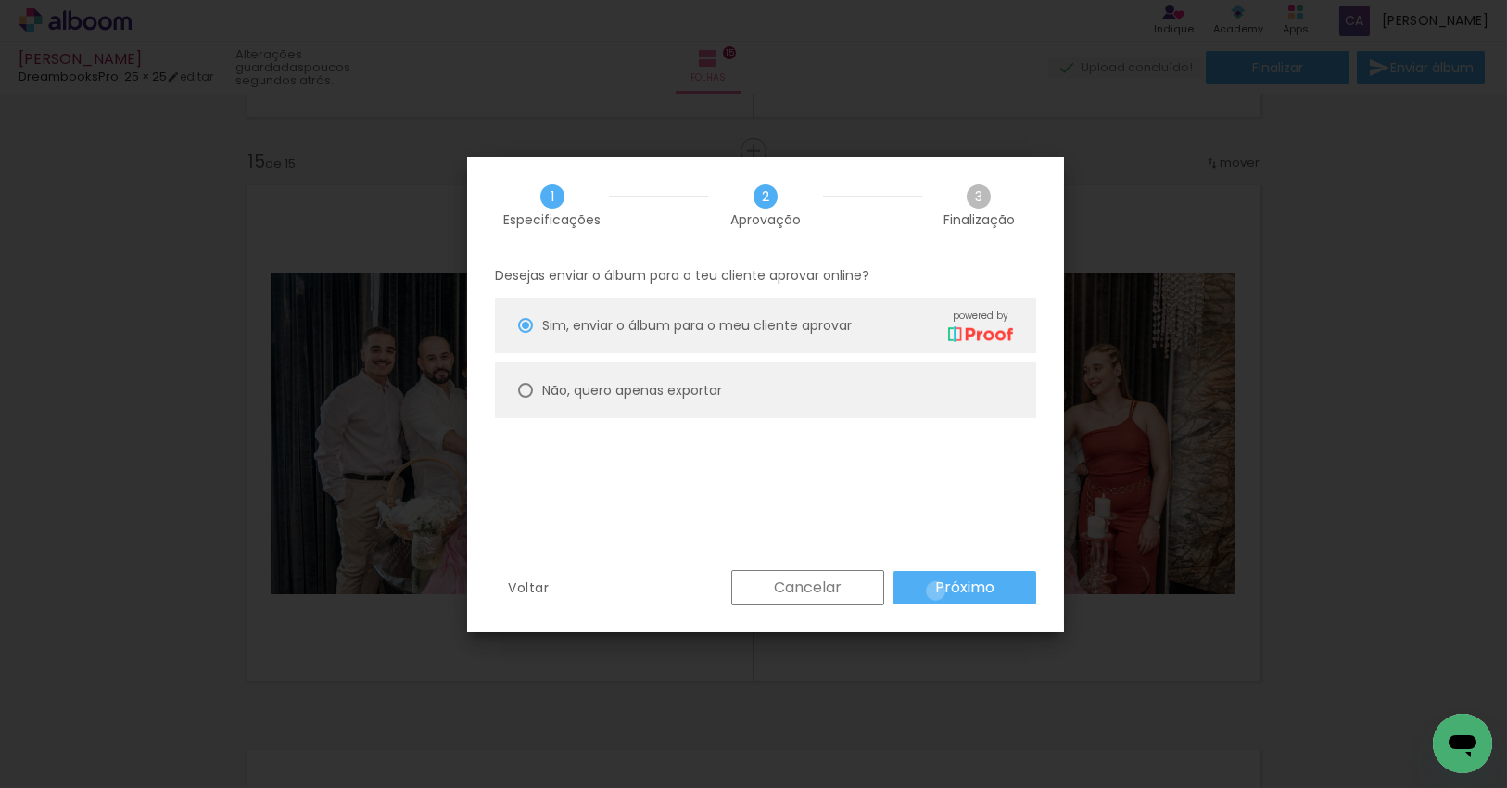
click at [0, 0] on slot "Próximo" at bounding box center [0, 0] width 0 height 0
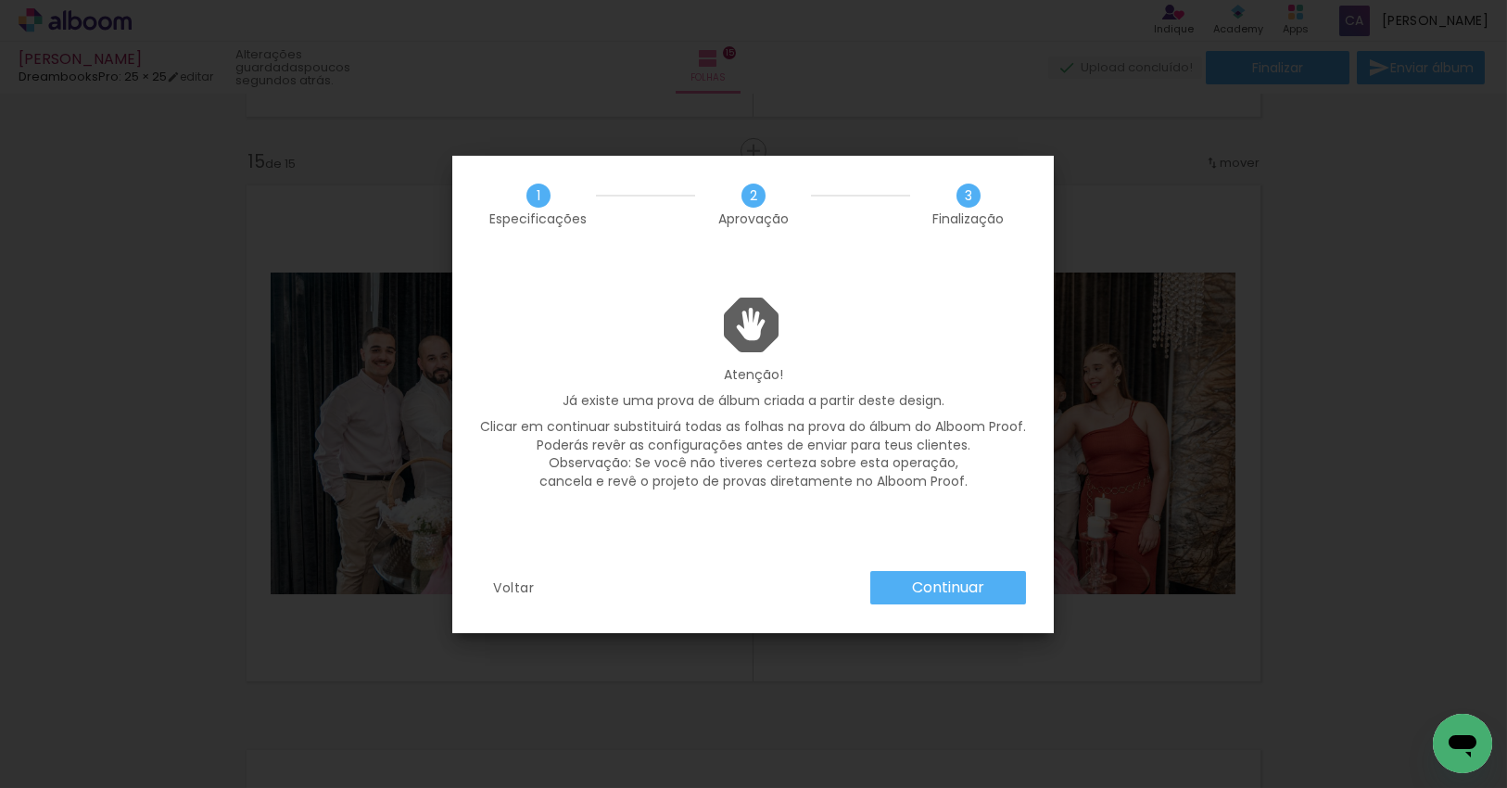
click at [0, 0] on slot "Continuar" at bounding box center [0, 0] width 0 height 0
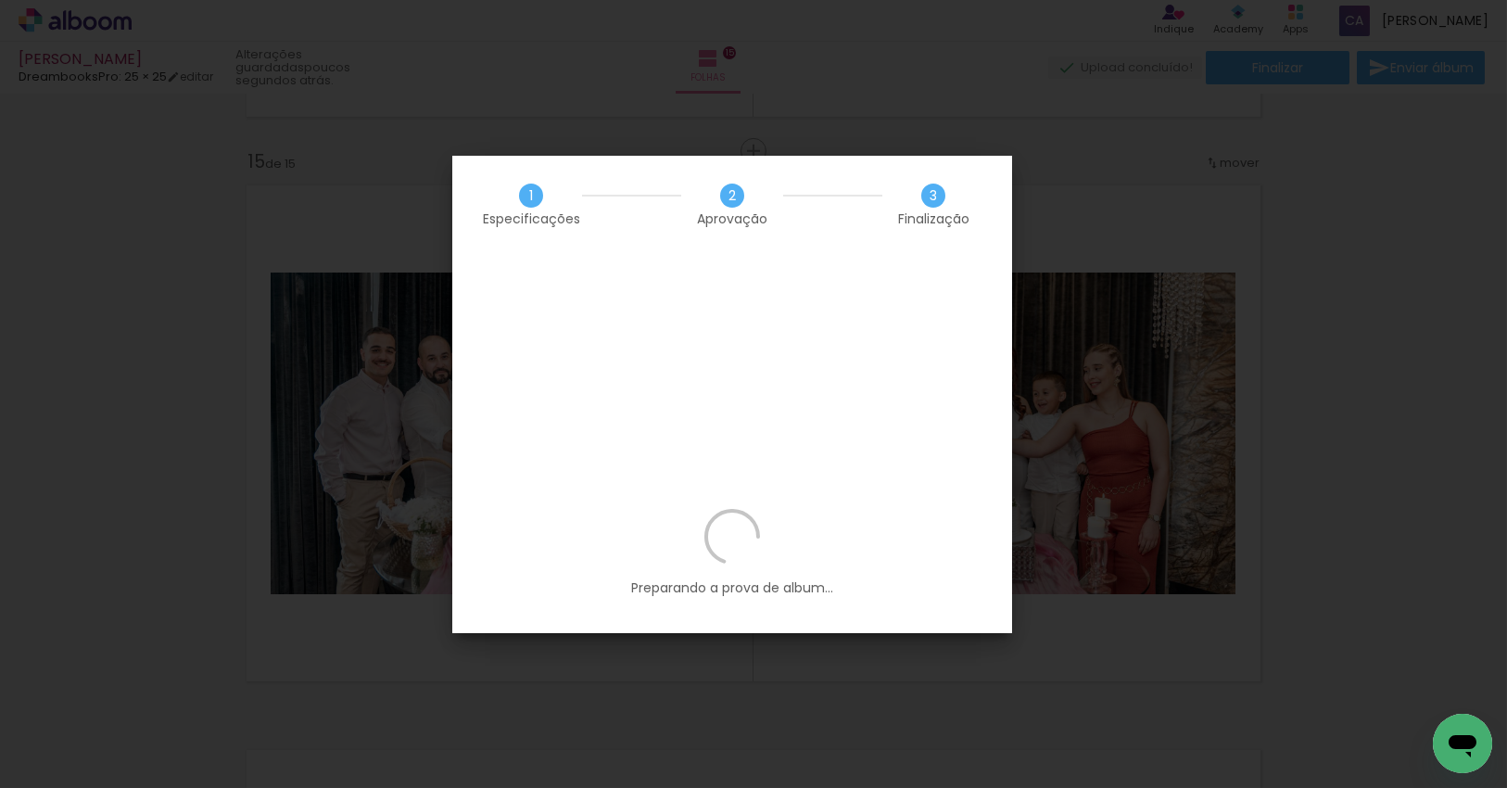
scroll to position [1056, 0]
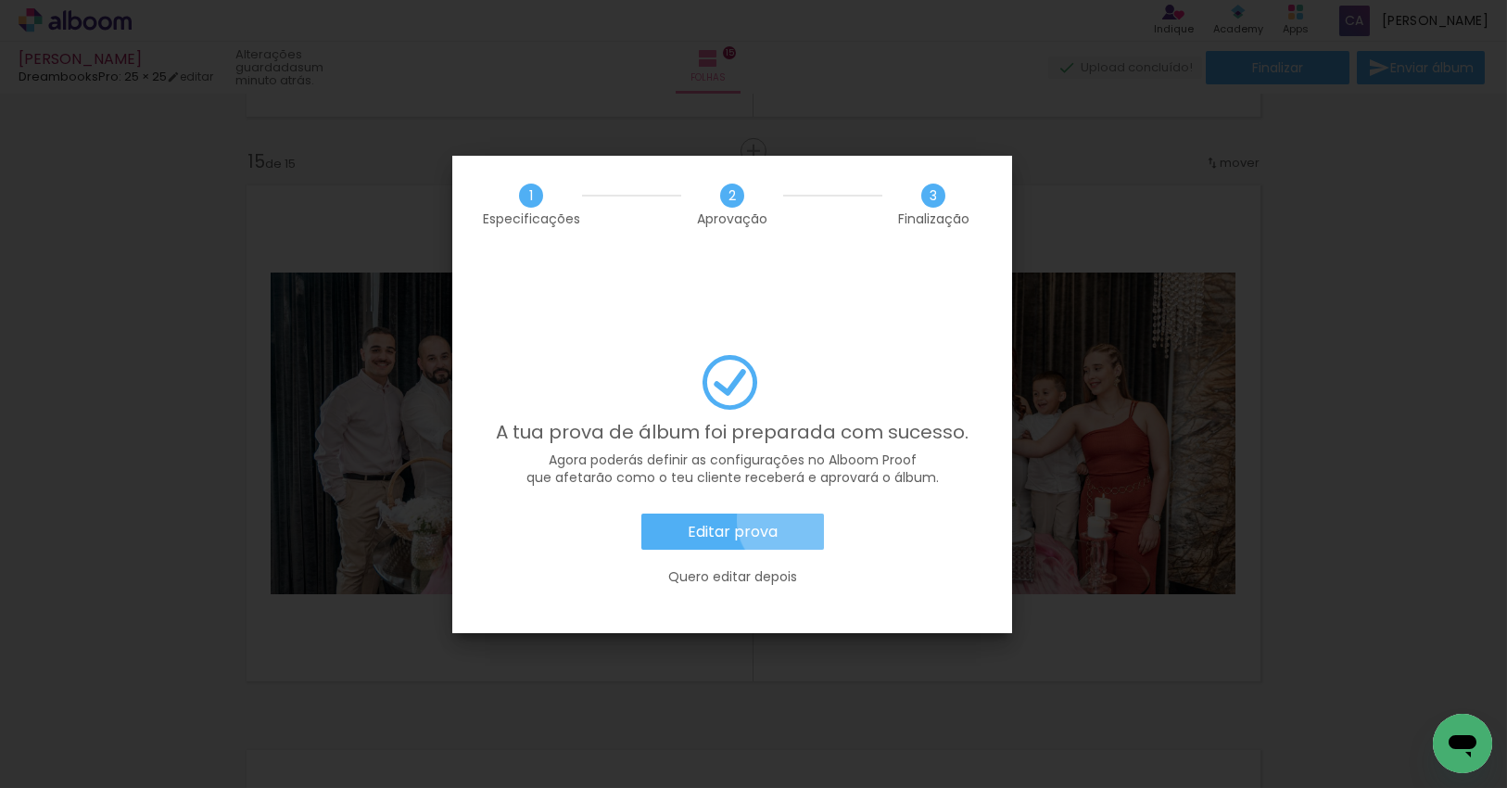
click at [792, 513] on paper-button "Editar prova" at bounding box center [732, 531] width 183 height 37
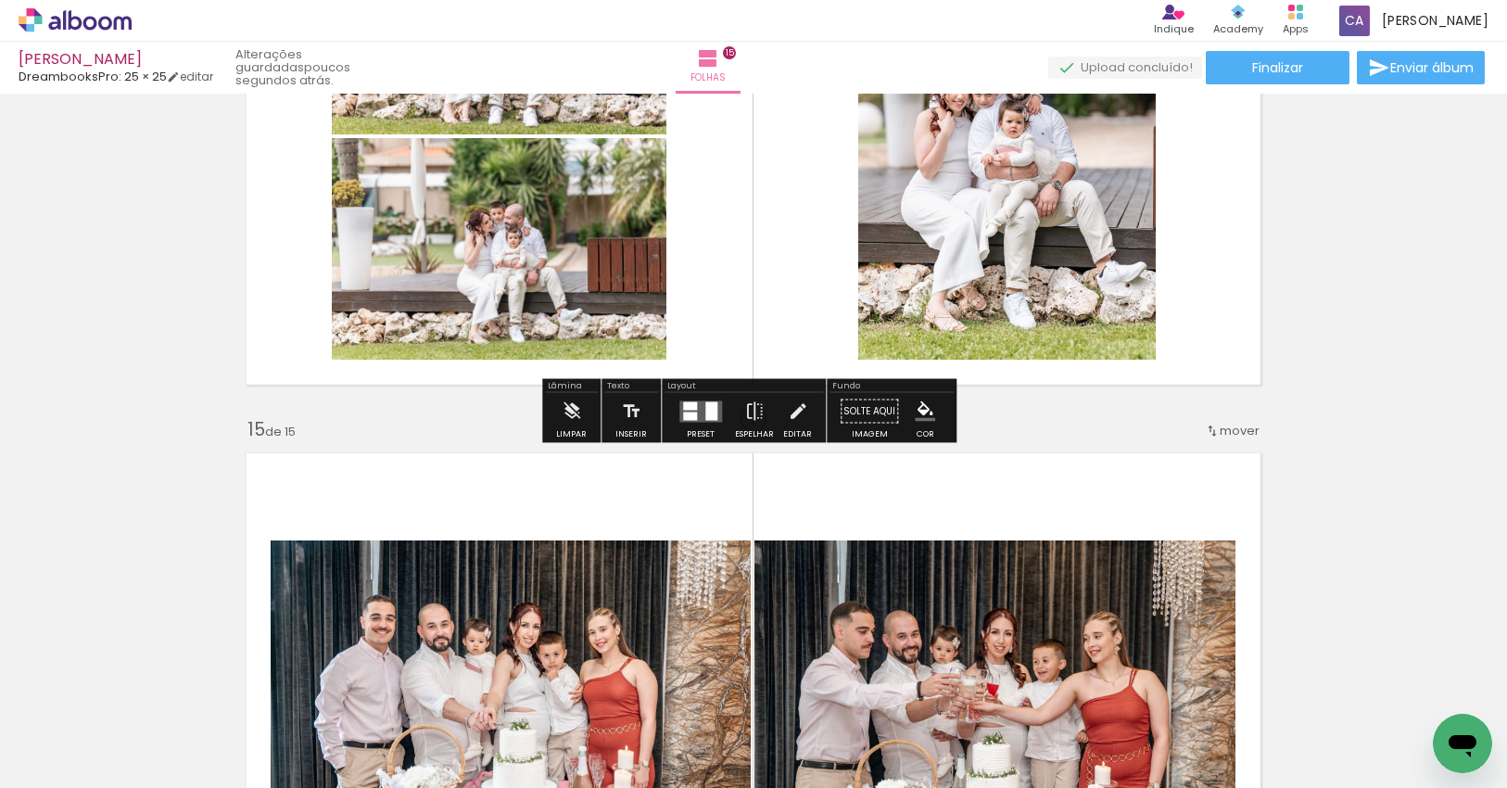
scroll to position [7595, 0]
